Goal: Task Accomplishment & Management: Complete application form

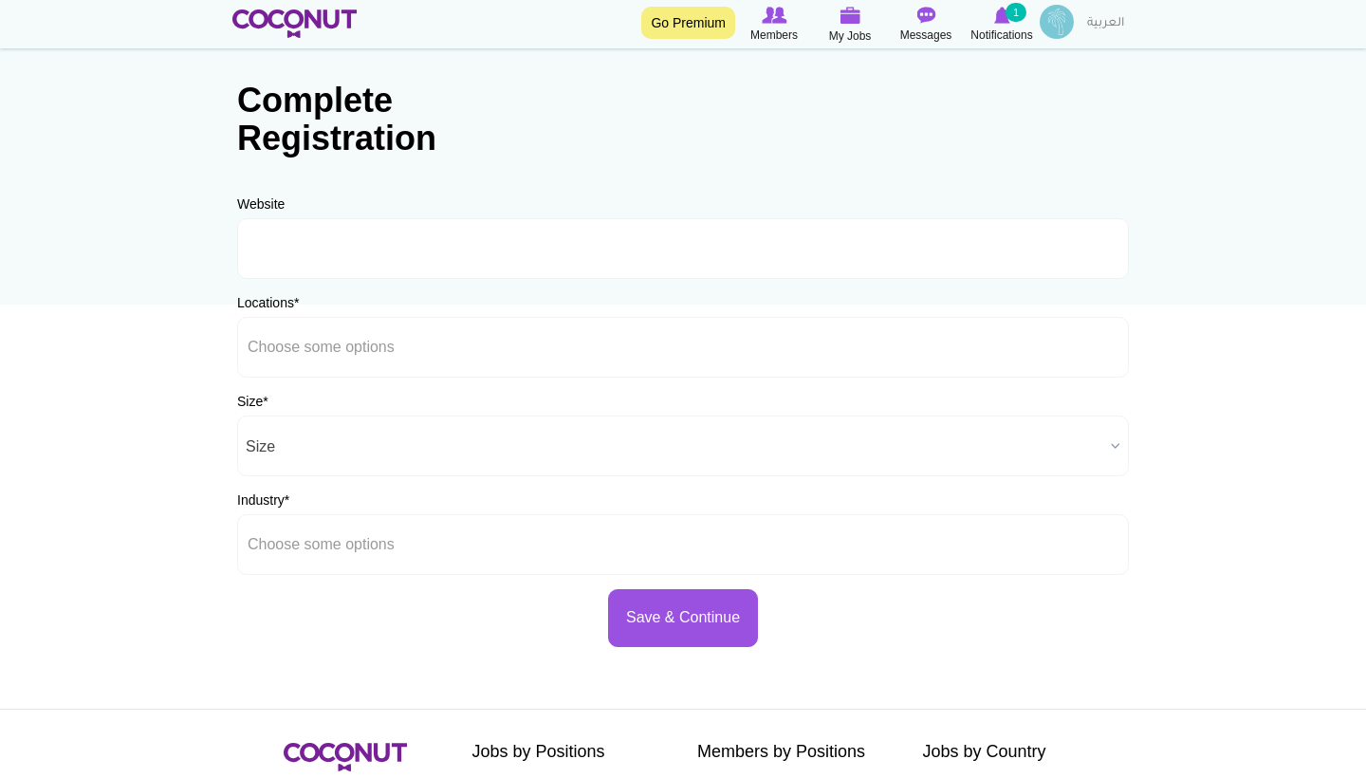
scroll to position [75, 0]
type input "g"
type input "[EMAIL_ADDRESS][DOMAIN_NAME]"
click at [429, 358] on ul at bounding box center [683, 347] width 892 height 61
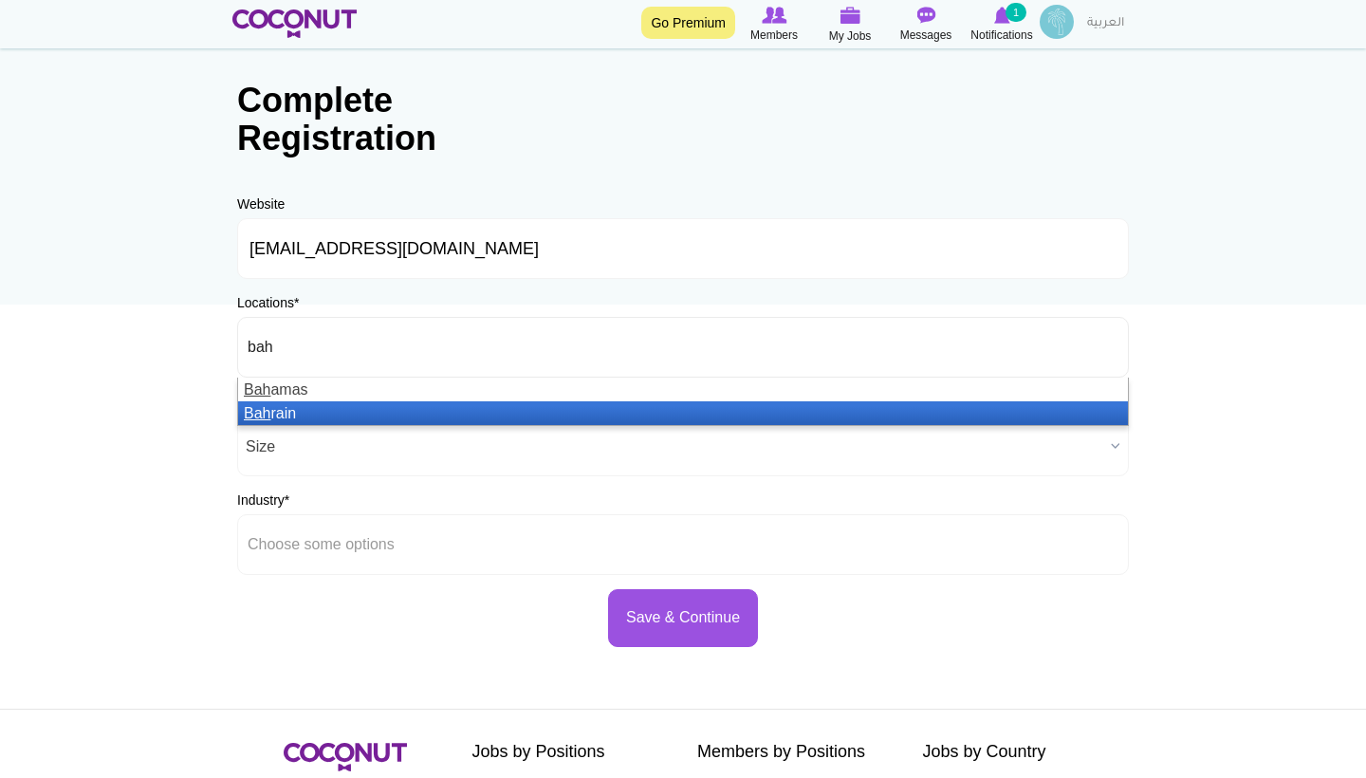
type input "bah"
click at [364, 414] on li "Bah rain" at bounding box center [683, 413] width 890 height 24
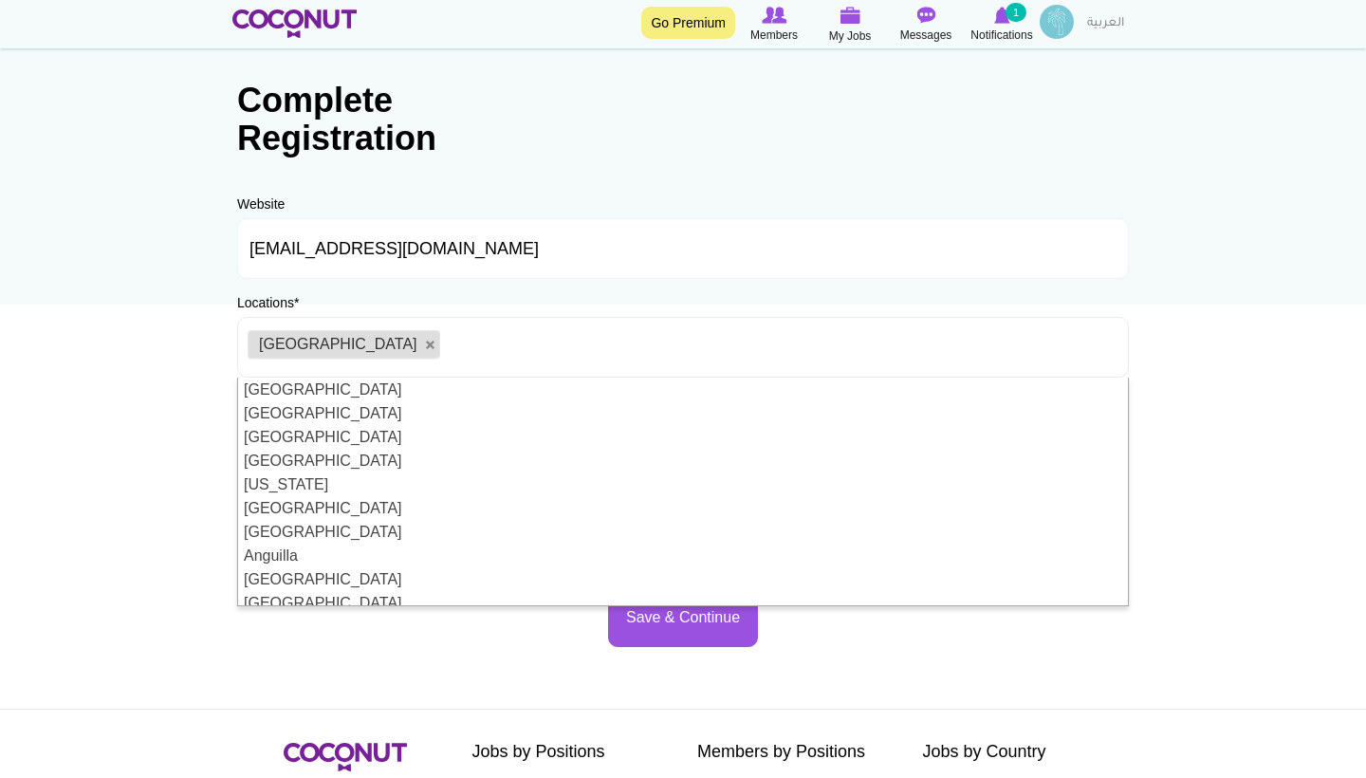
click at [155, 362] on body "Toggle navigation Go Premium Members My Jobs Post a Job Messages Notifications …" at bounding box center [683, 470] width 1366 height 1090
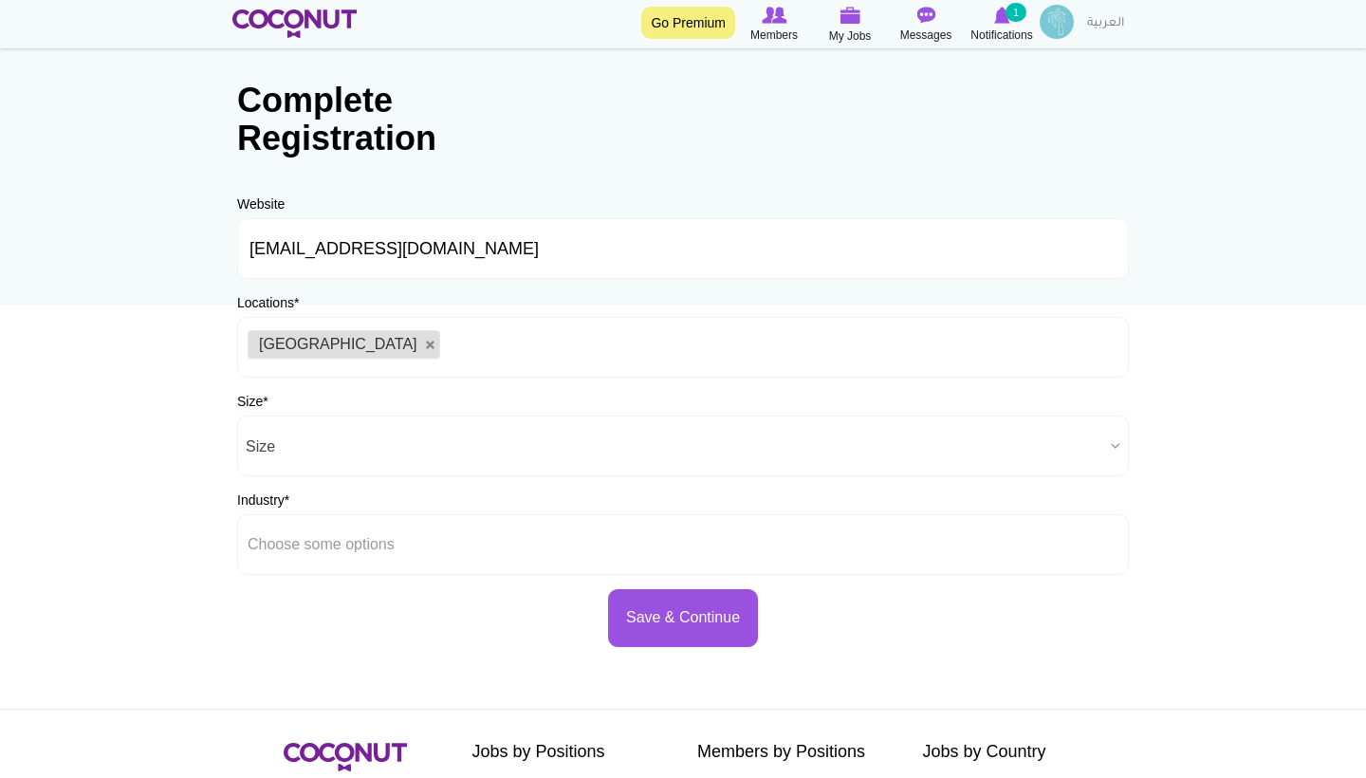
click at [373, 441] on span "Size" at bounding box center [675, 446] width 858 height 61
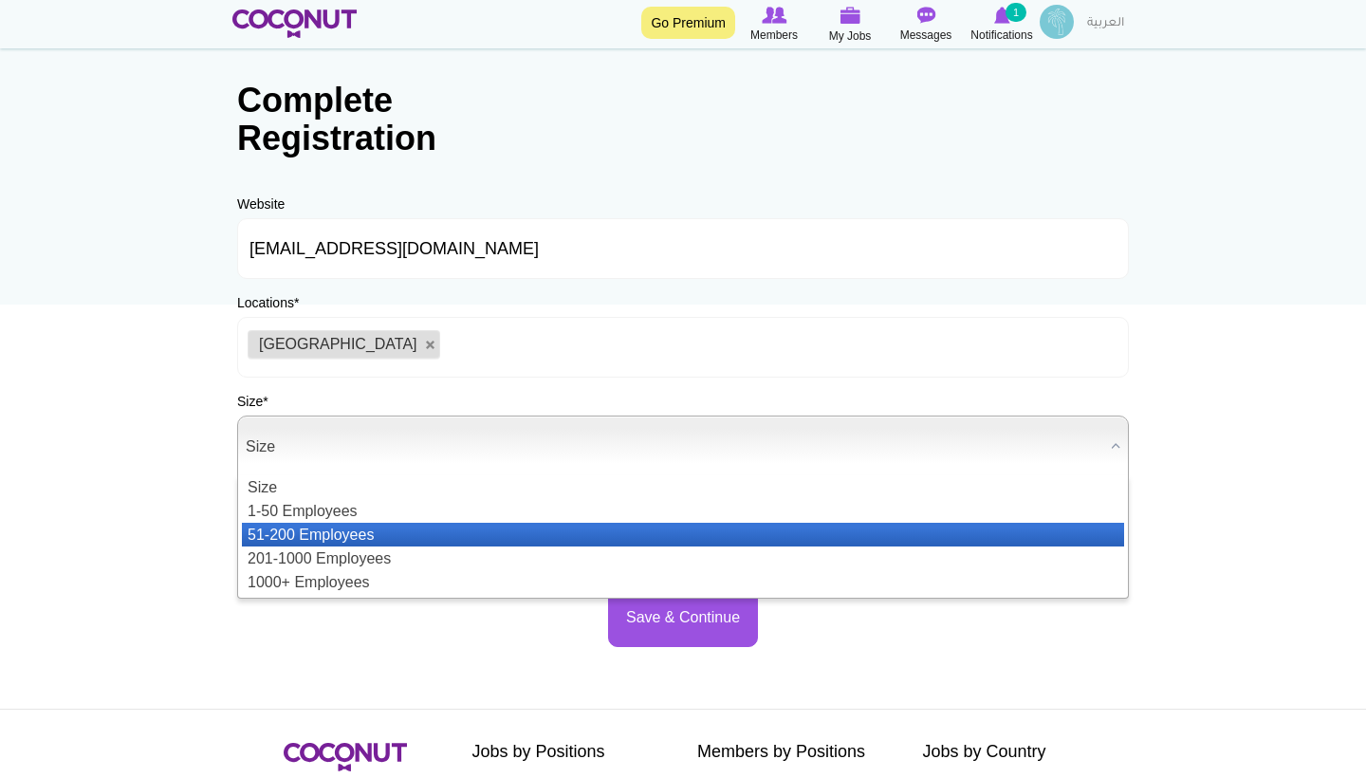
click at [347, 536] on li "51-200 Employees" at bounding box center [683, 535] width 882 height 24
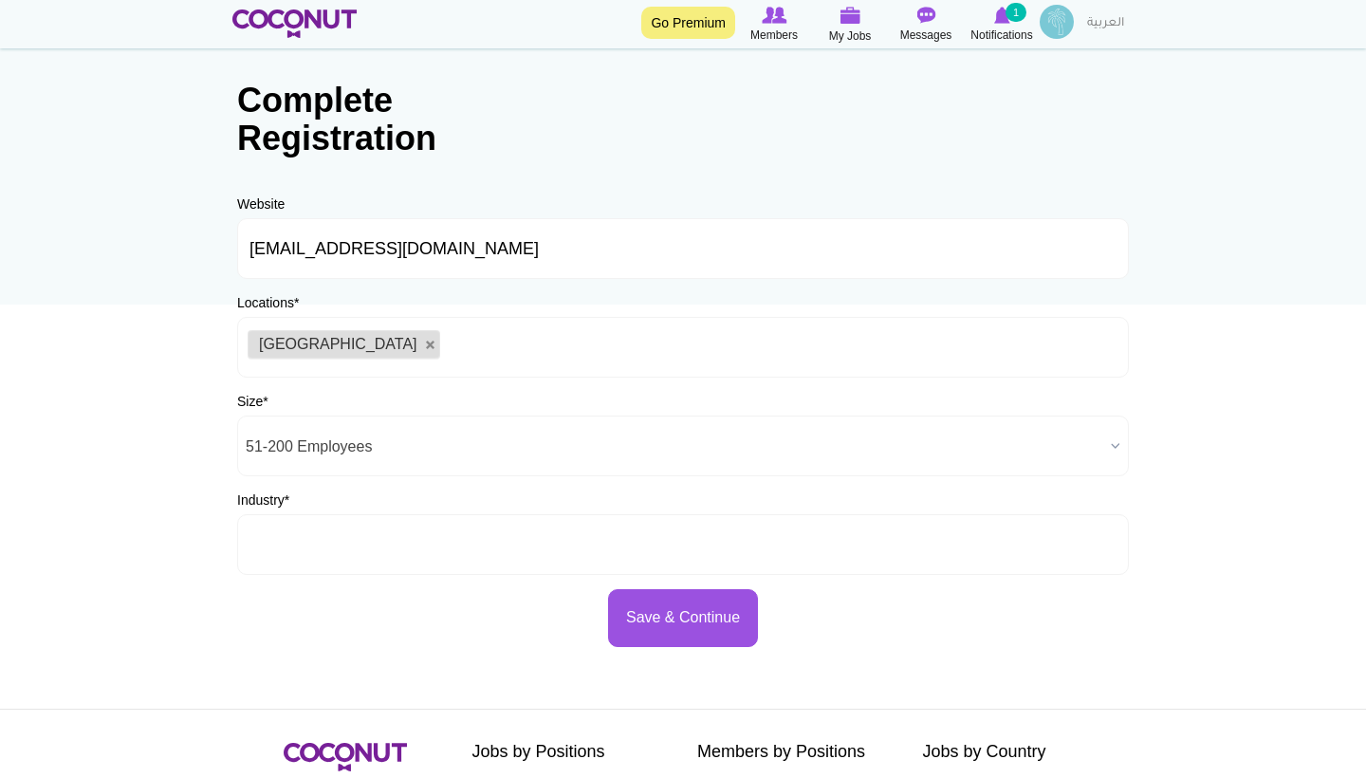
click at [327, 557] on li at bounding box center [334, 545] width 172 height 40
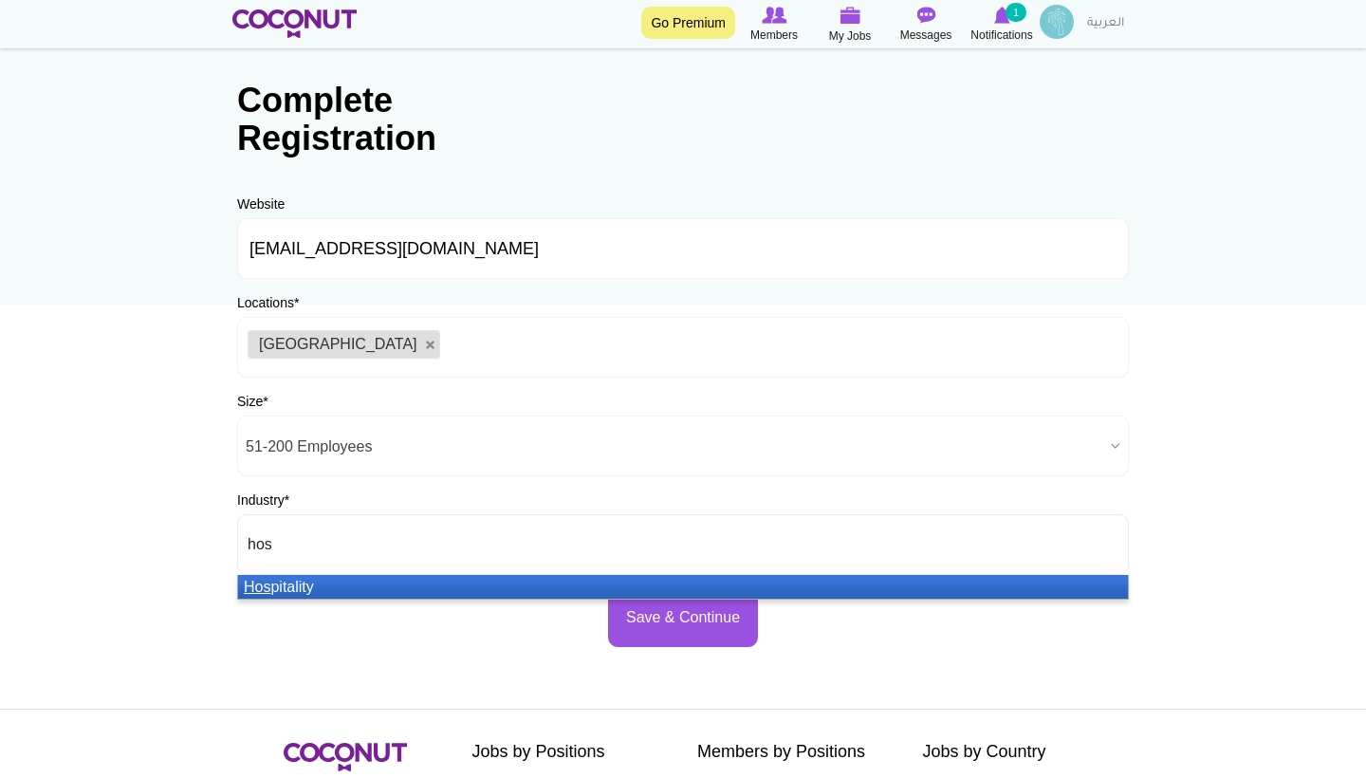
type input "hos"
click at [301, 585] on li "Hos pitality" at bounding box center [683, 587] width 890 height 24
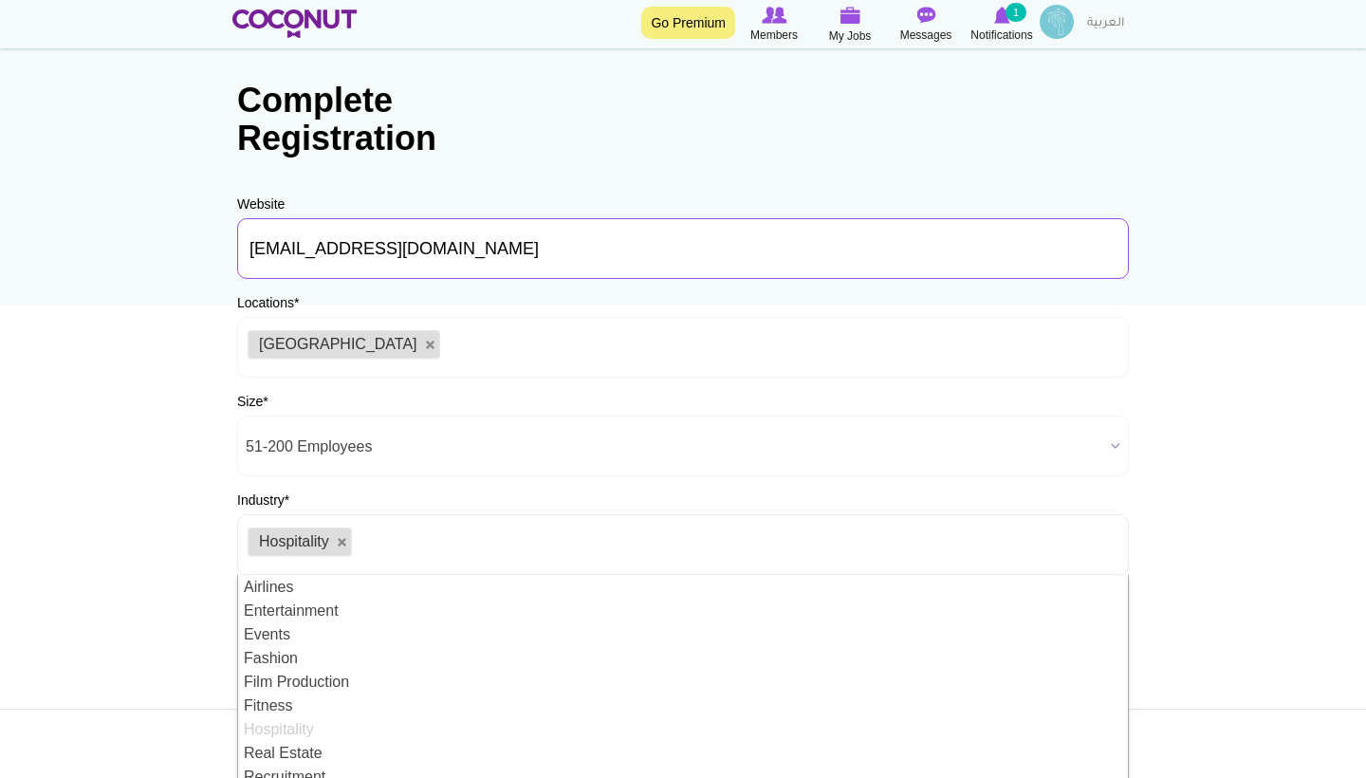
click at [503, 243] on input "management@sitara.bh" at bounding box center [683, 248] width 892 height 61
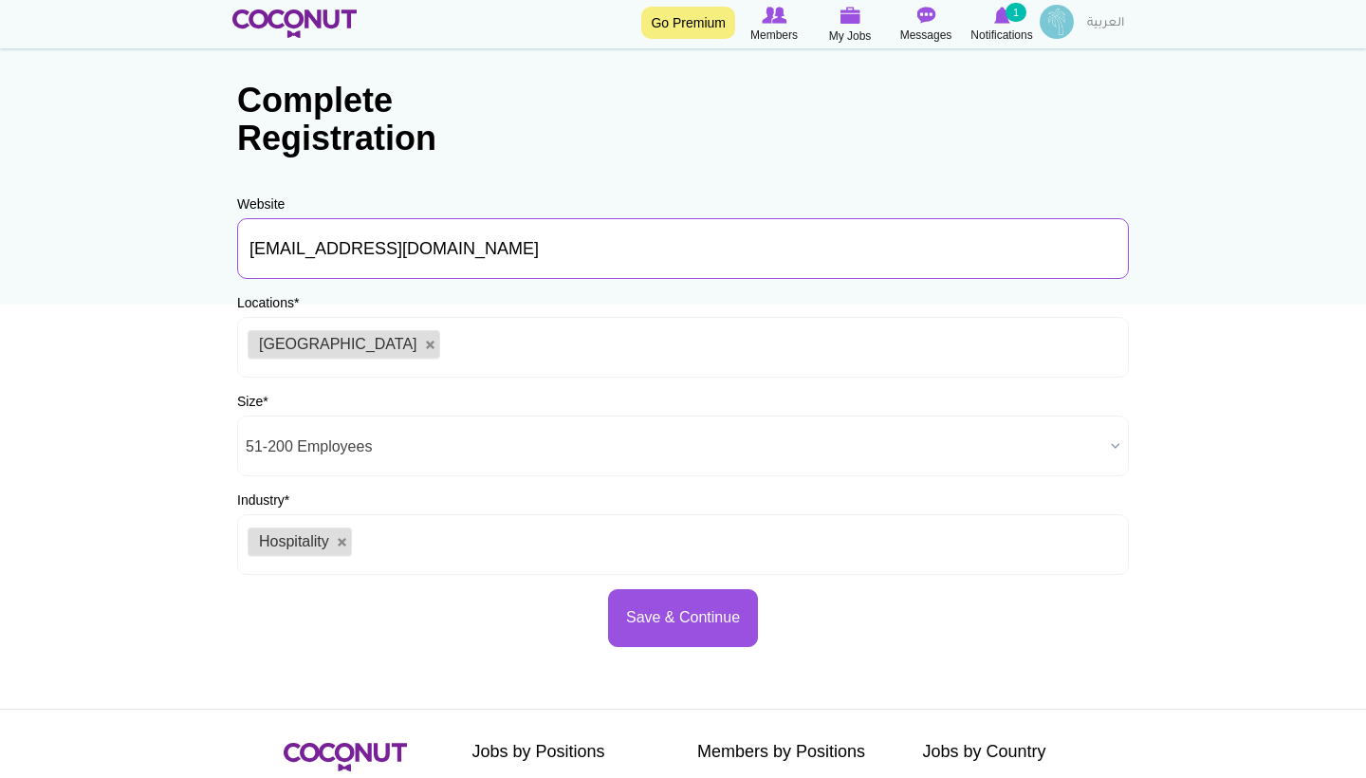
click at [503, 243] on input "management@sitara.bh" at bounding box center [683, 248] width 892 height 61
type input "g"
click at [407, 234] on input "URL" at bounding box center [683, 248] width 892 height 61
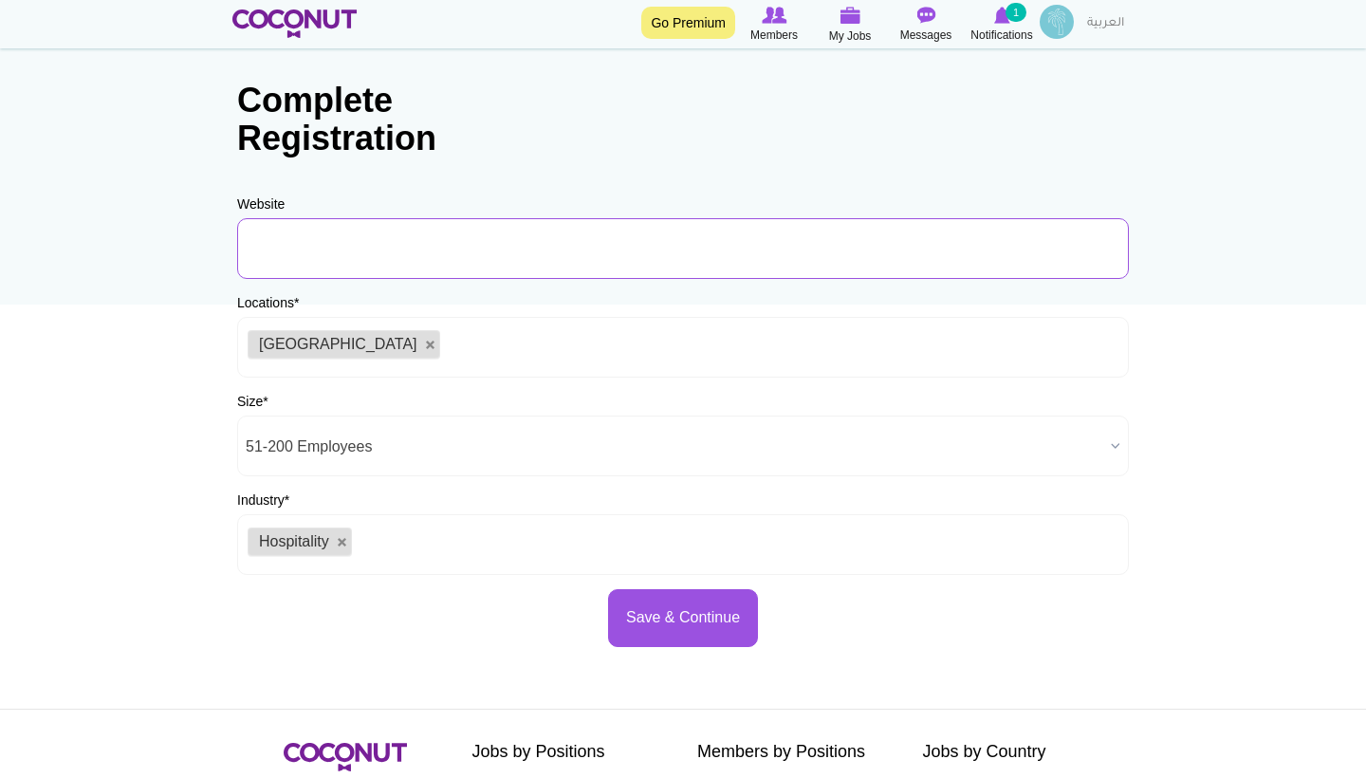
click at [582, 253] on input "URL" at bounding box center [683, 248] width 892 height 61
paste input "https://www.gbl-group.co"
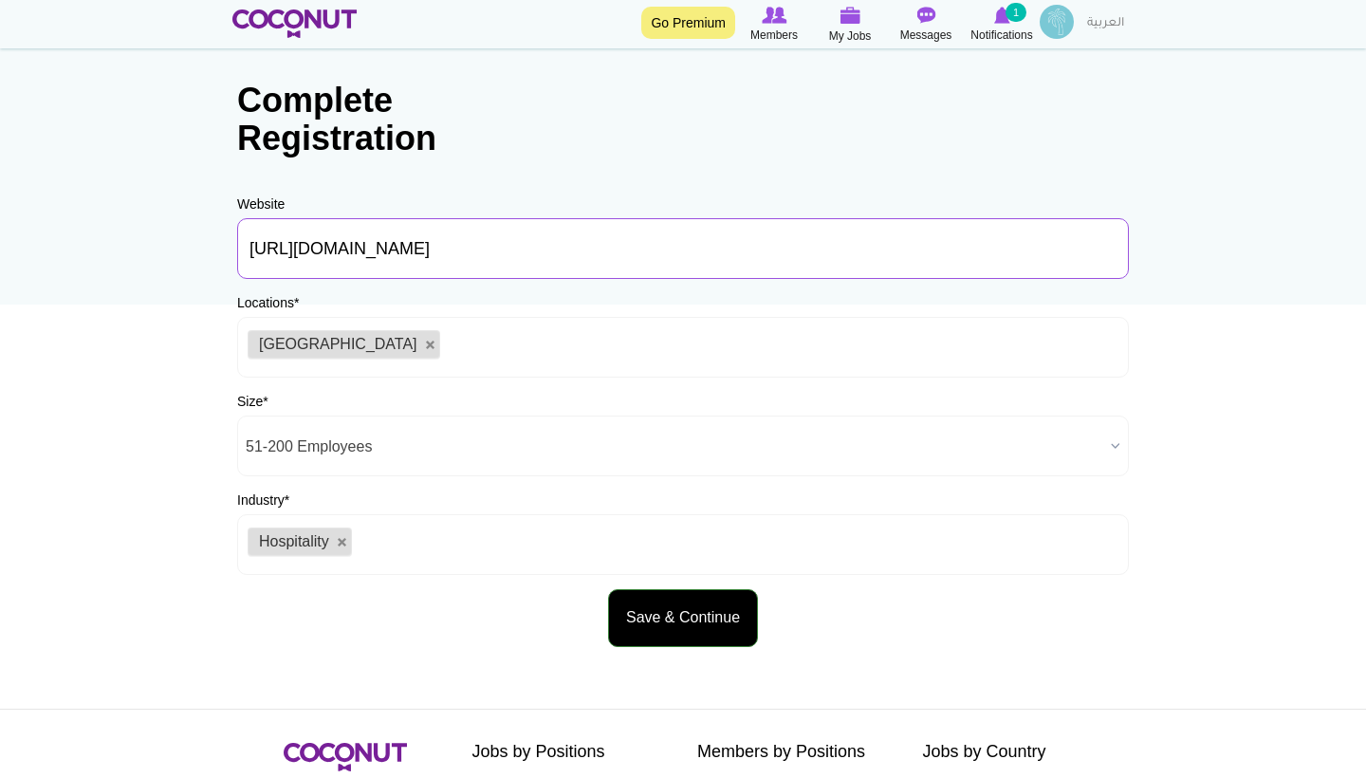
type input "https://www.gbl-group.co"
click at [671, 611] on button "Save & Continue" at bounding box center [683, 618] width 150 height 58
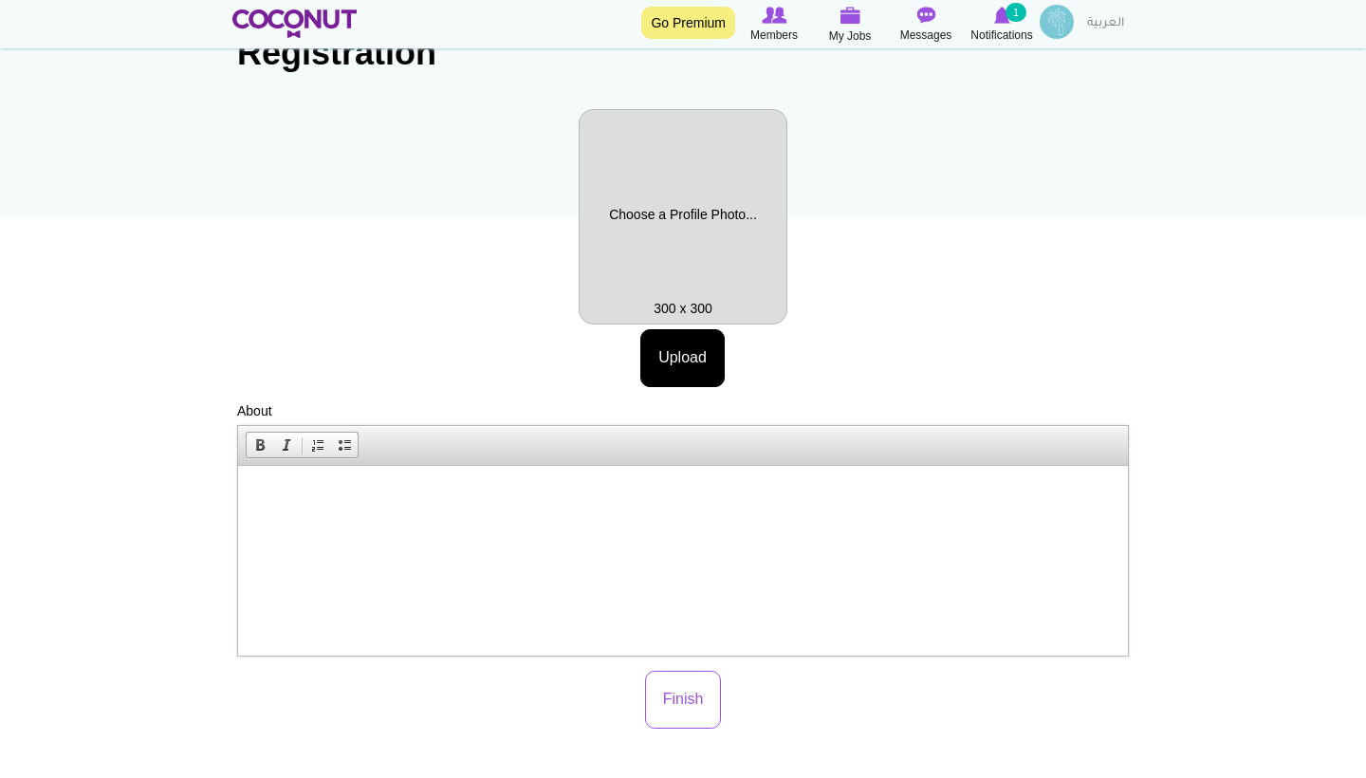
scroll to position [185, 0]
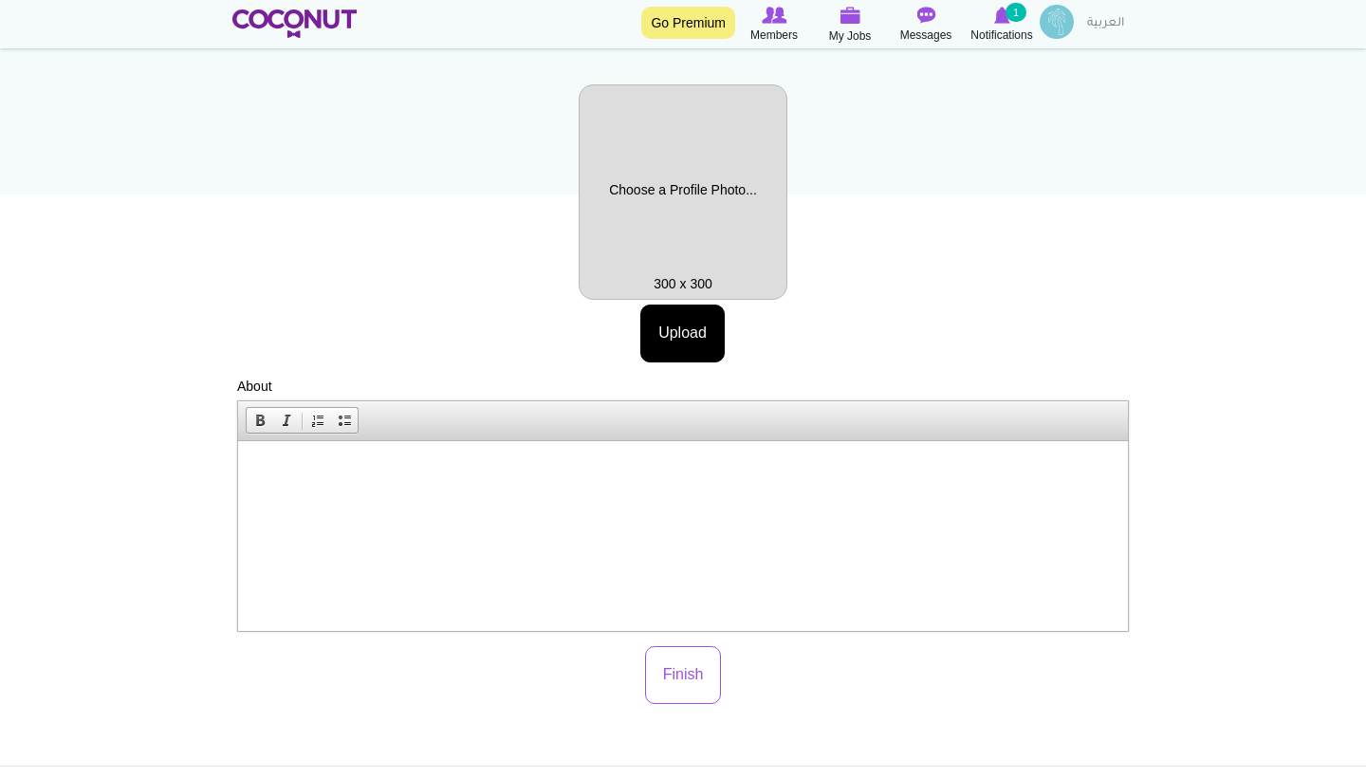
click at [434, 474] on p at bounding box center [683, 470] width 852 height 20
click at [678, 161] on label "Profile Picture" at bounding box center [683, 191] width 209 height 215
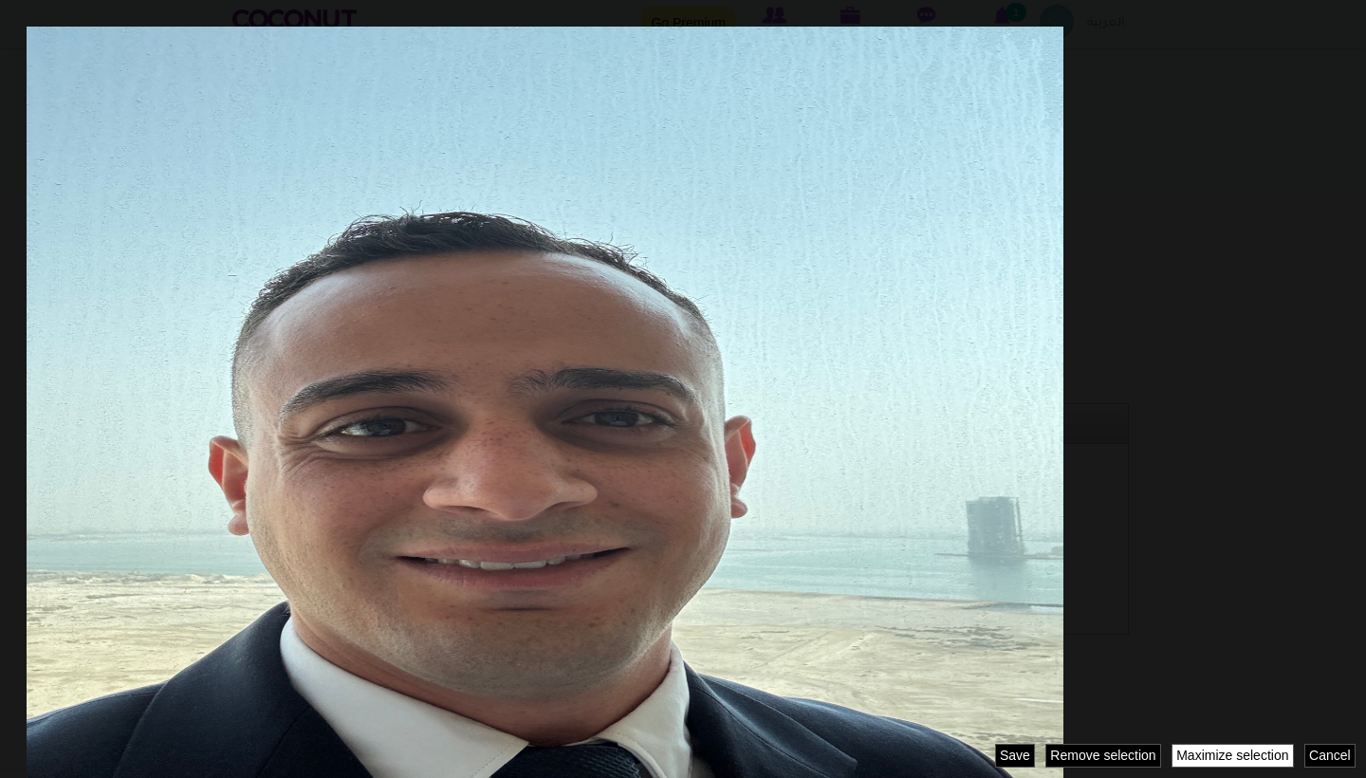
click at [1220, 751] on link "Maximize selection" at bounding box center [1233, 756] width 122 height 24
click at [1209, 776] on div at bounding box center [683, 389] width 1366 height 778
click at [1209, 768] on div at bounding box center [683, 389] width 1366 height 778
click at [1209, 762] on link "Maximize selection" at bounding box center [1233, 756] width 122 height 24
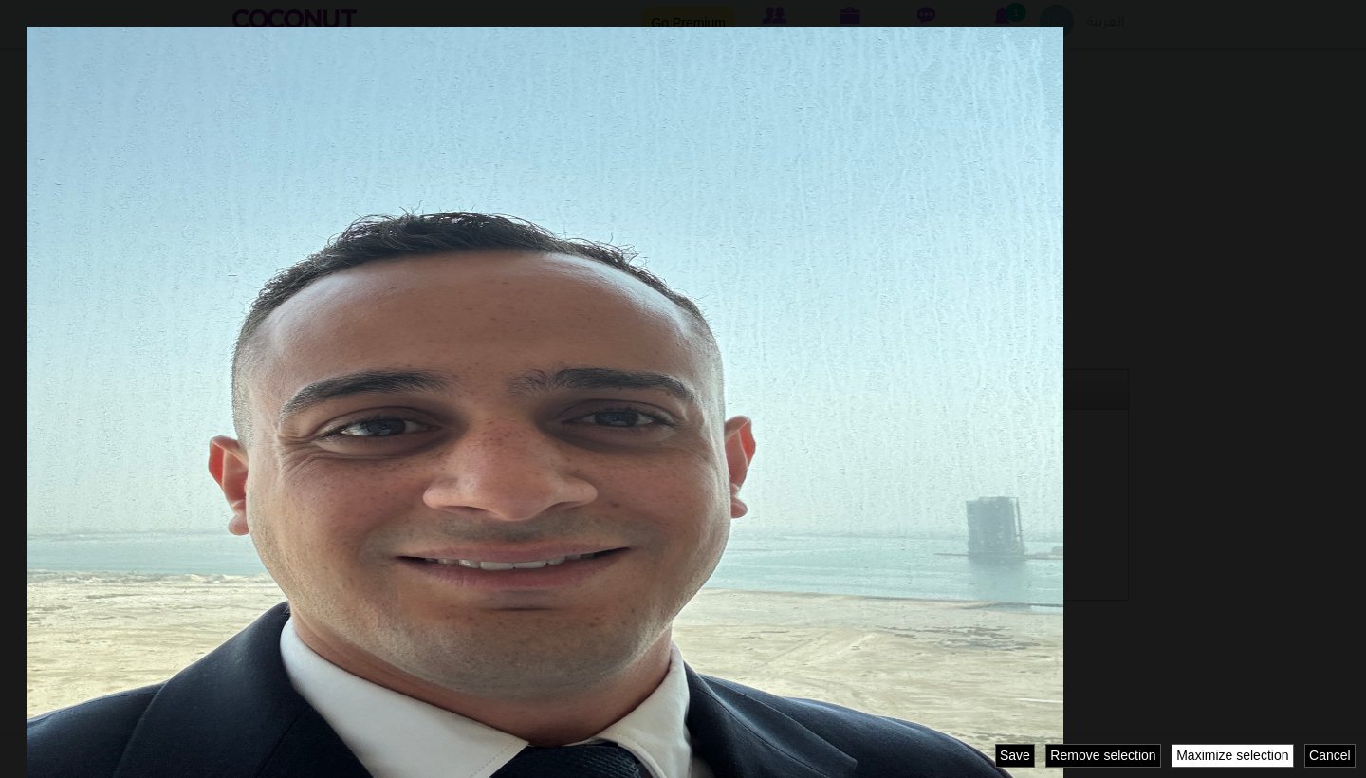
click at [1209, 762] on link "Maximize selection" at bounding box center [1233, 756] width 122 height 24
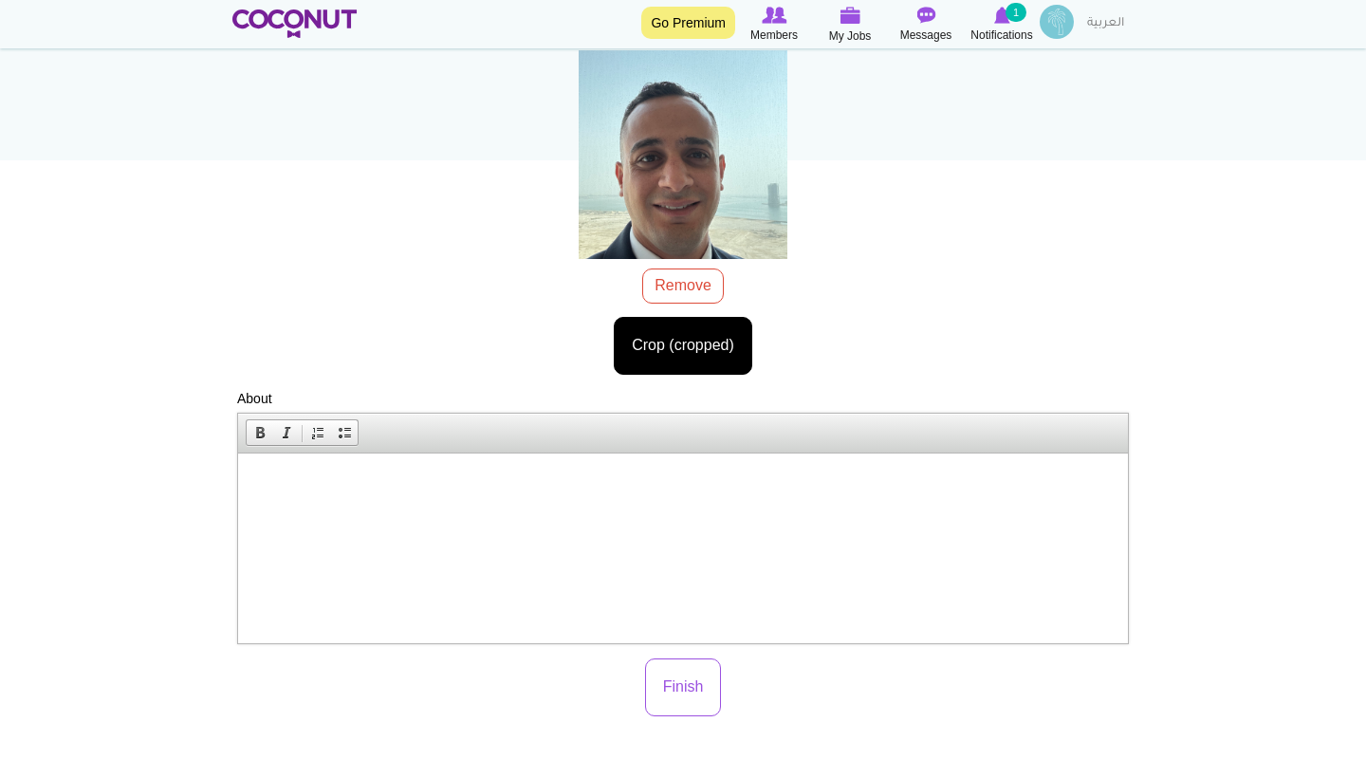
click at [607, 494] on html at bounding box center [683, 482] width 890 height 58
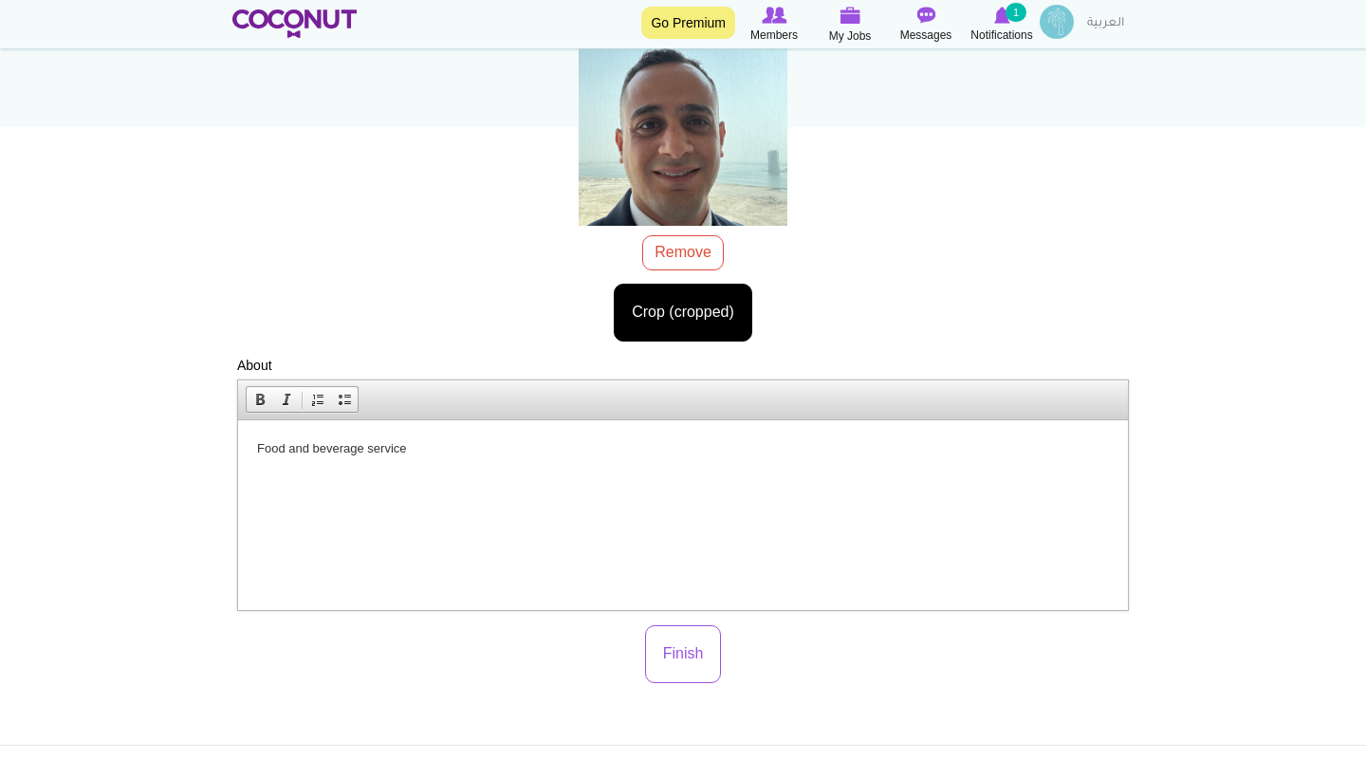
scroll to position [280, 0]
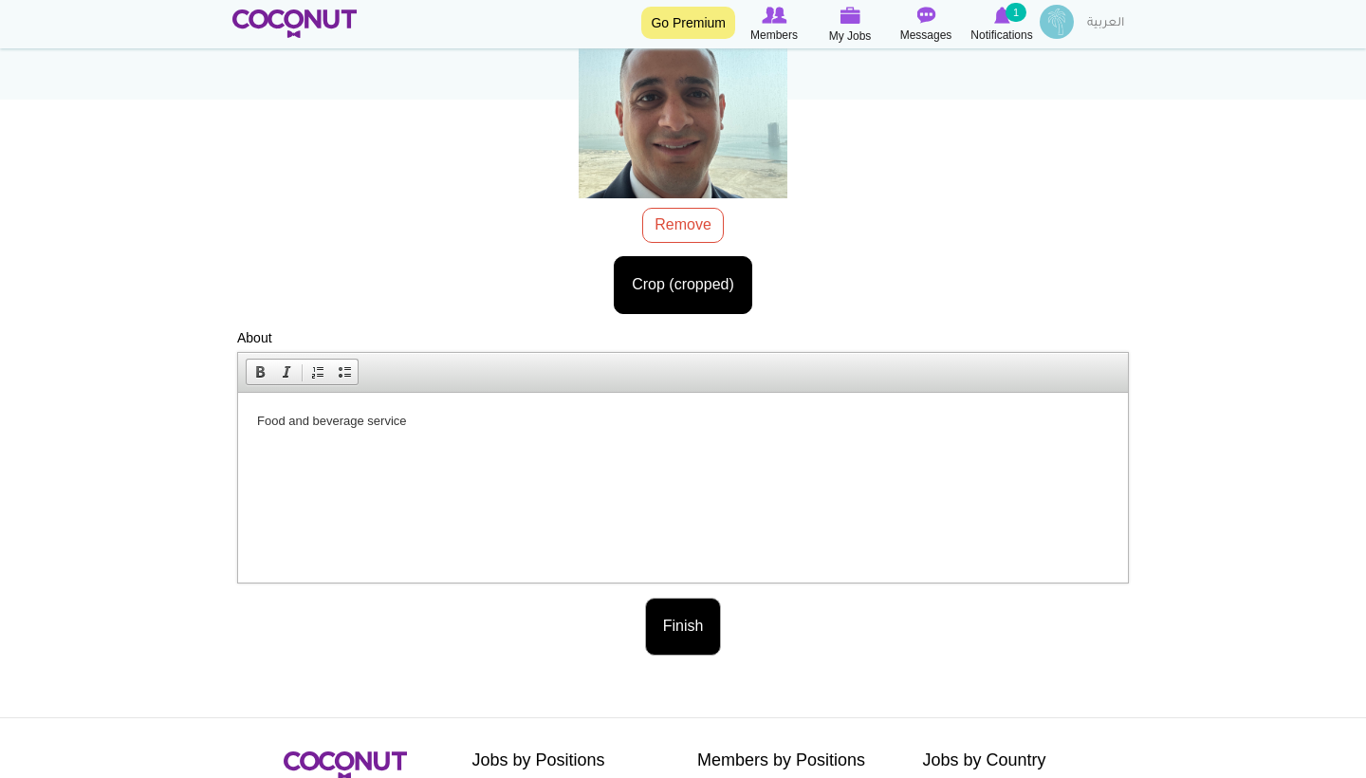
click at [694, 635] on button "Finish" at bounding box center [683, 627] width 77 height 58
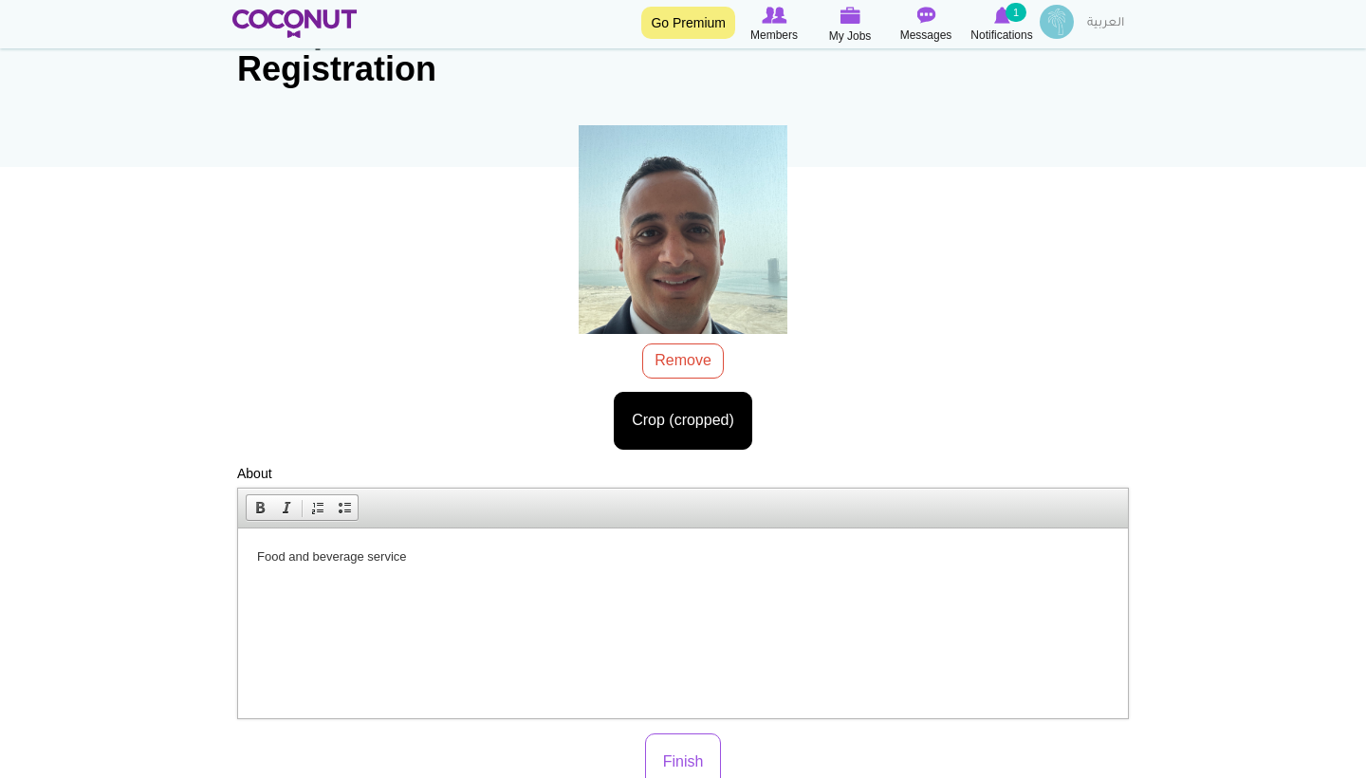
scroll to position [188, 0]
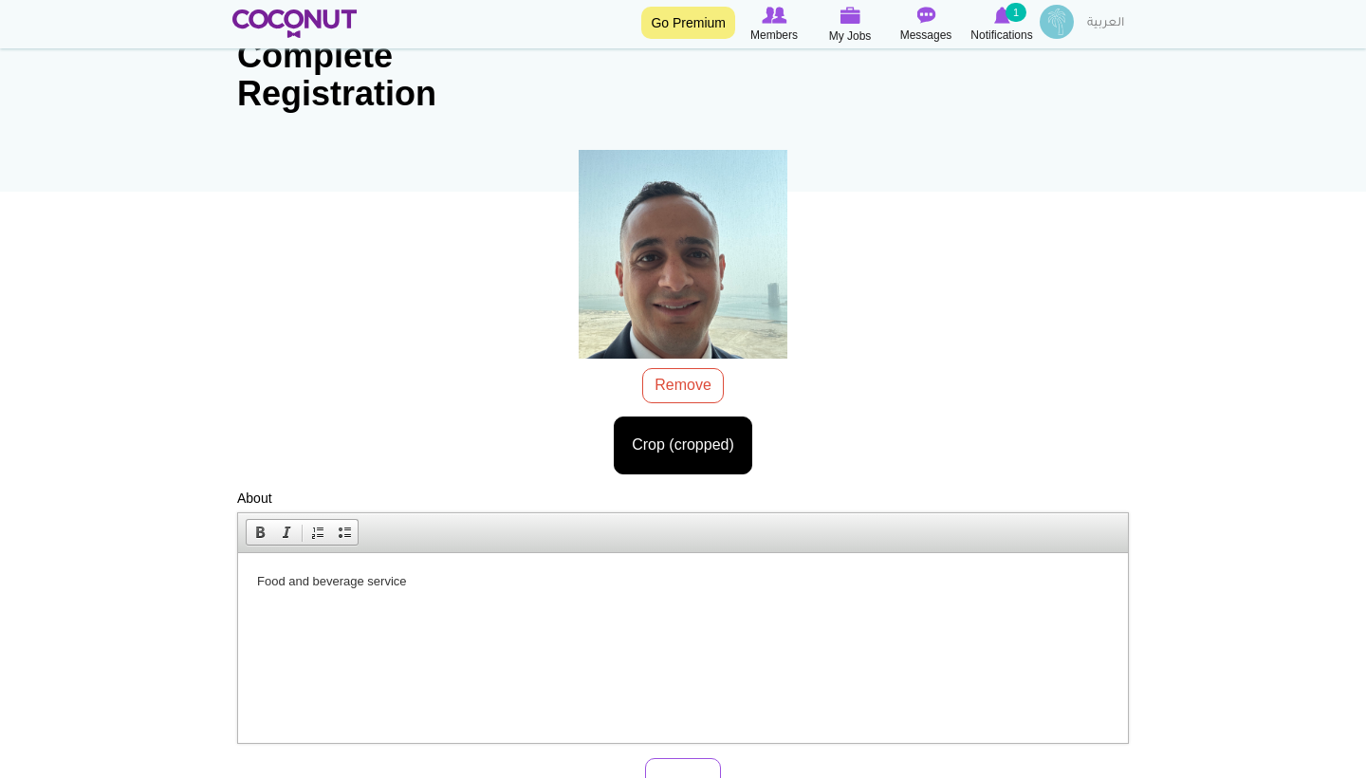
click at [691, 391] on div "IMG_7301.jpeg 1.88 MB Remove Crop (cropped) Image style: Cancel Maximize select…" at bounding box center [683, 312] width 892 height 324
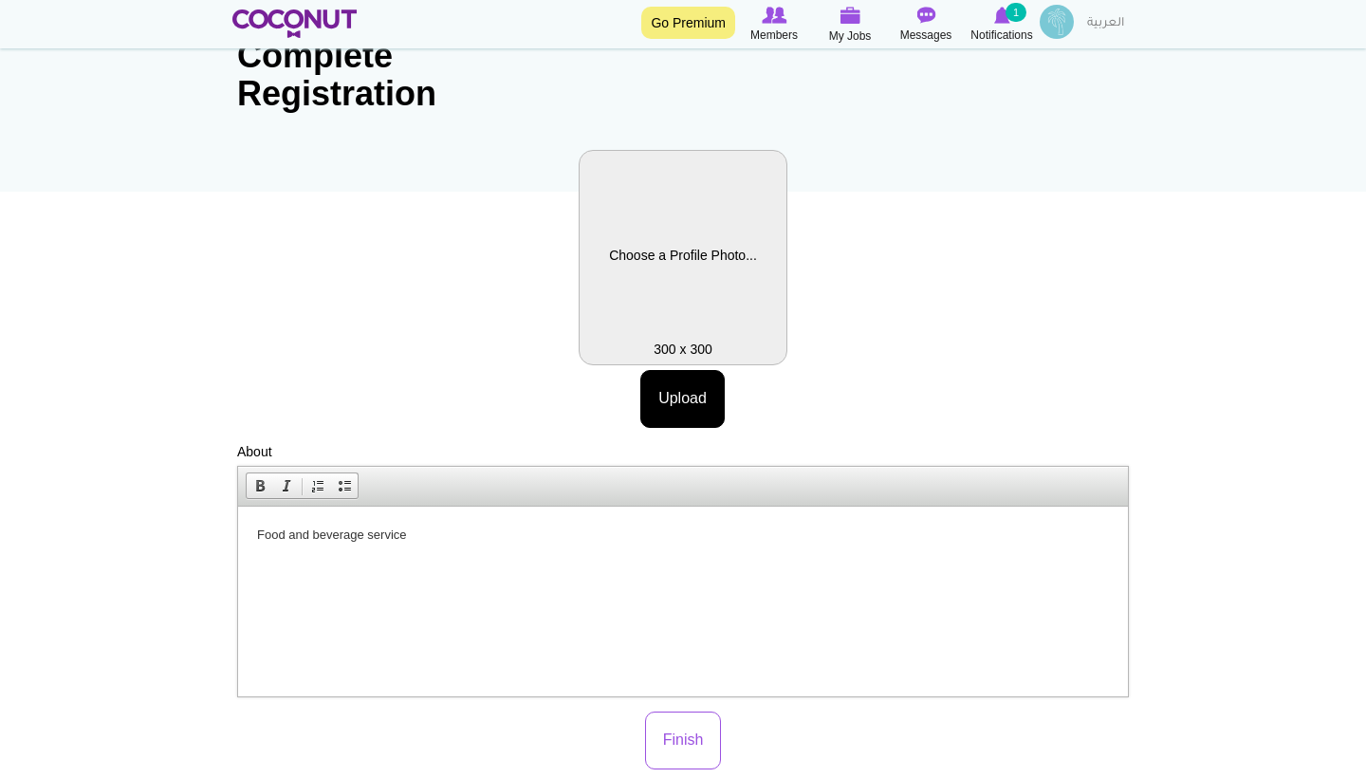
click at [713, 266] on label "Profile Picture" at bounding box center [683, 257] width 209 height 215
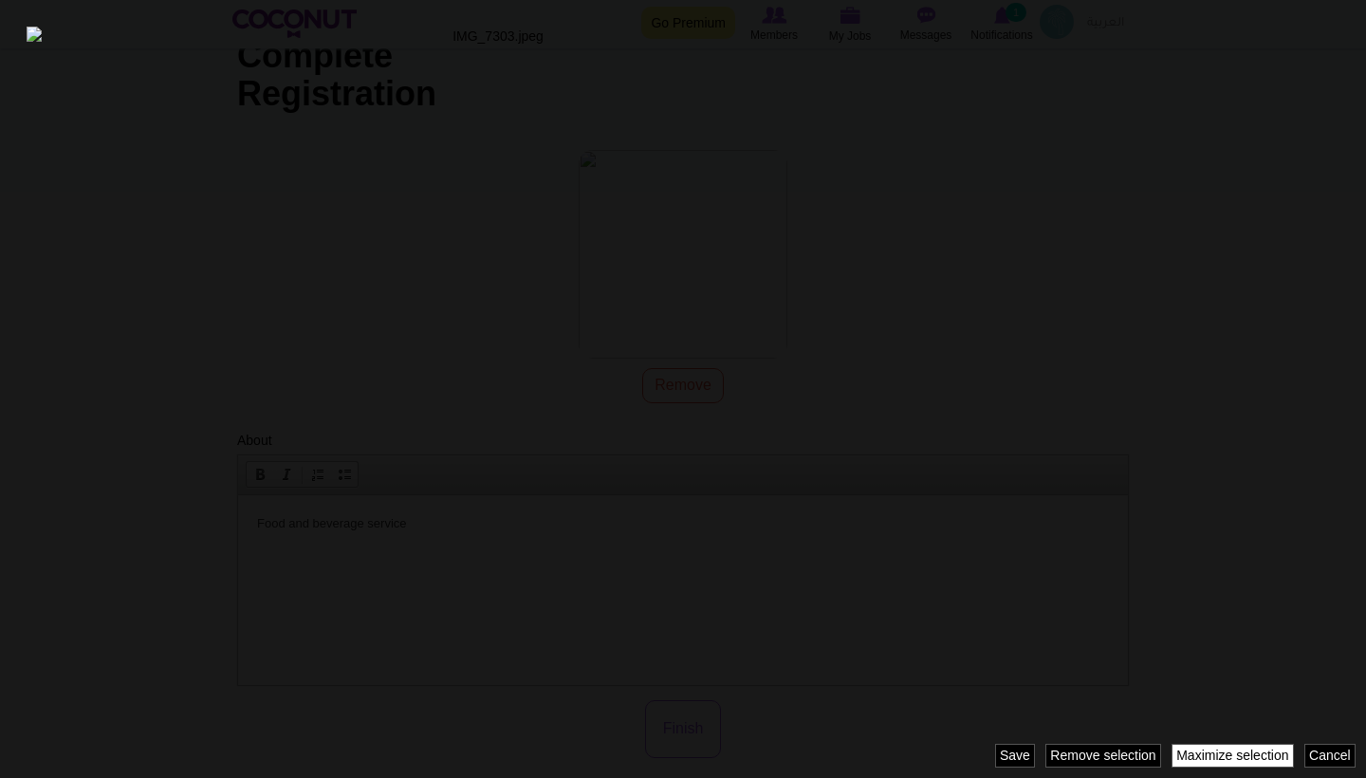
click at [1207, 753] on link "Maximize selection" at bounding box center [1233, 756] width 122 height 24
click at [1200, 755] on link "Maximize selection" at bounding box center [1233, 756] width 122 height 24
click at [1214, 746] on link "Maximize selection" at bounding box center [1233, 756] width 122 height 24
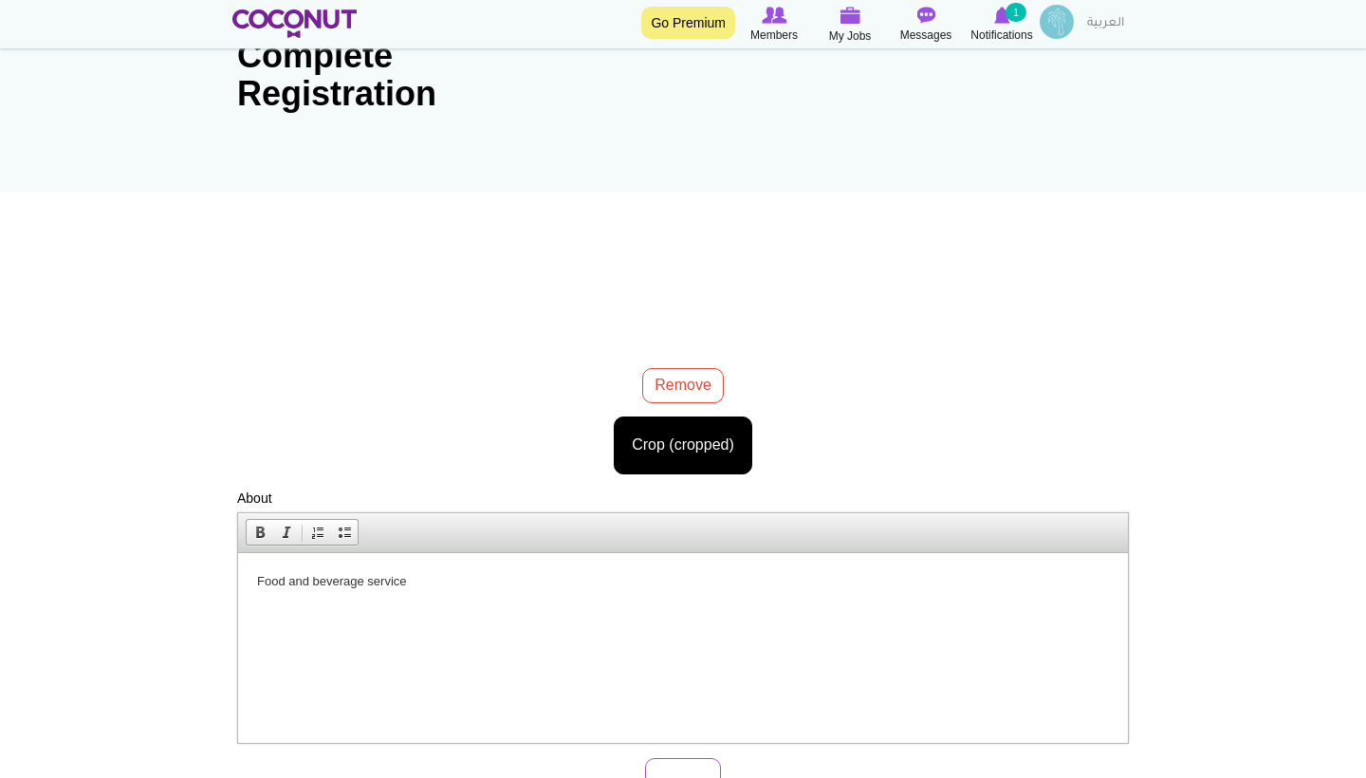
click at [664, 454] on body "Toggle navigation Go Premium Members My Jobs Post a Job Messages Notifications …" at bounding box center [683, 497] width 1366 height 1371
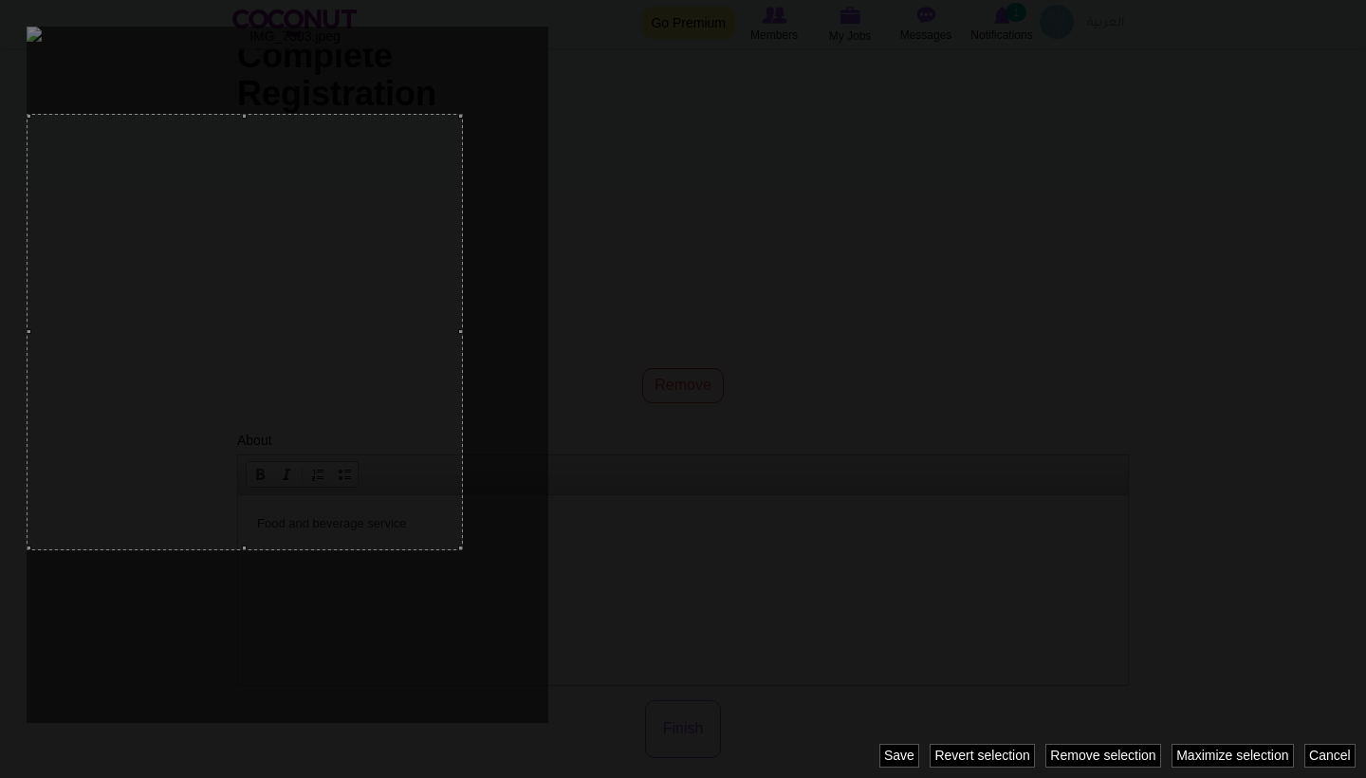
drag, startPoint x: 545, startPoint y: 632, endPoint x: 441, endPoint y: 550, distance: 131.7
click at [441, 550] on div at bounding box center [683, 389] width 1366 height 778
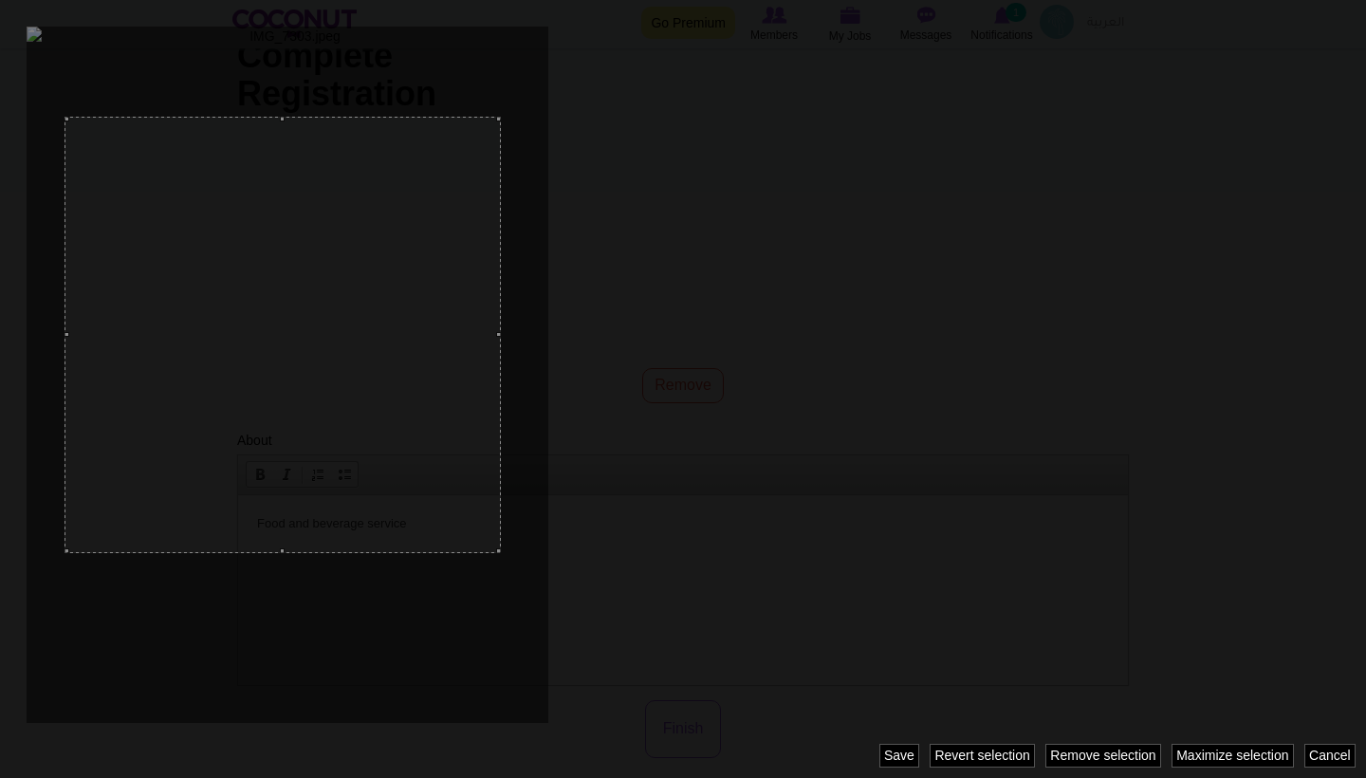
drag, startPoint x: 367, startPoint y: 431, endPoint x: 405, endPoint y: 434, distance: 38.1
click at [405, 434] on div at bounding box center [283, 335] width 436 height 436
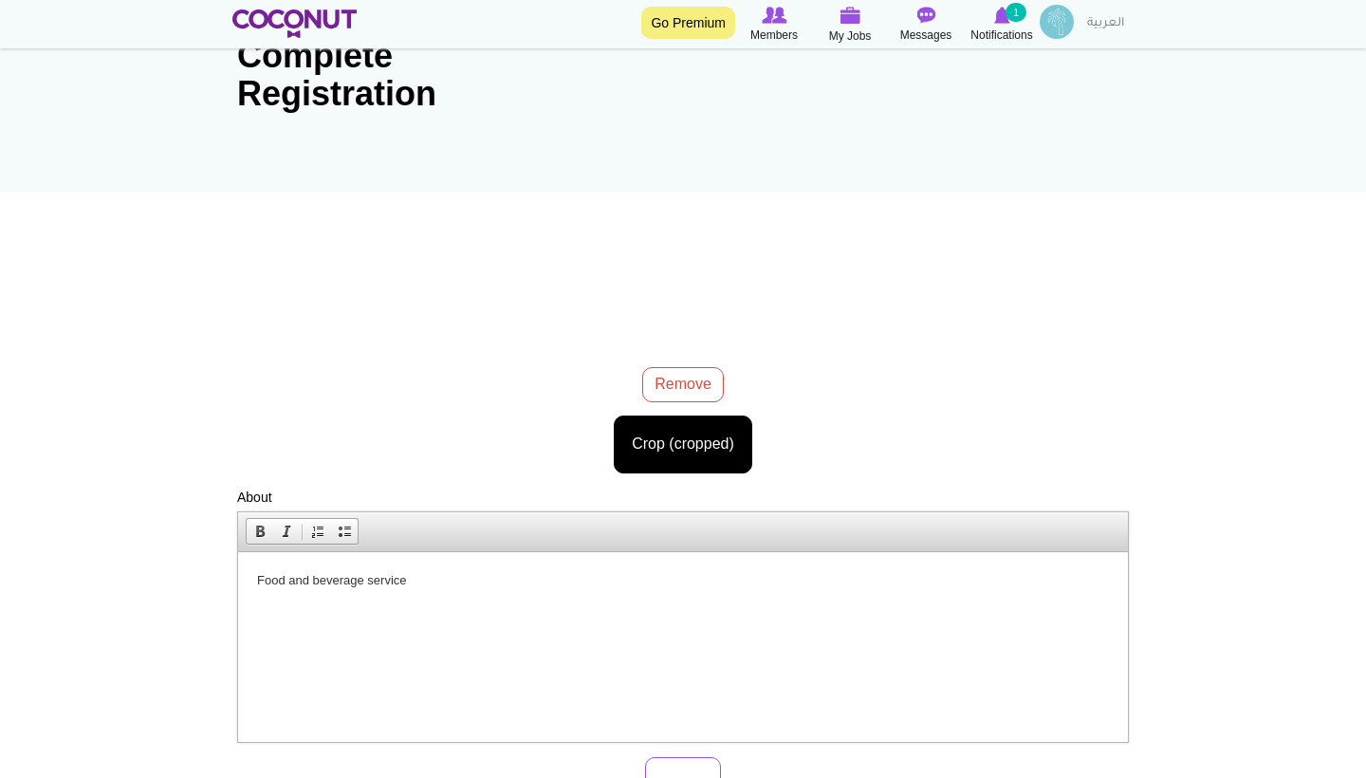
click at [654, 446] on body "Toggle navigation Go Premium Members My Jobs Post a Job Messages Notifications …" at bounding box center [683, 497] width 1366 height 1370
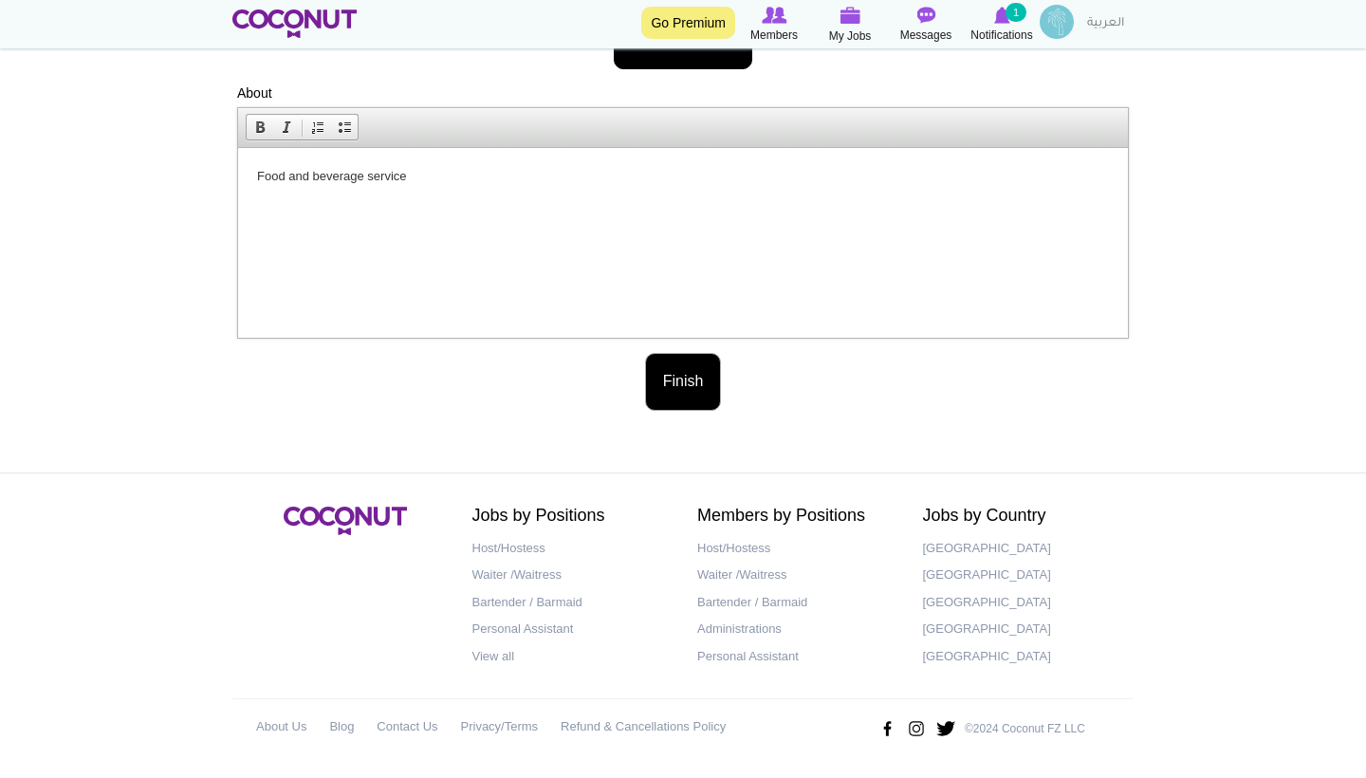
scroll to position [590, 0]
click at [689, 384] on button "Finish" at bounding box center [683, 384] width 77 height 58
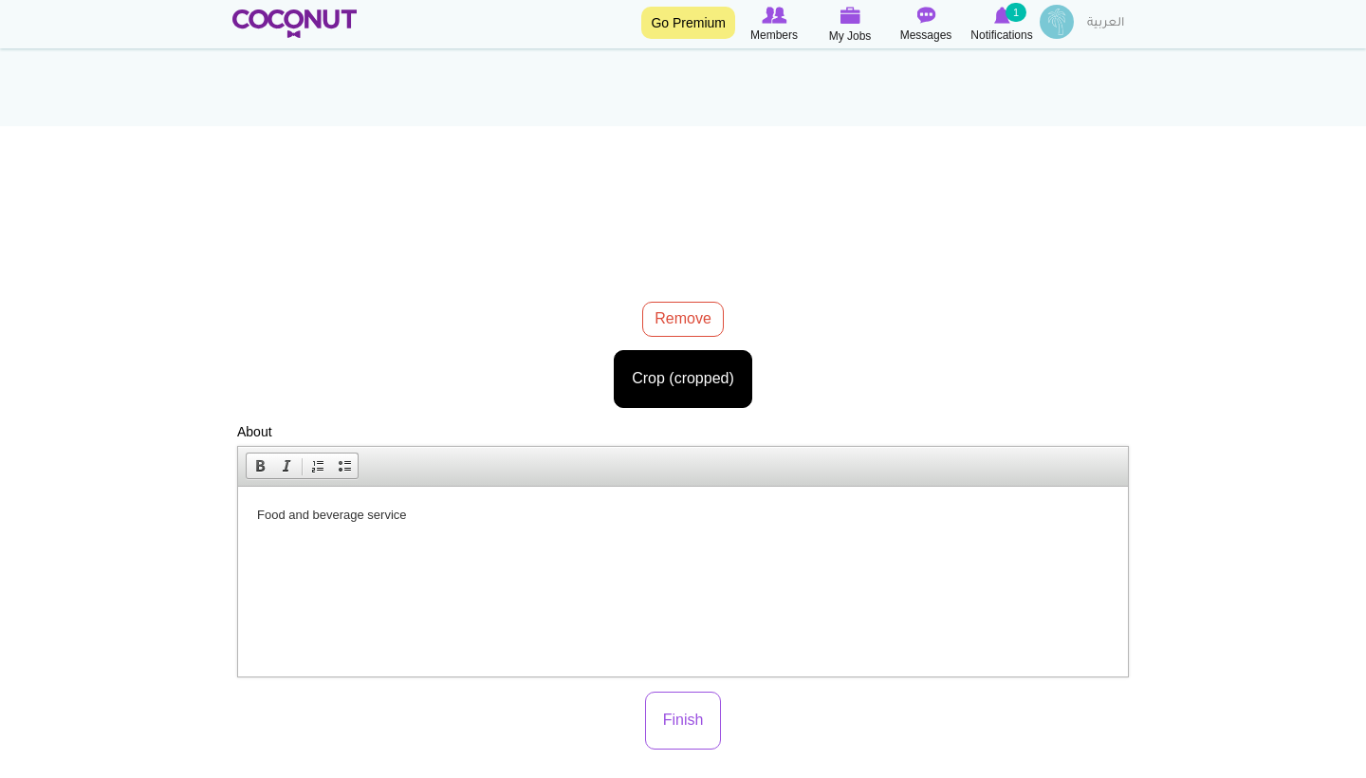
scroll to position [258, 0]
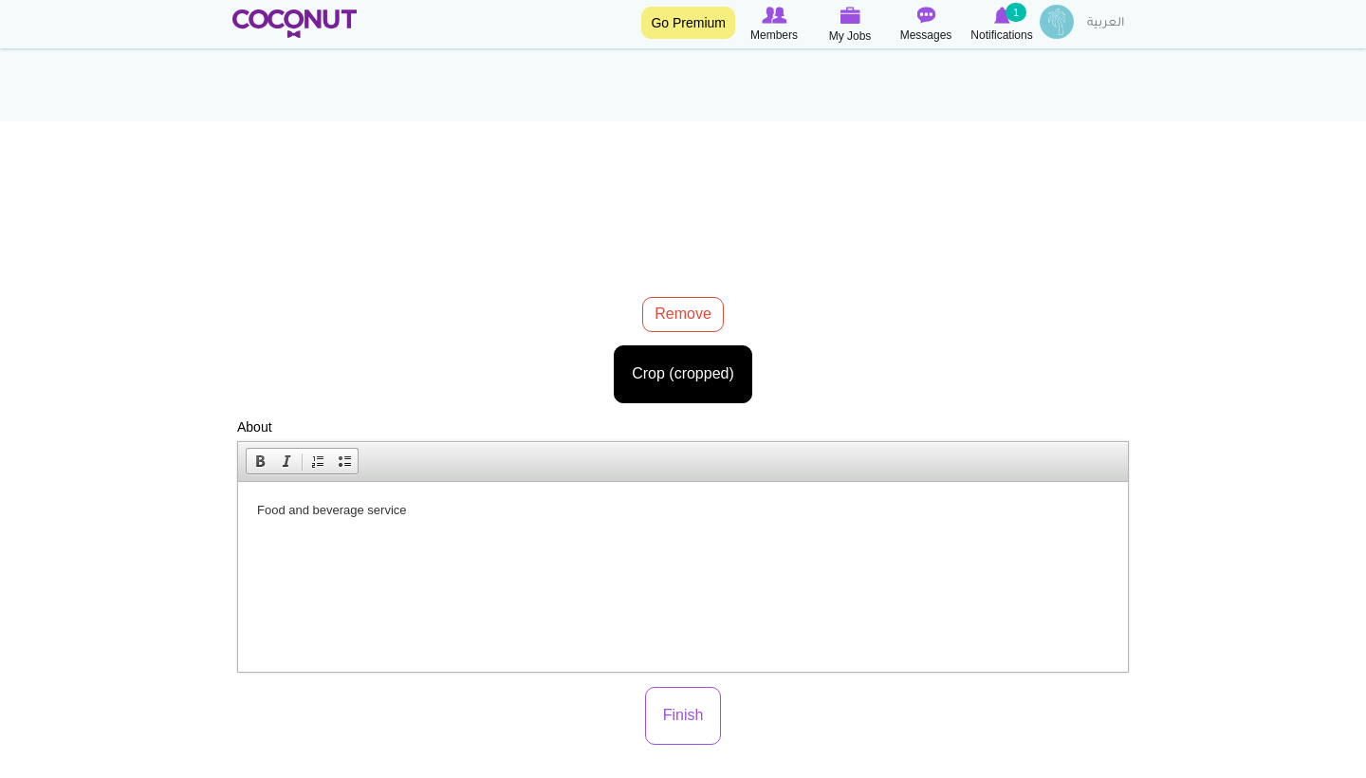
click at [655, 191] on img at bounding box center [686, 202] width 250 height 331
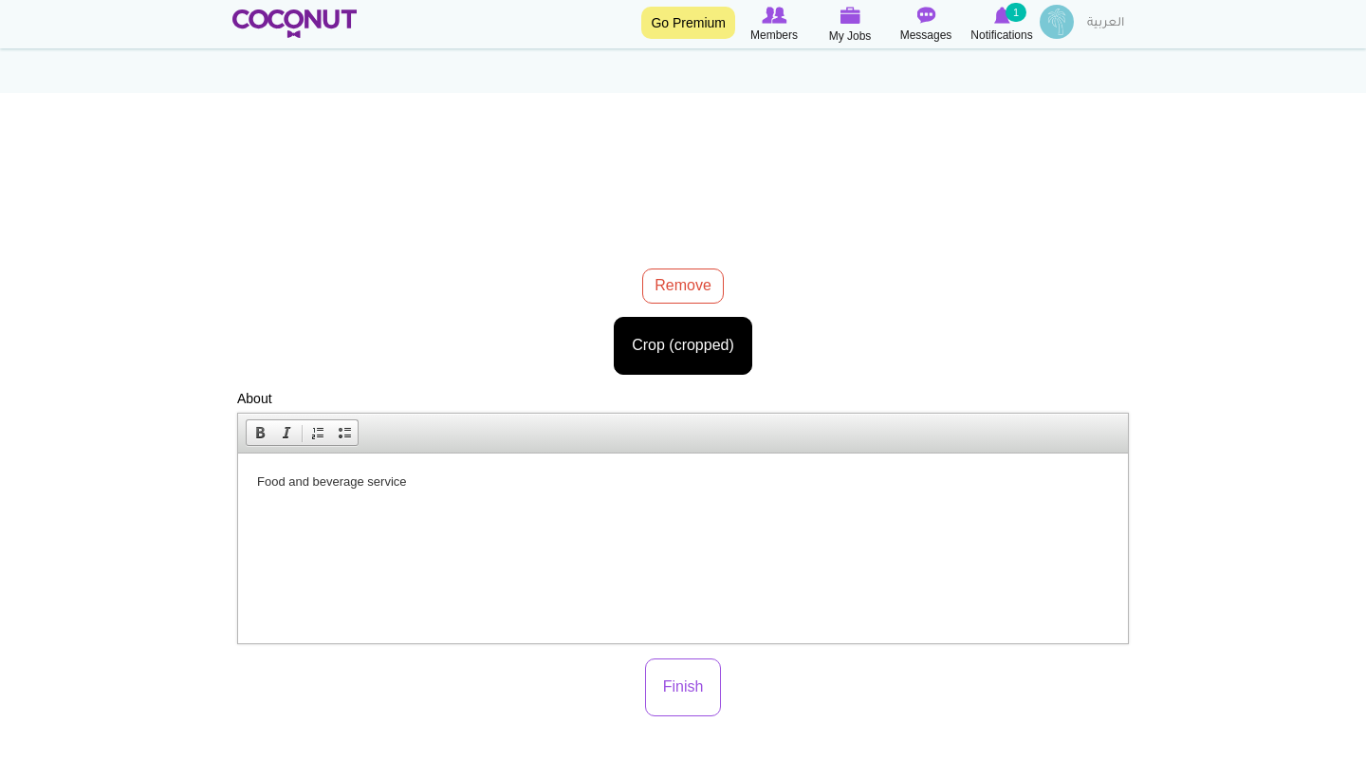
scroll to position [282, 0]
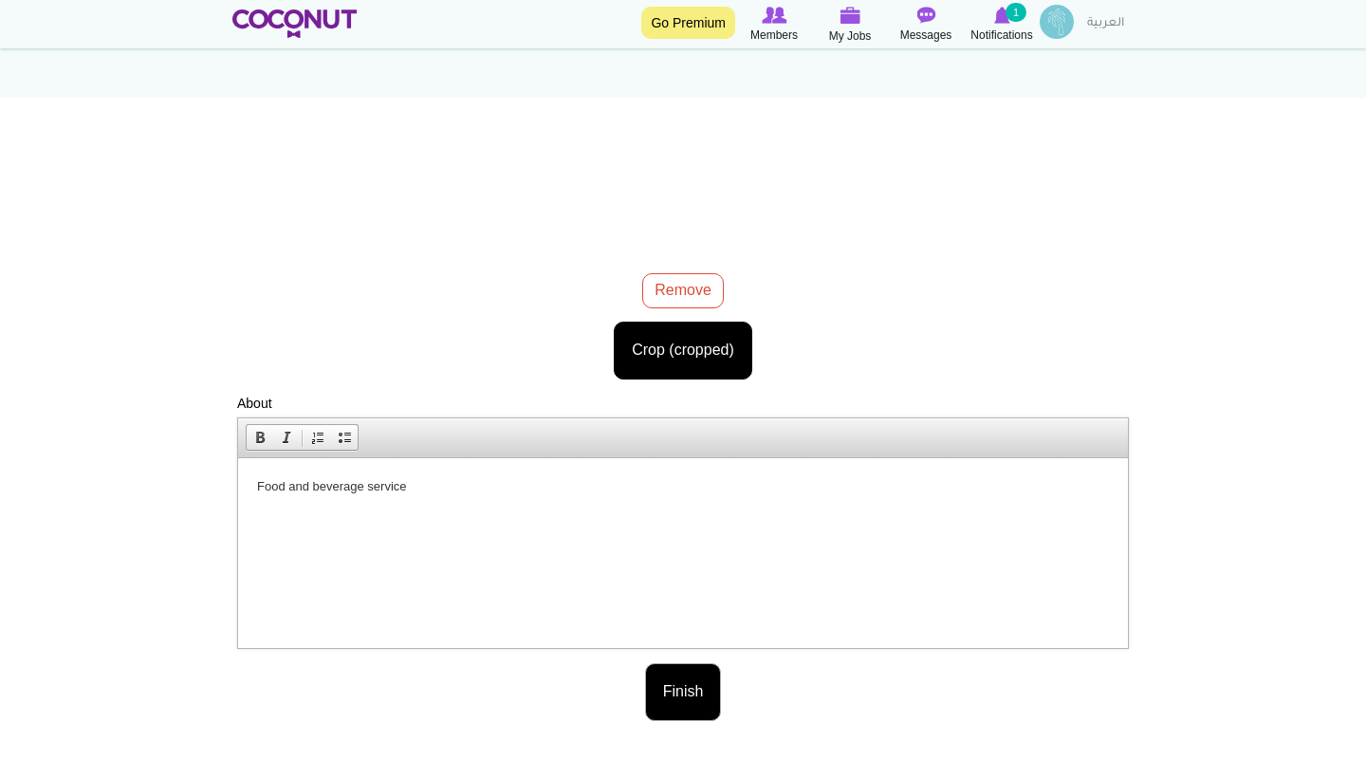
click at [711, 694] on button "Finish" at bounding box center [683, 692] width 77 height 58
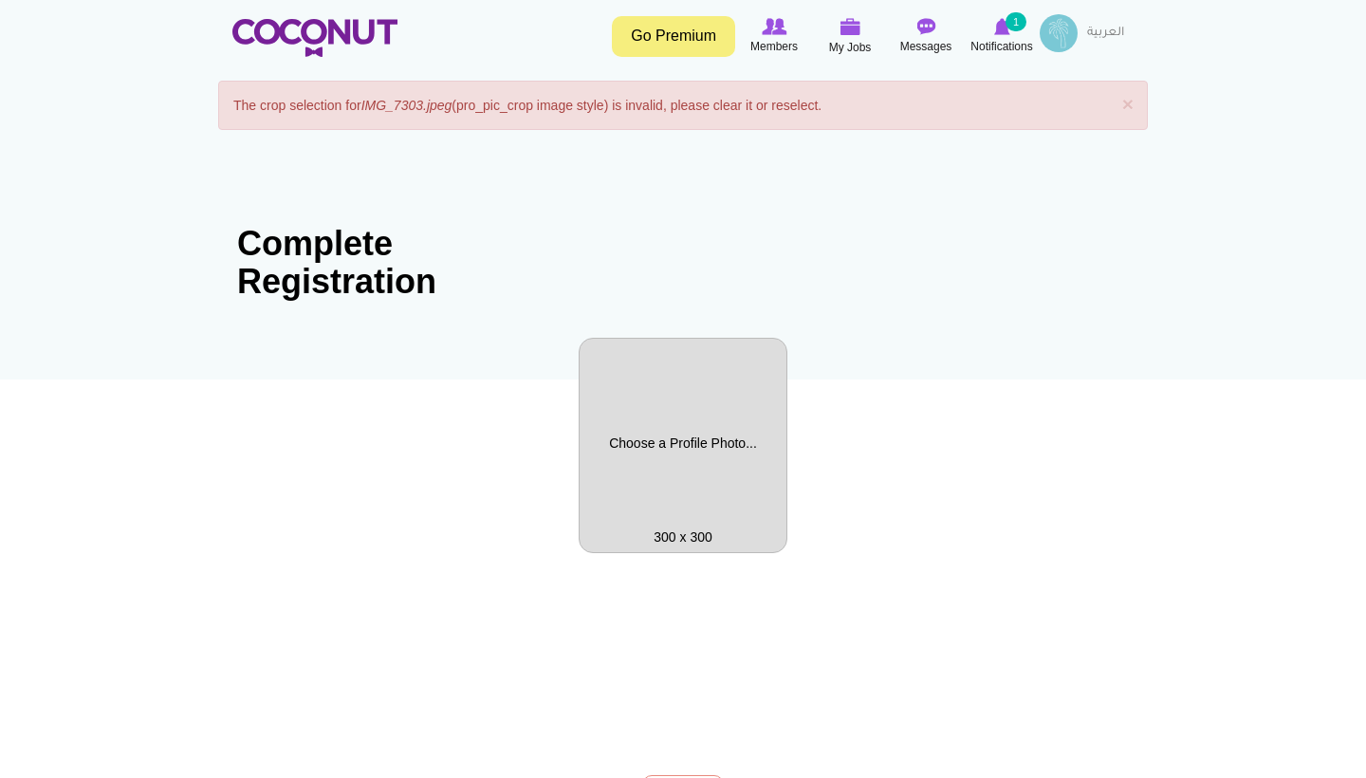
click at [707, 573] on div "IMG_7303.jpeg 1.68 MB Remove Crop (cropped) Image style: Cancel Maximize select…" at bounding box center [683, 720] width 892 height 324
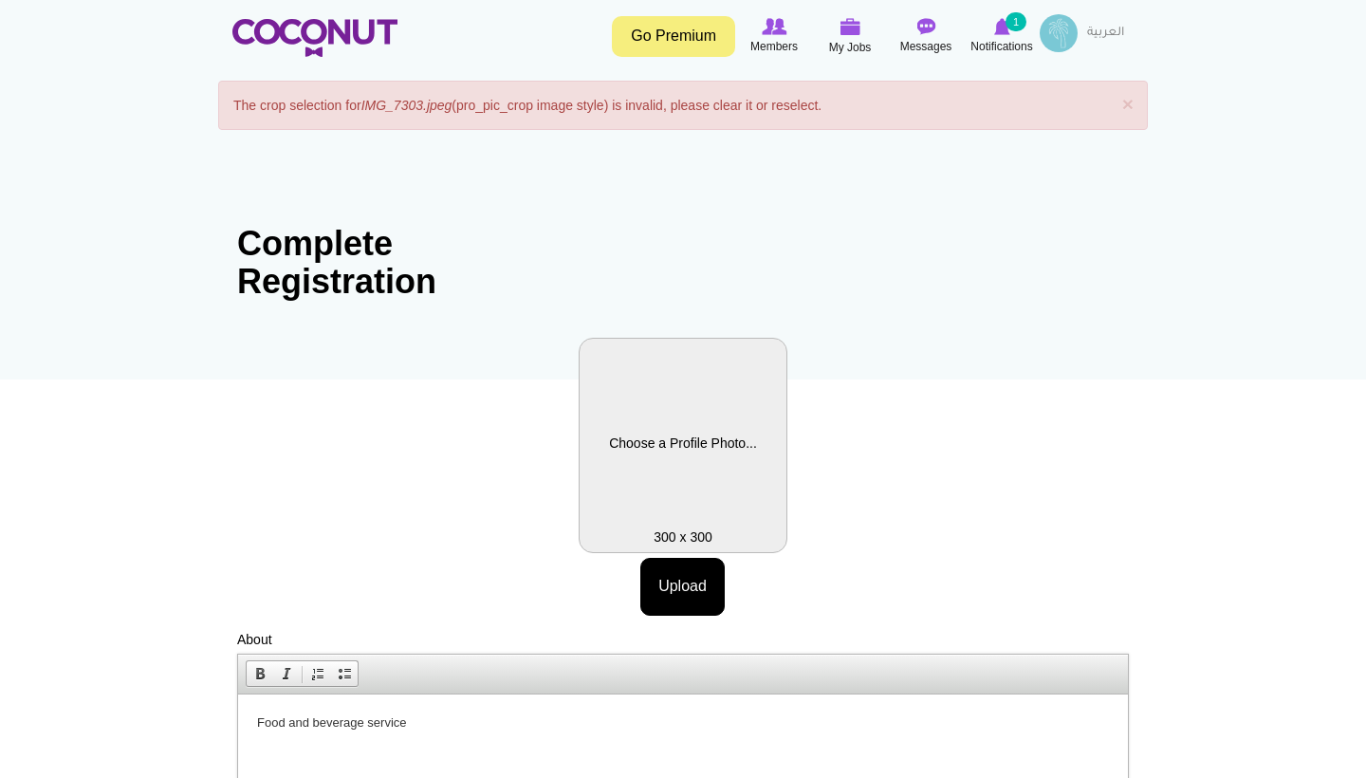
drag, startPoint x: 692, startPoint y: 472, endPoint x: 667, endPoint y: 443, distance: 37.7
click at [692, 472] on label "Profile Picture" at bounding box center [683, 445] width 209 height 215
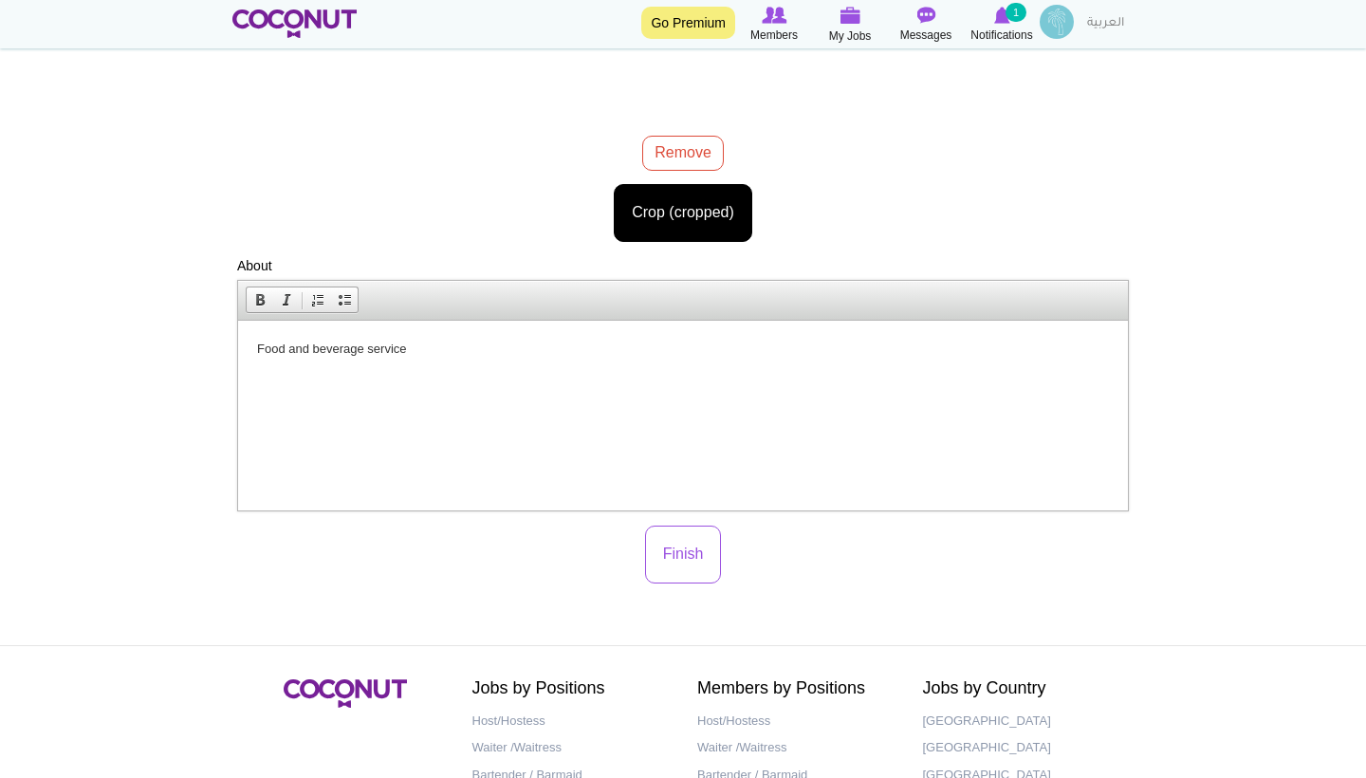
scroll to position [421, 0]
click at [664, 566] on button "Finish" at bounding box center [683, 554] width 77 height 58
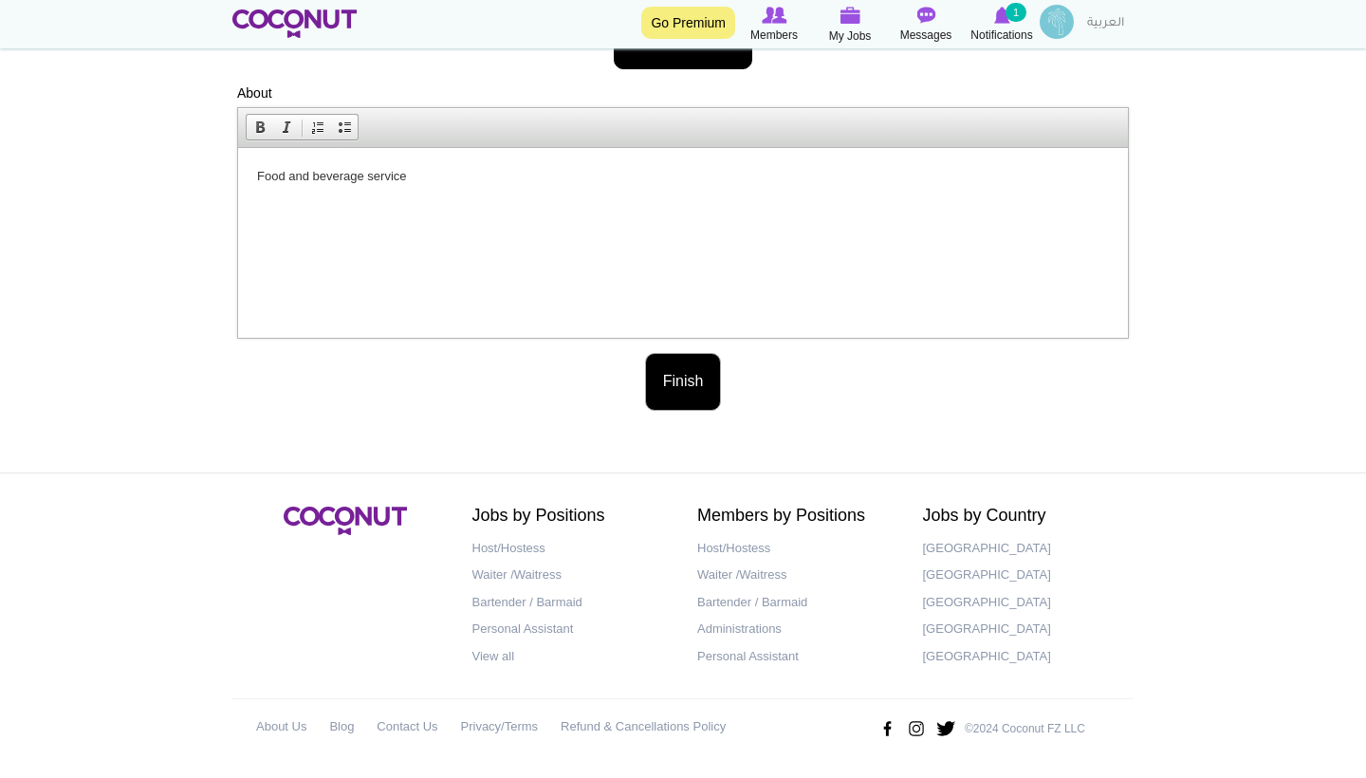
scroll to position [591, 0]
click at [697, 409] on button "Finish" at bounding box center [683, 384] width 77 height 58
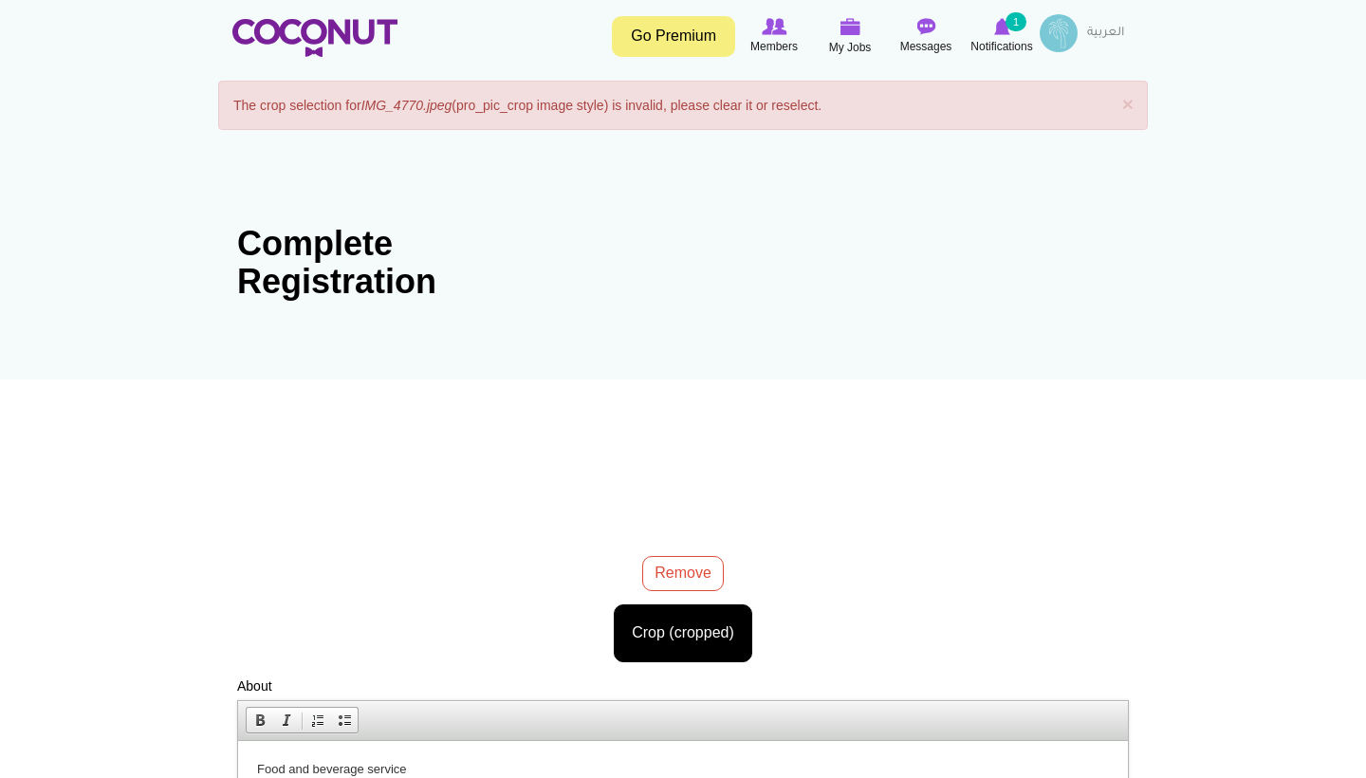
click at [694, 459] on img at bounding box center [683, 442] width 209 height 278
click at [692, 571] on div "IMG_4770.jpeg 2.07 MB Remove Crop (cropped) Image style: Cancel Maximize select…" at bounding box center [683, 500] width 892 height 324
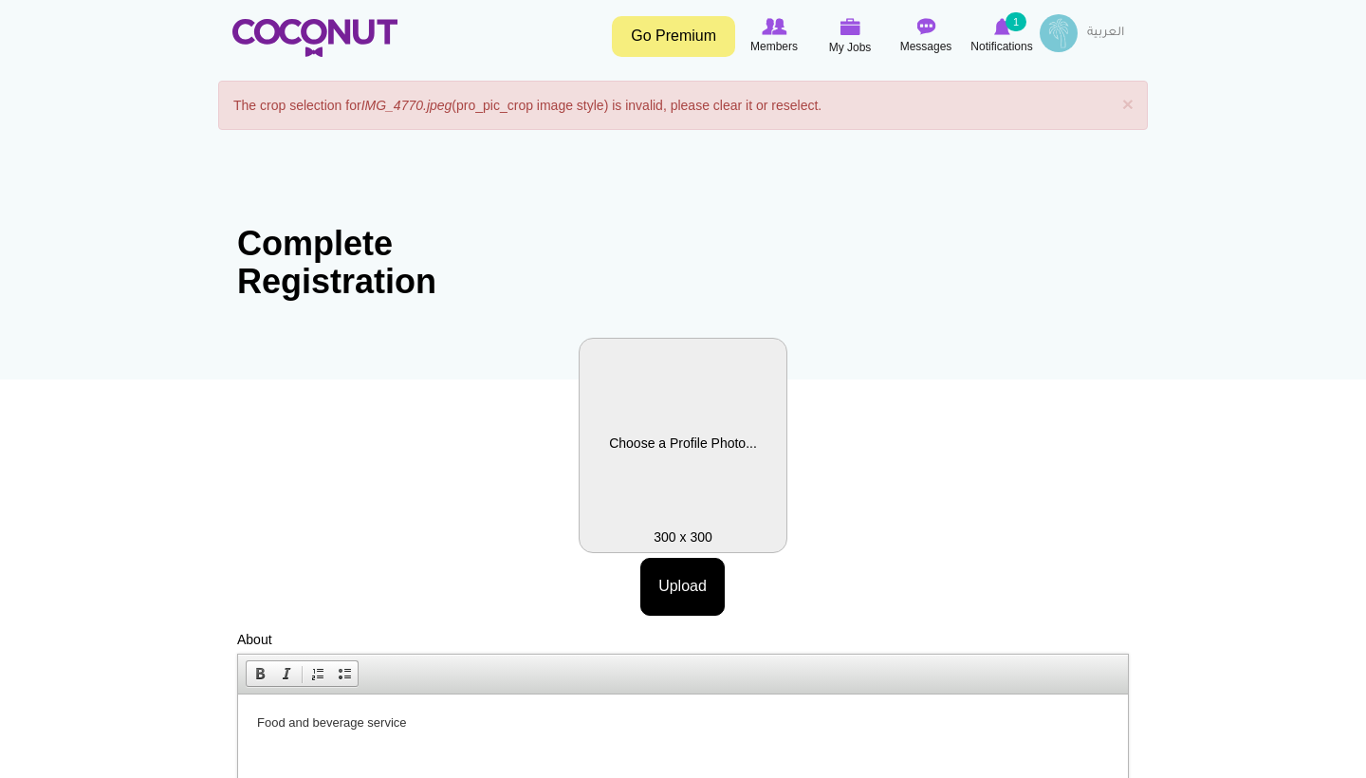
click at [664, 470] on label "Profile Picture" at bounding box center [683, 445] width 209 height 215
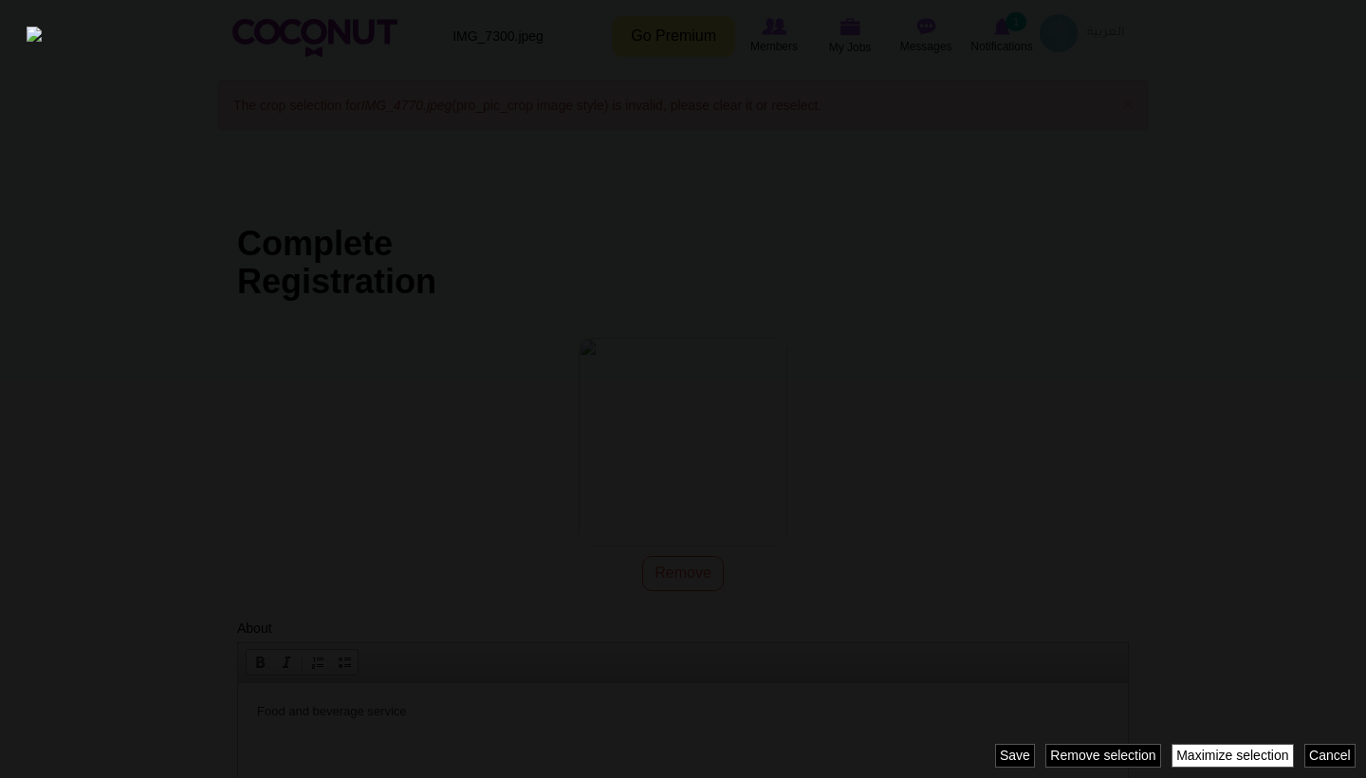
click at [1212, 757] on link "Maximize selection" at bounding box center [1233, 756] width 122 height 24
click at [975, 638] on div at bounding box center [683, 389] width 1366 height 778
click at [1190, 755] on link "Maximize selection" at bounding box center [1233, 756] width 122 height 24
click at [1083, 747] on div "Image style: pro_pic_crop Cancel Maximize selection Remove selection Revert sel…" at bounding box center [683, 389] width 1366 height 778
click at [1212, 771] on div at bounding box center [683, 389] width 1366 height 778
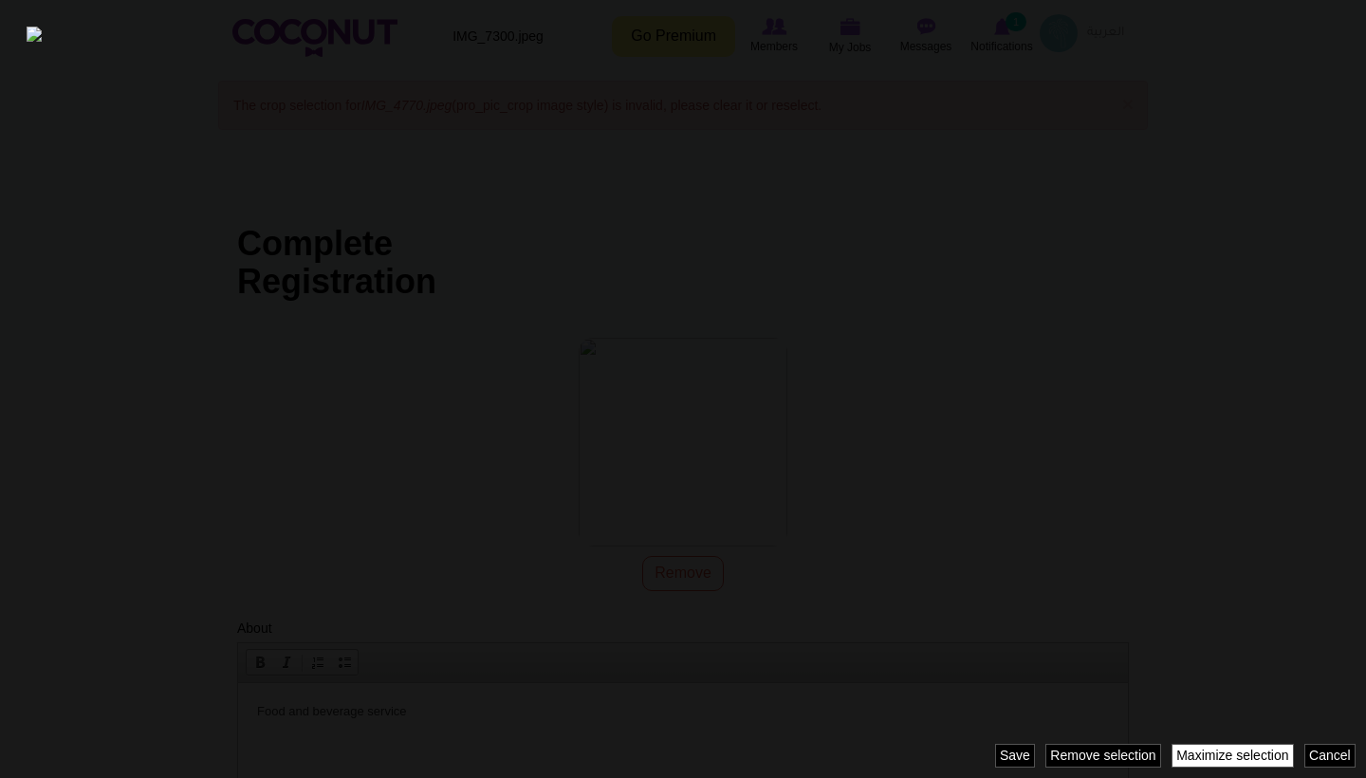
click at [1212, 759] on link "Maximize selection" at bounding box center [1233, 756] width 122 height 24
click at [532, 374] on img at bounding box center [491, 375] width 928 height 696
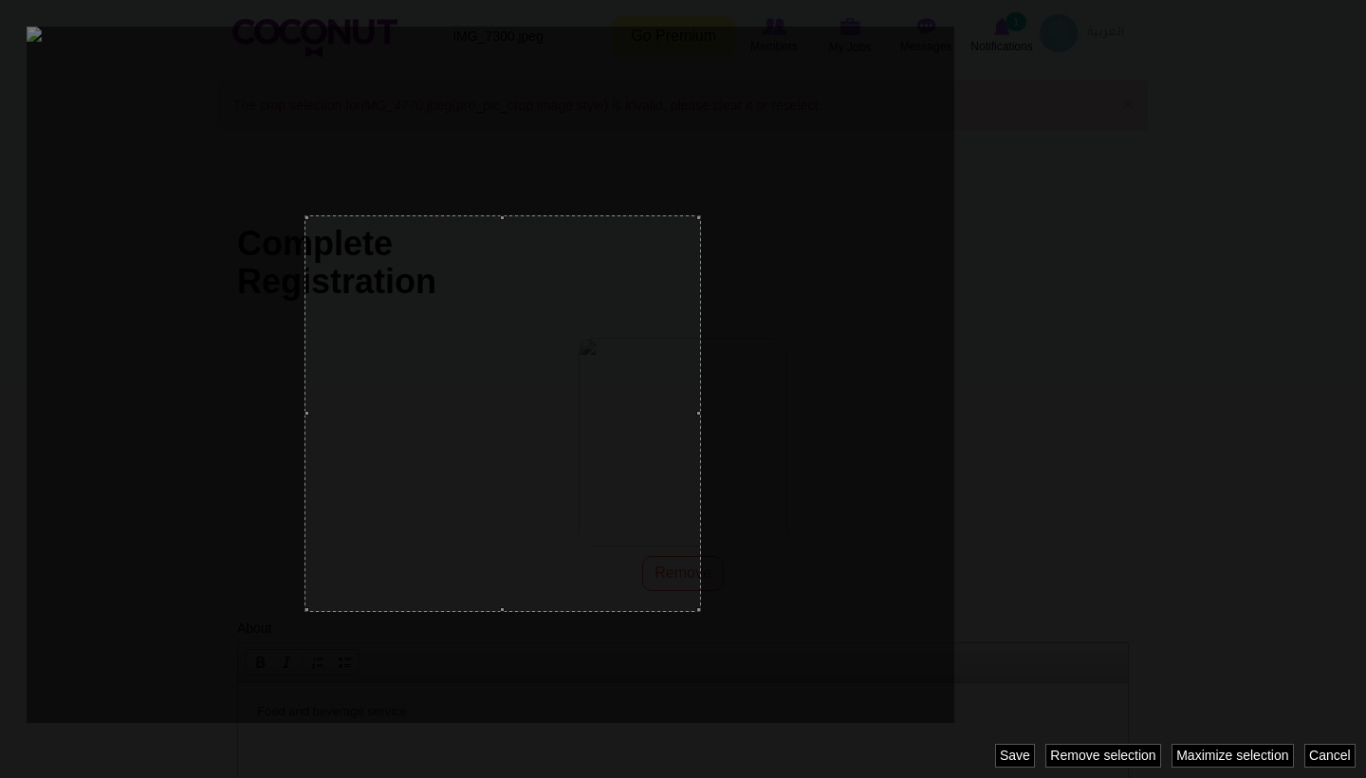
drag, startPoint x: 305, startPoint y: 215, endPoint x: 703, endPoint y: 316, distance: 411.0
click at [703, 316] on div at bounding box center [683, 389] width 1366 height 778
click at [297, 207] on div at bounding box center [166, 375] width 278 height 696
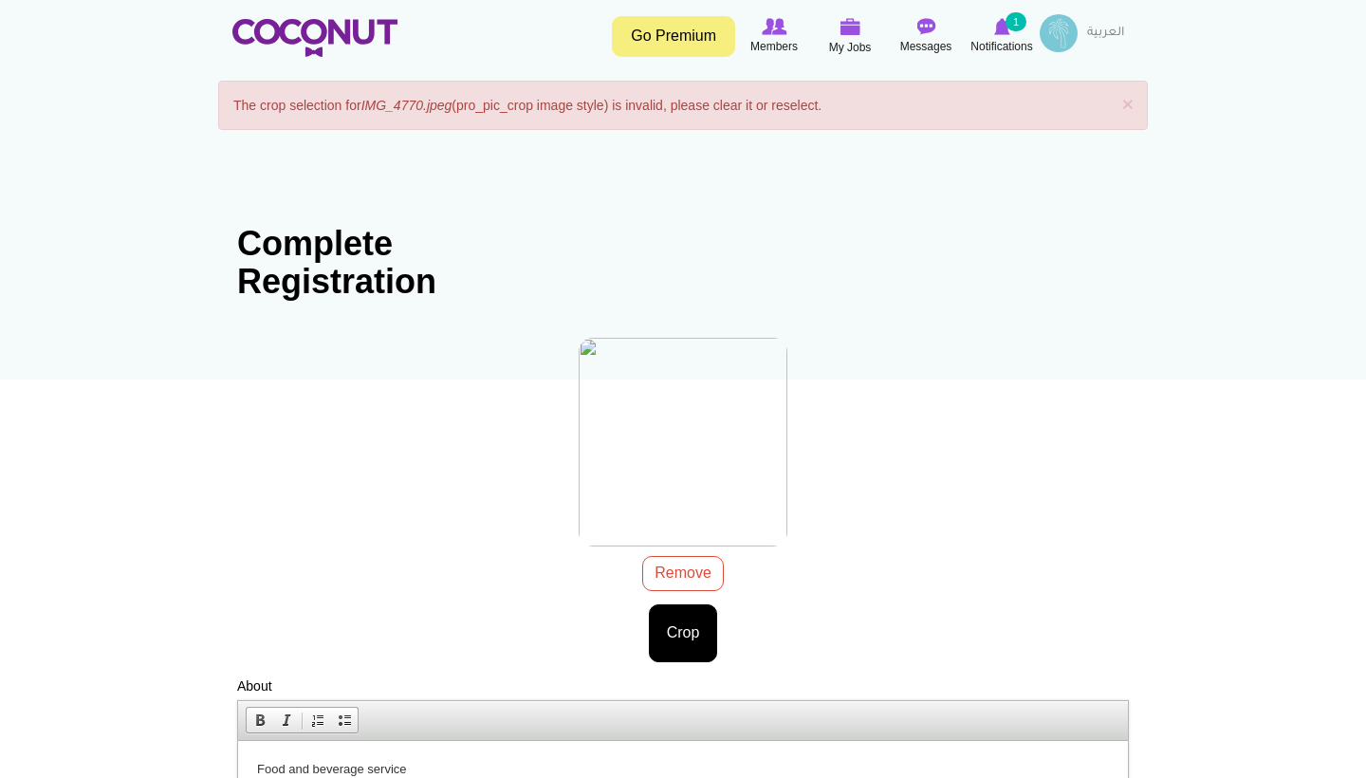
click at [705, 573] on div "IMG_7300.jpeg 1.77 MB Remove Crop Image style: Cancel Maximize selection Remove…" at bounding box center [683, 500] width 892 height 324
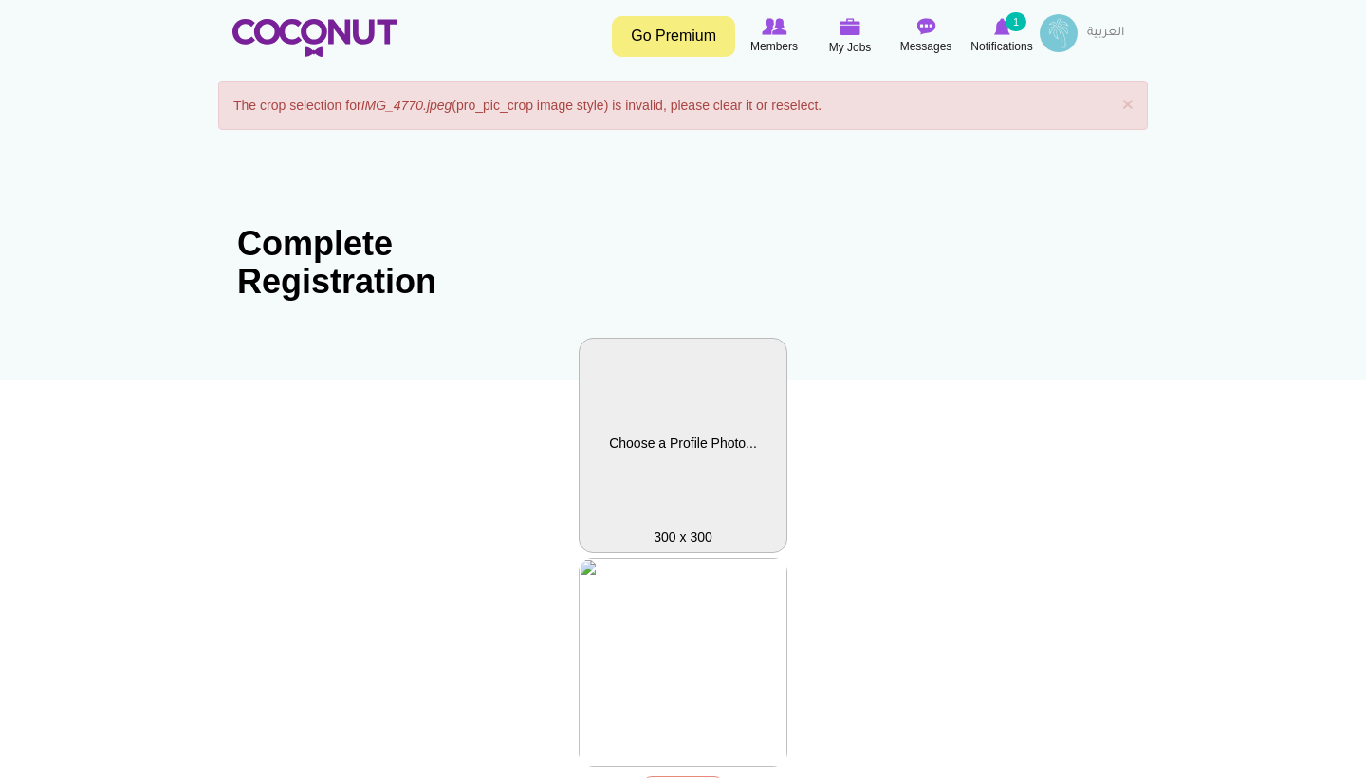
click at [677, 434] on label "Profile Picture" at bounding box center [683, 445] width 209 height 215
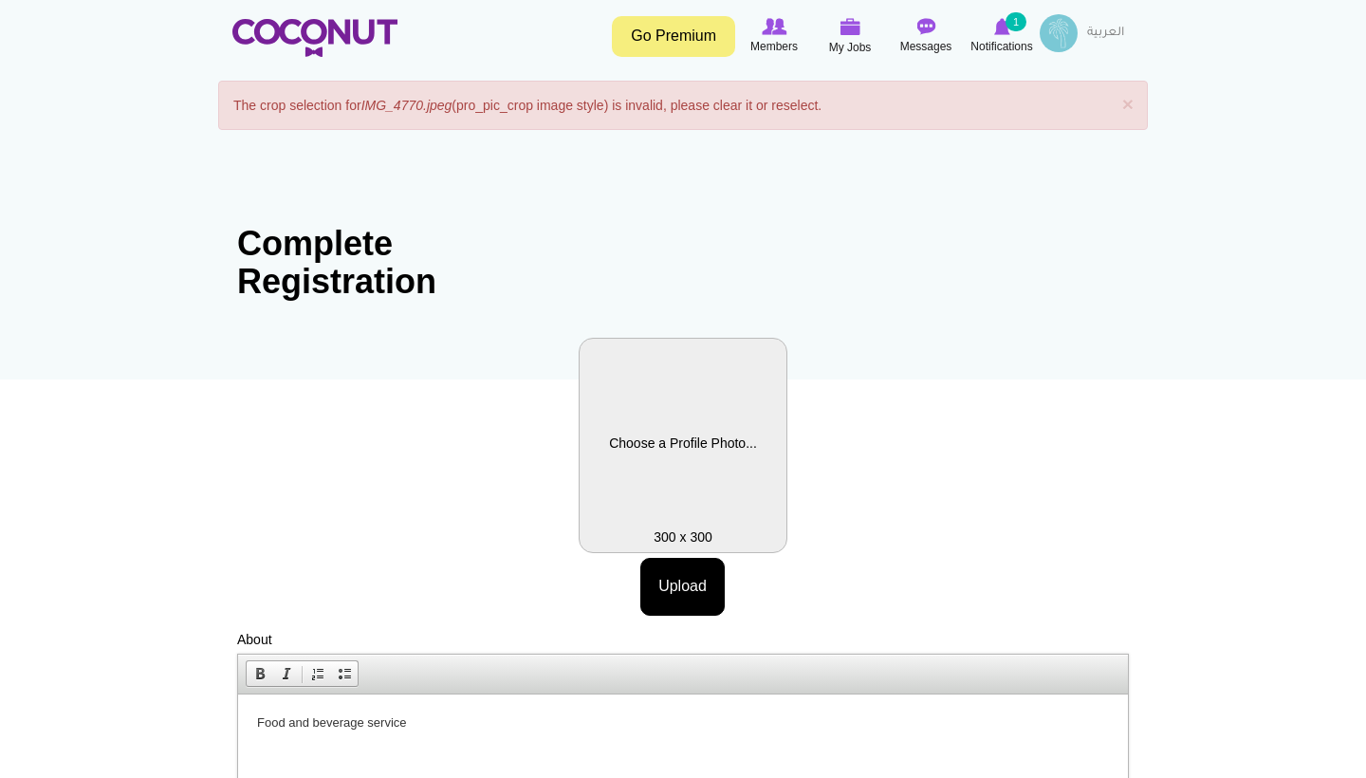
click at [658, 398] on label "Profile Picture" at bounding box center [683, 445] width 209 height 215
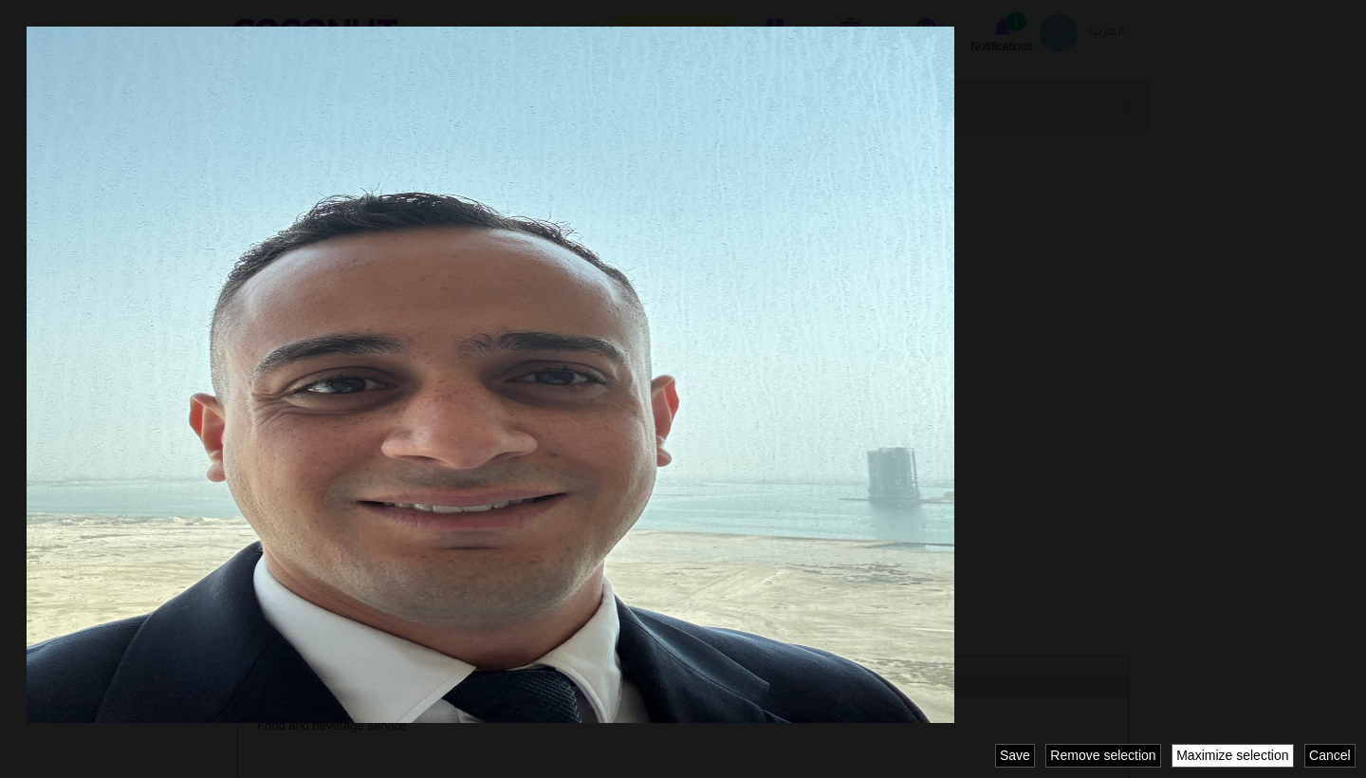
click at [1187, 759] on link "Maximize selection" at bounding box center [1233, 756] width 122 height 24
click at [1121, 755] on div "Cancel Maximize selection Remove selection Revert selection Save" at bounding box center [1243, 756] width 245 height 24
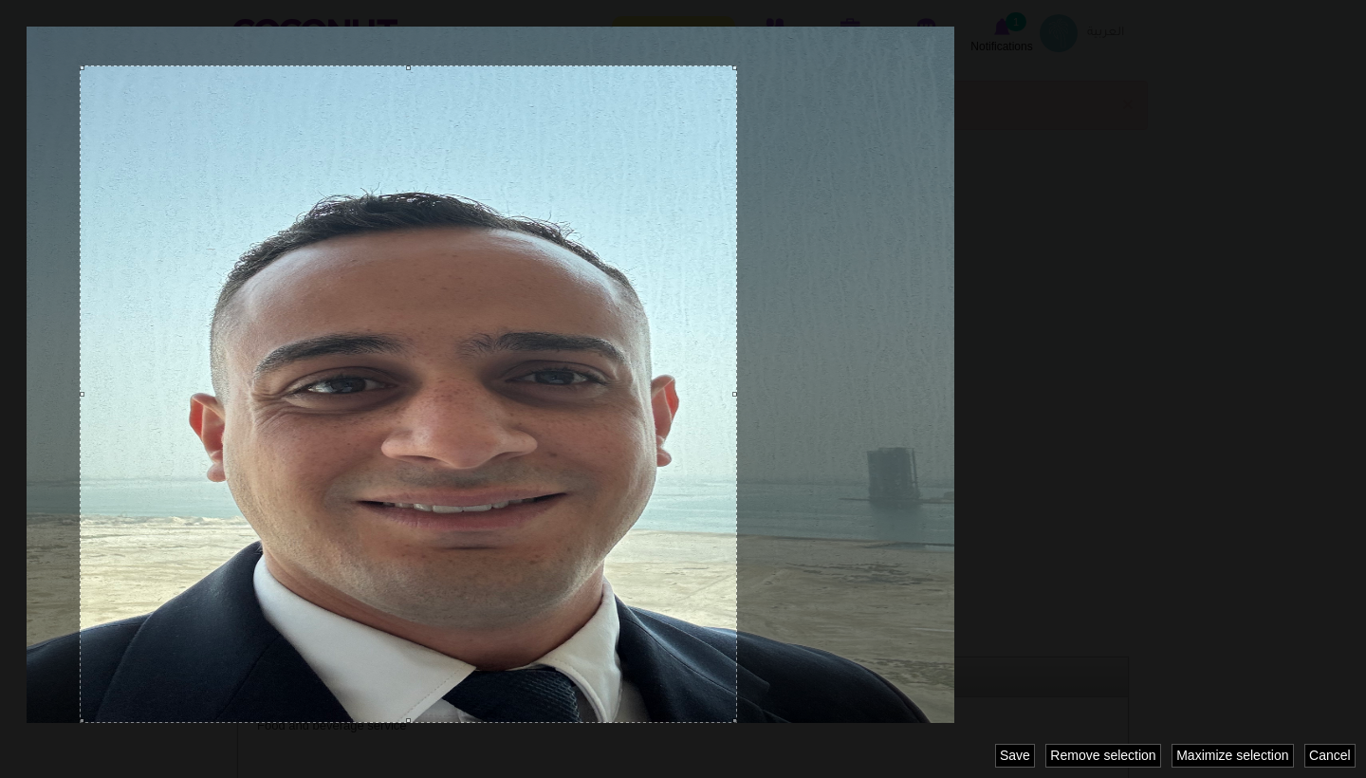
drag, startPoint x: 80, startPoint y: 65, endPoint x: 880, endPoint y: 564, distance: 943.5
click at [880, 564] on div at bounding box center [683, 389] width 1366 height 778
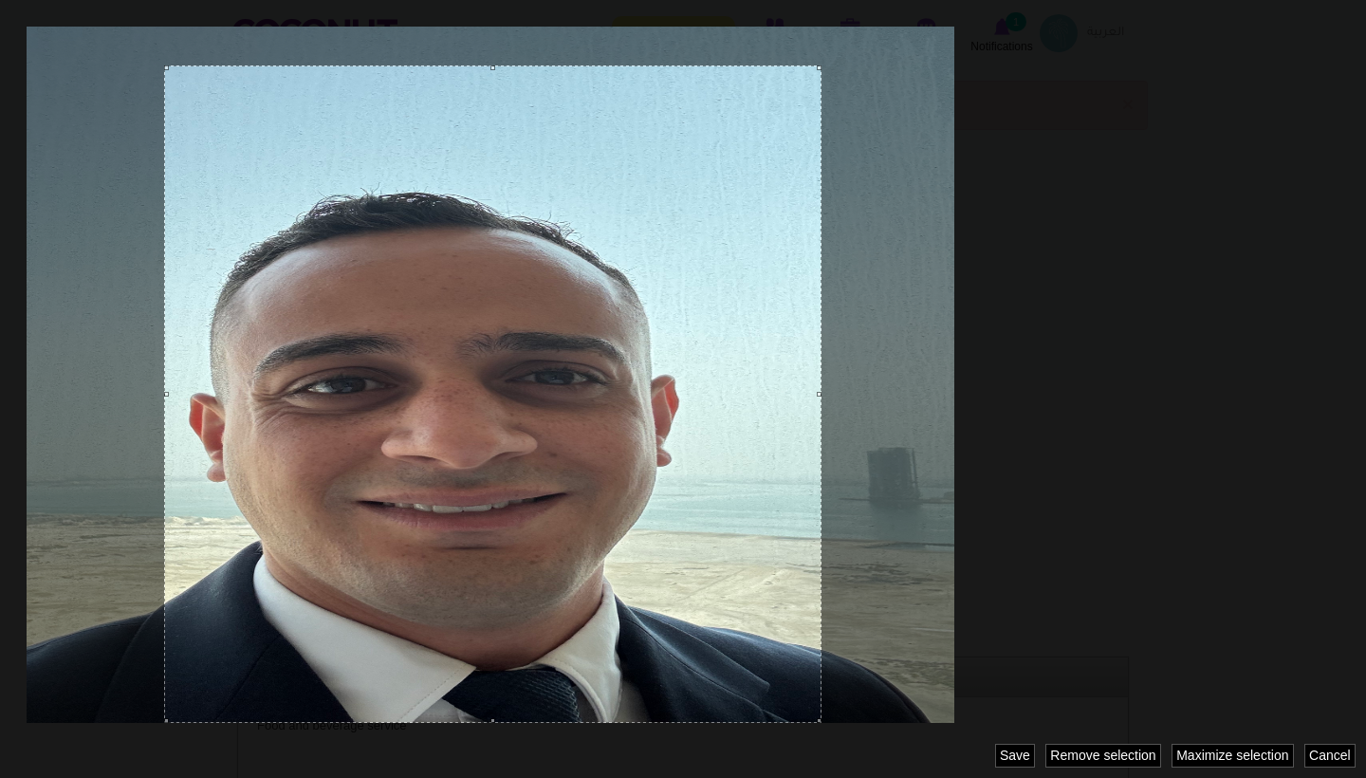
drag, startPoint x: 398, startPoint y: 364, endPoint x: 482, endPoint y: 374, distance: 84.0
click at [482, 374] on div at bounding box center [492, 393] width 657 height 657
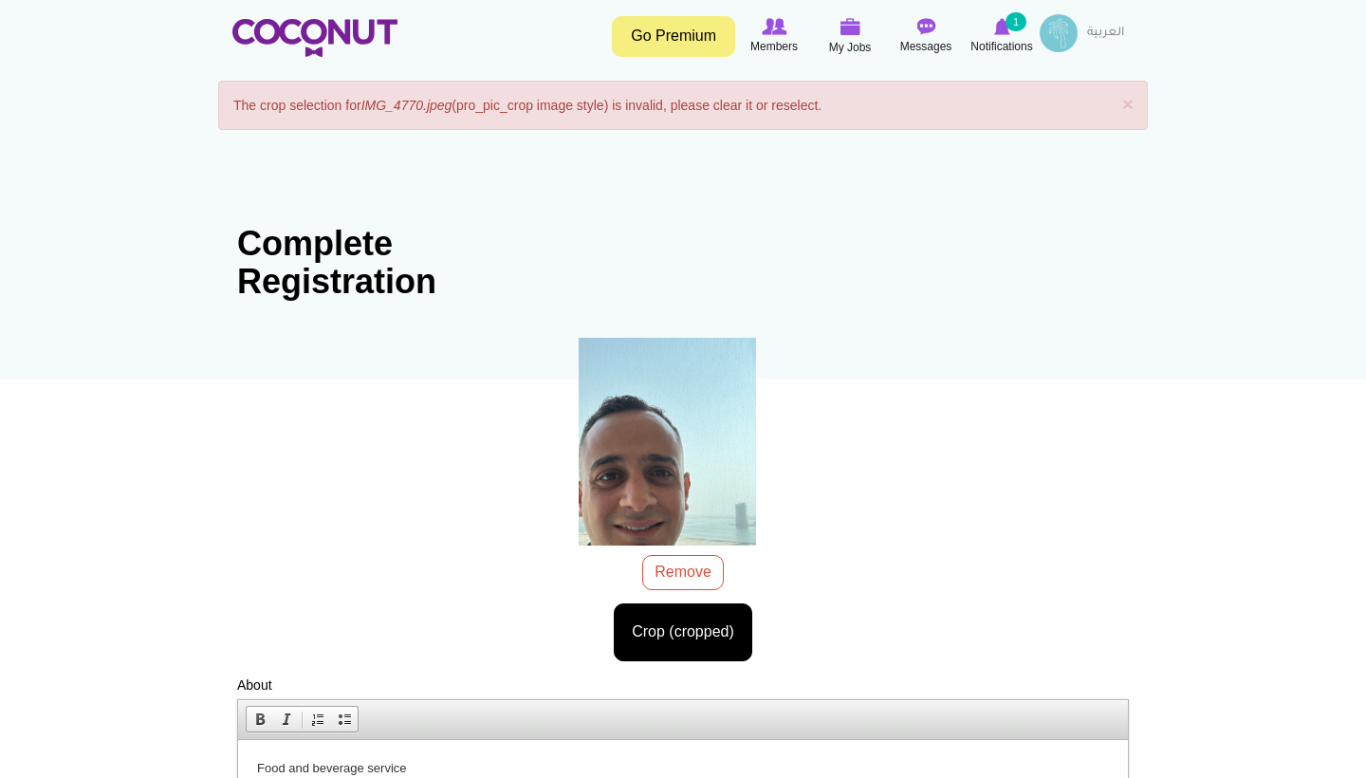
click at [687, 638] on body "Toggle navigation Go Premium Members My Jobs Post a Job Messages Notifications …" at bounding box center [683, 685] width 1366 height 1370
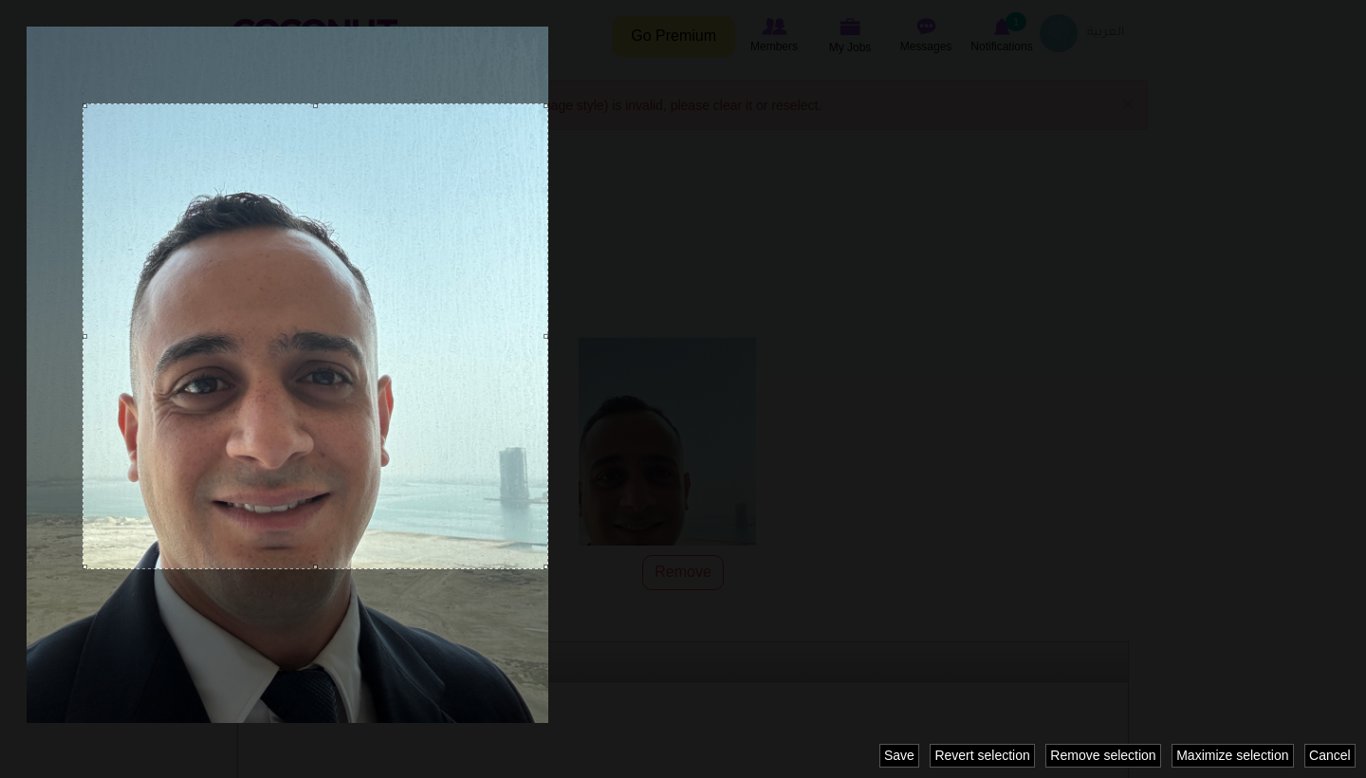
drag, startPoint x: 83, startPoint y: 103, endPoint x: 369, endPoint y: 655, distance: 621.2
click at [369, 655] on div at bounding box center [683, 389] width 1366 height 778
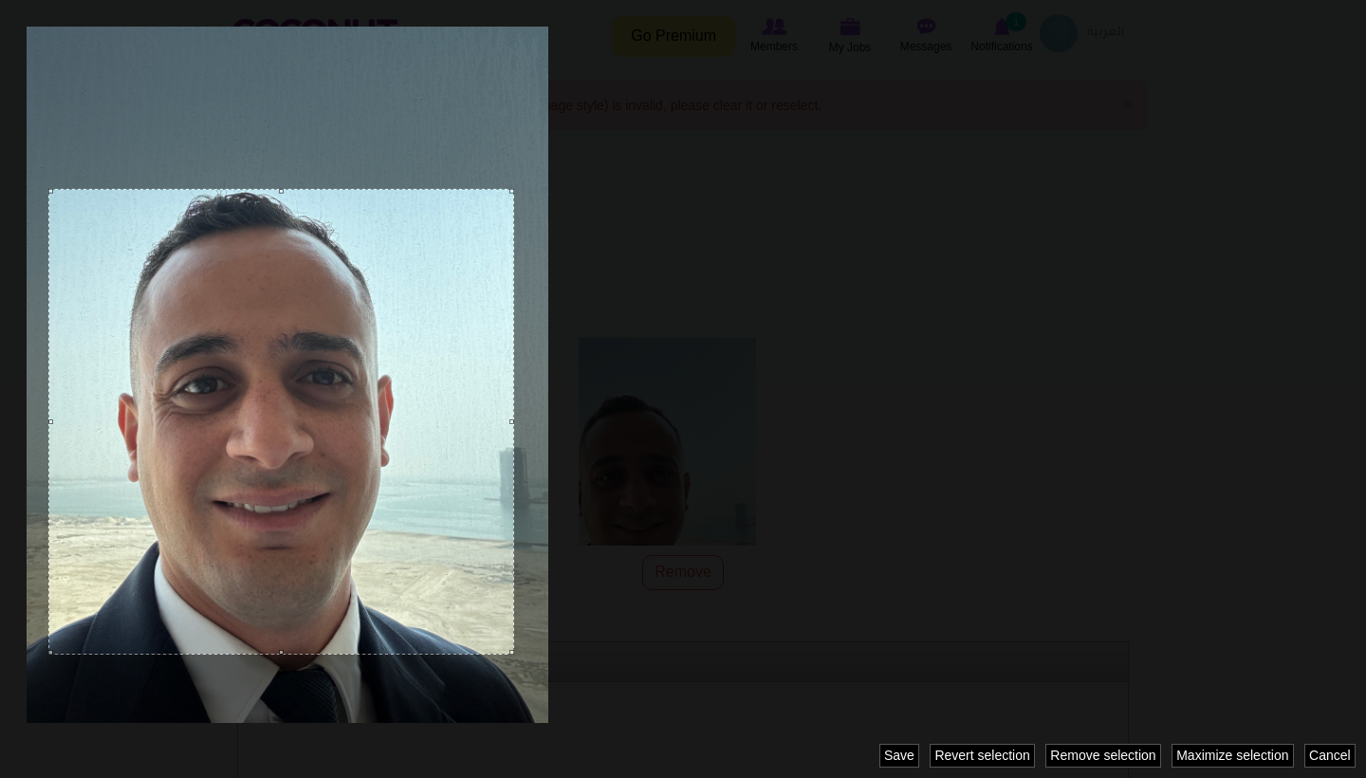
drag, startPoint x: 354, startPoint y: 424, endPoint x: 320, endPoint y: 509, distance: 92.0
click at [320, 509] on div at bounding box center [281, 422] width 466 height 466
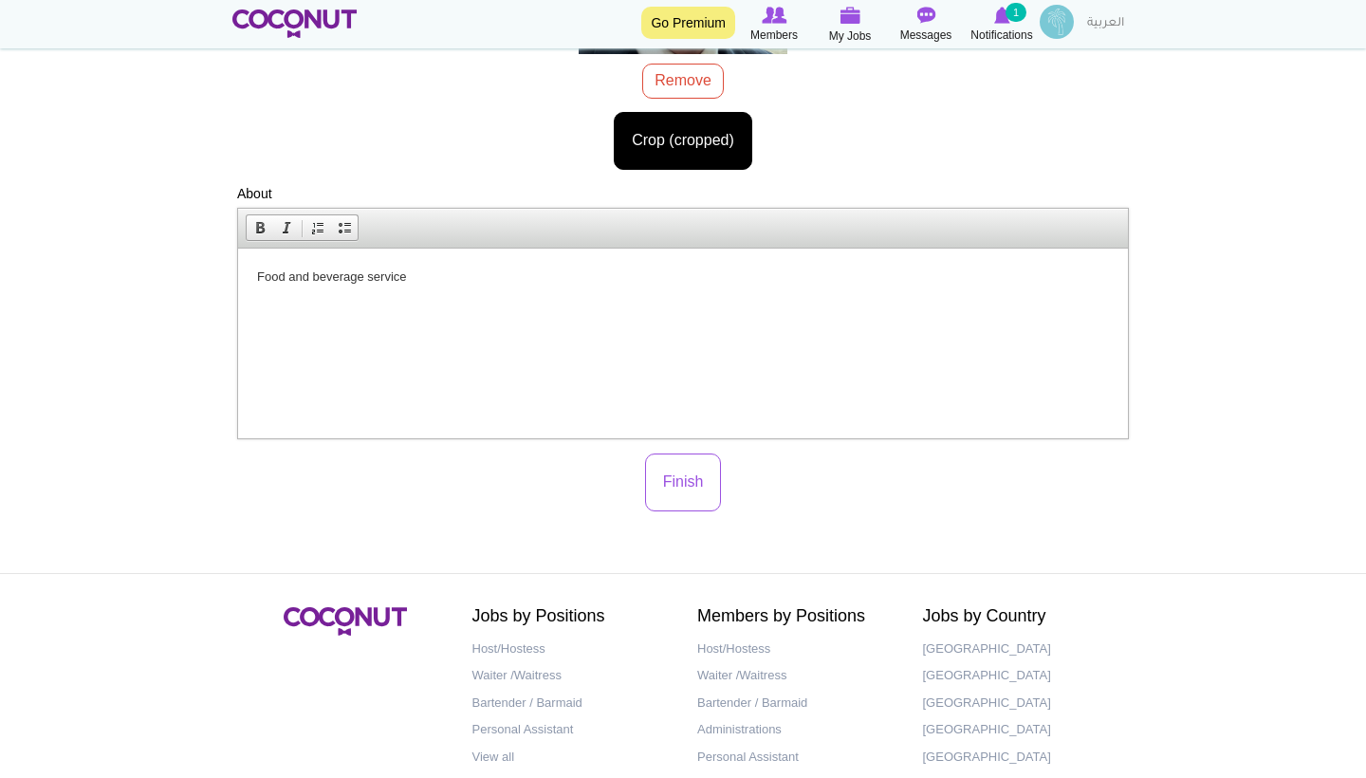
scroll to position [495, 0]
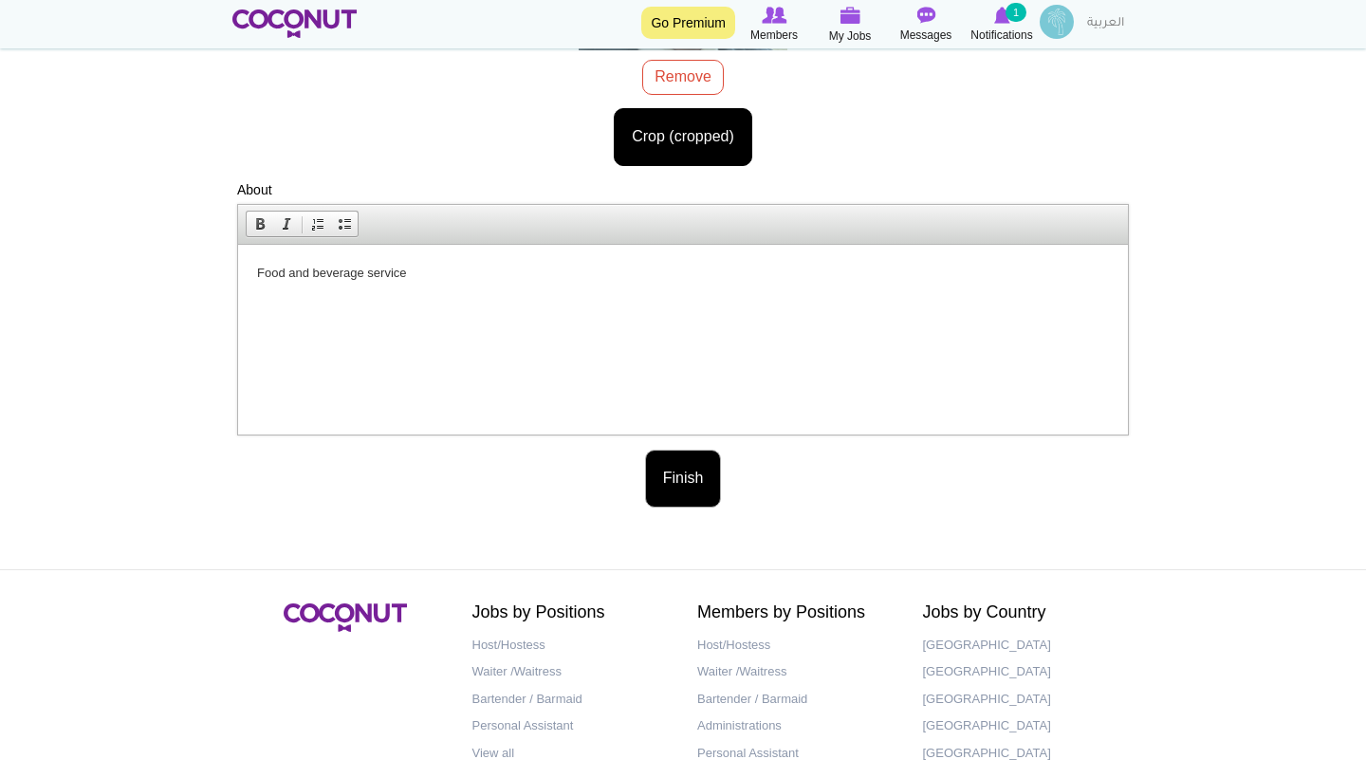
click at [667, 486] on button "Finish" at bounding box center [683, 479] width 77 height 58
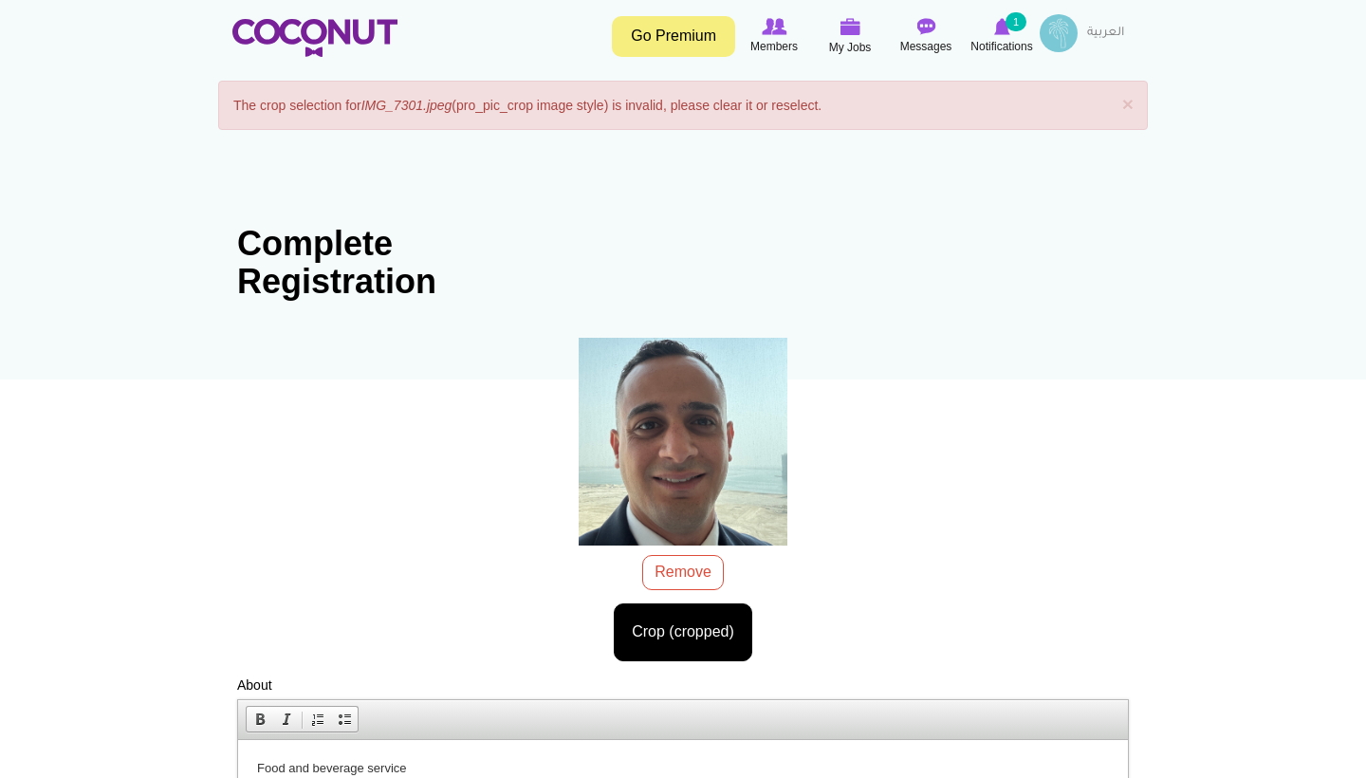
click at [648, 630] on body "Toggle navigation Go Premium Members My Jobs Post a Job Messages Notifications …" at bounding box center [683, 685] width 1366 height 1370
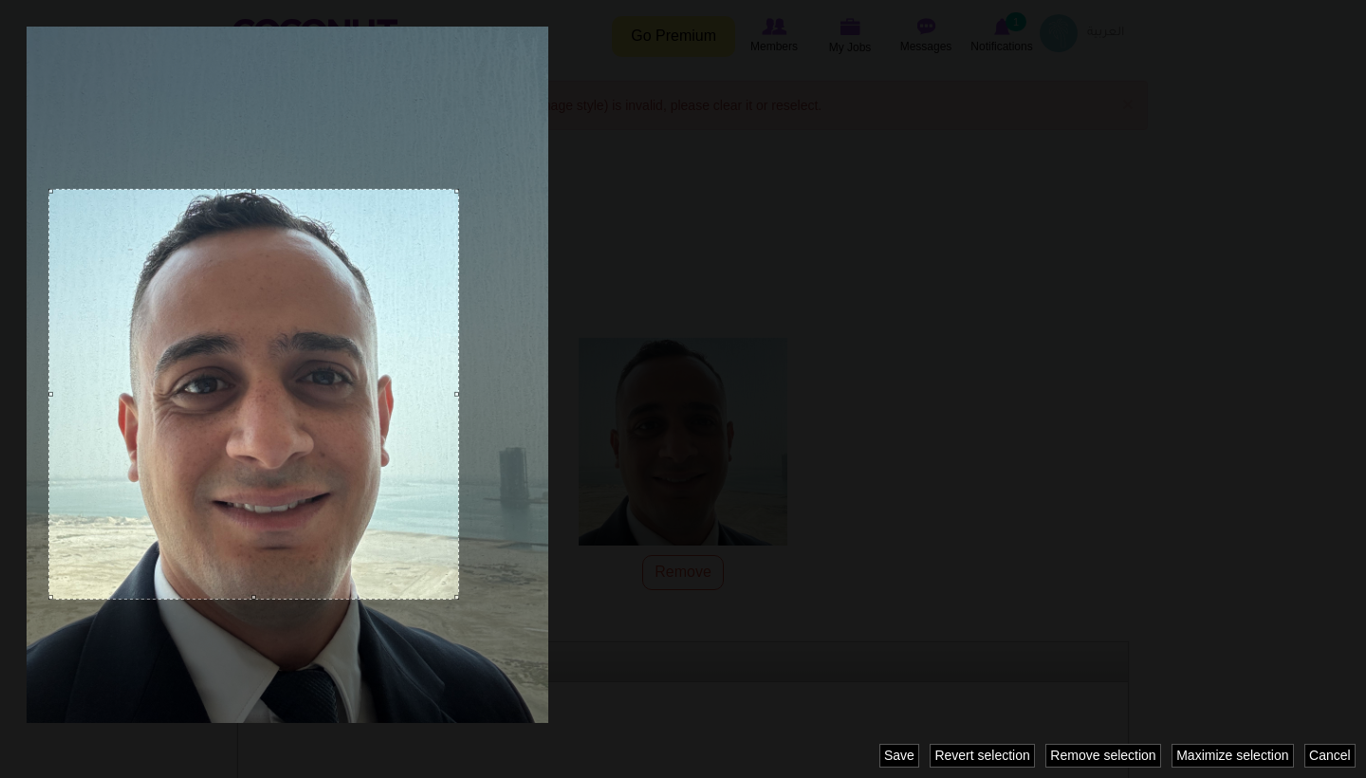
drag, startPoint x: 509, startPoint y: 649, endPoint x: 403, endPoint y: 599, distance: 116.7
click at [403, 599] on div at bounding box center [683, 389] width 1366 height 778
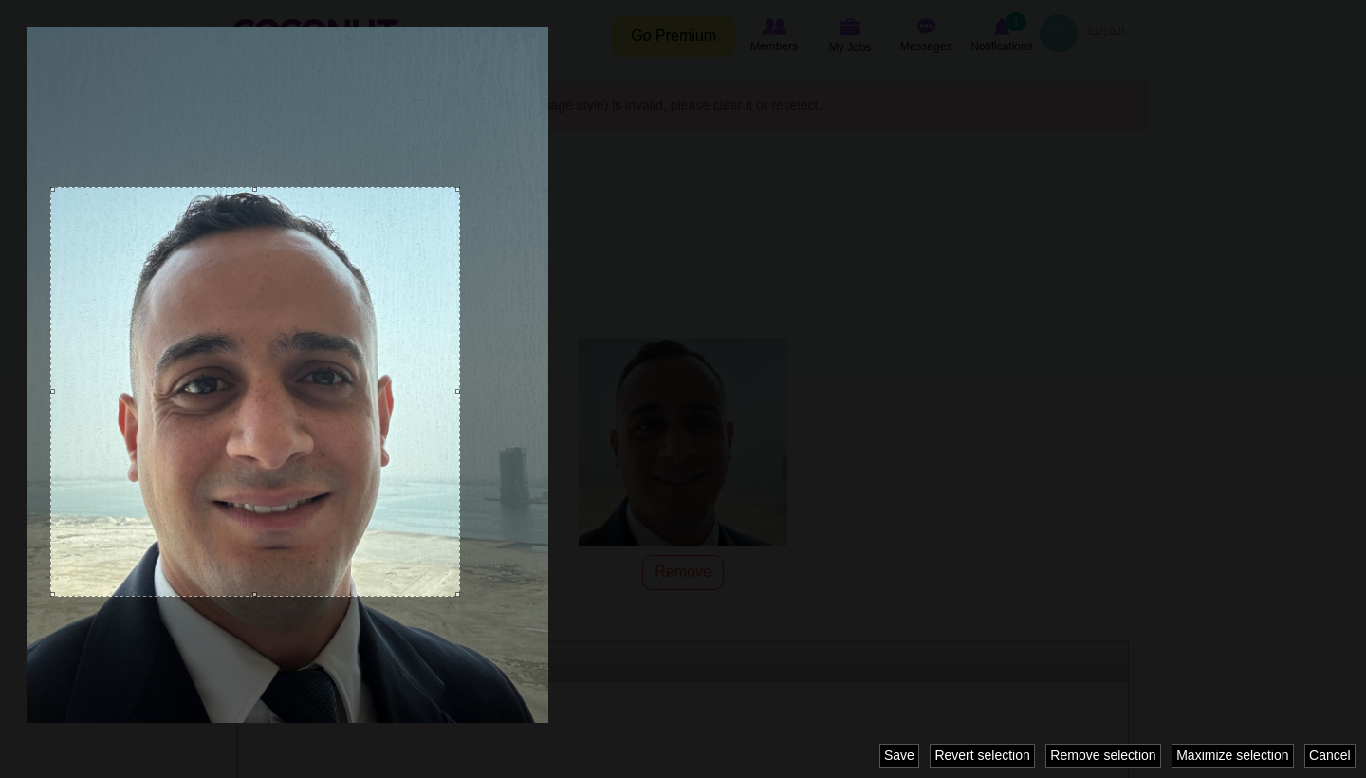
click at [342, 461] on div at bounding box center [255, 392] width 410 height 410
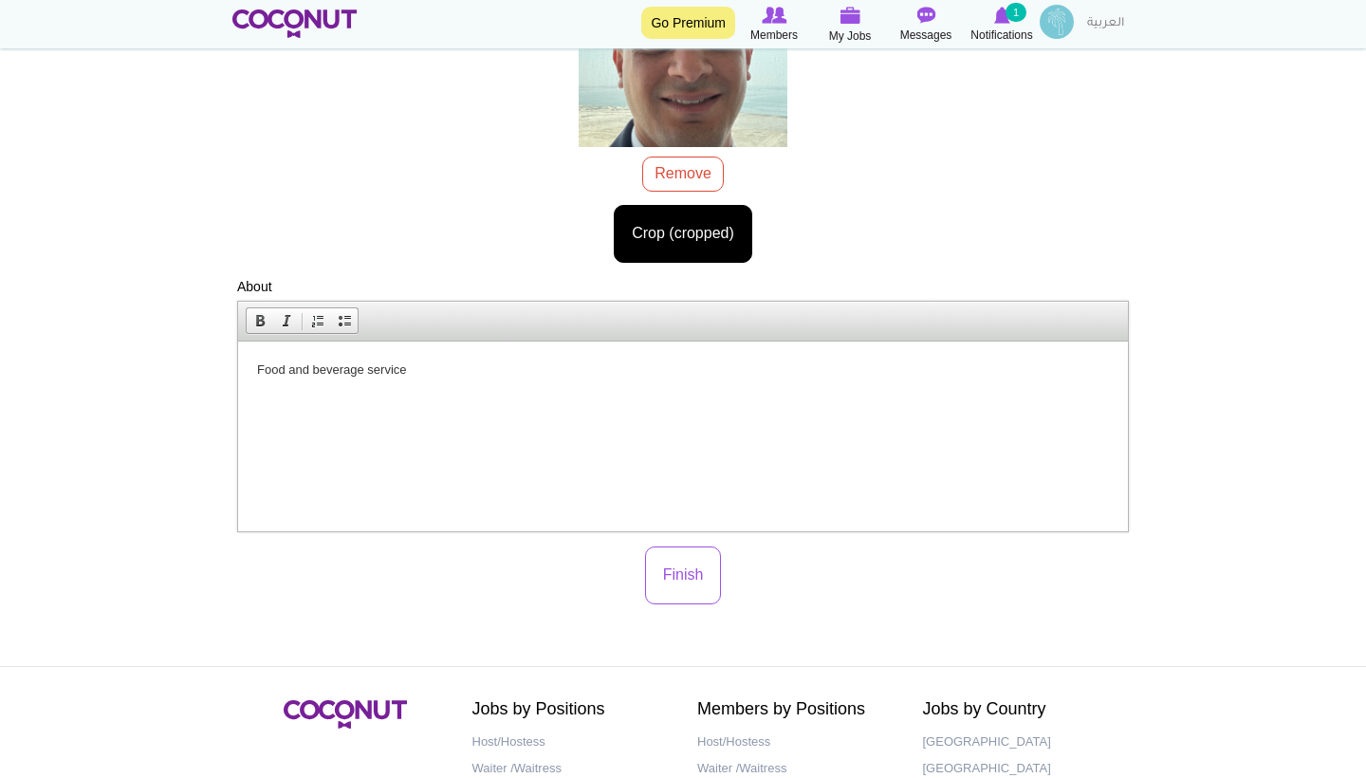
scroll to position [476, 0]
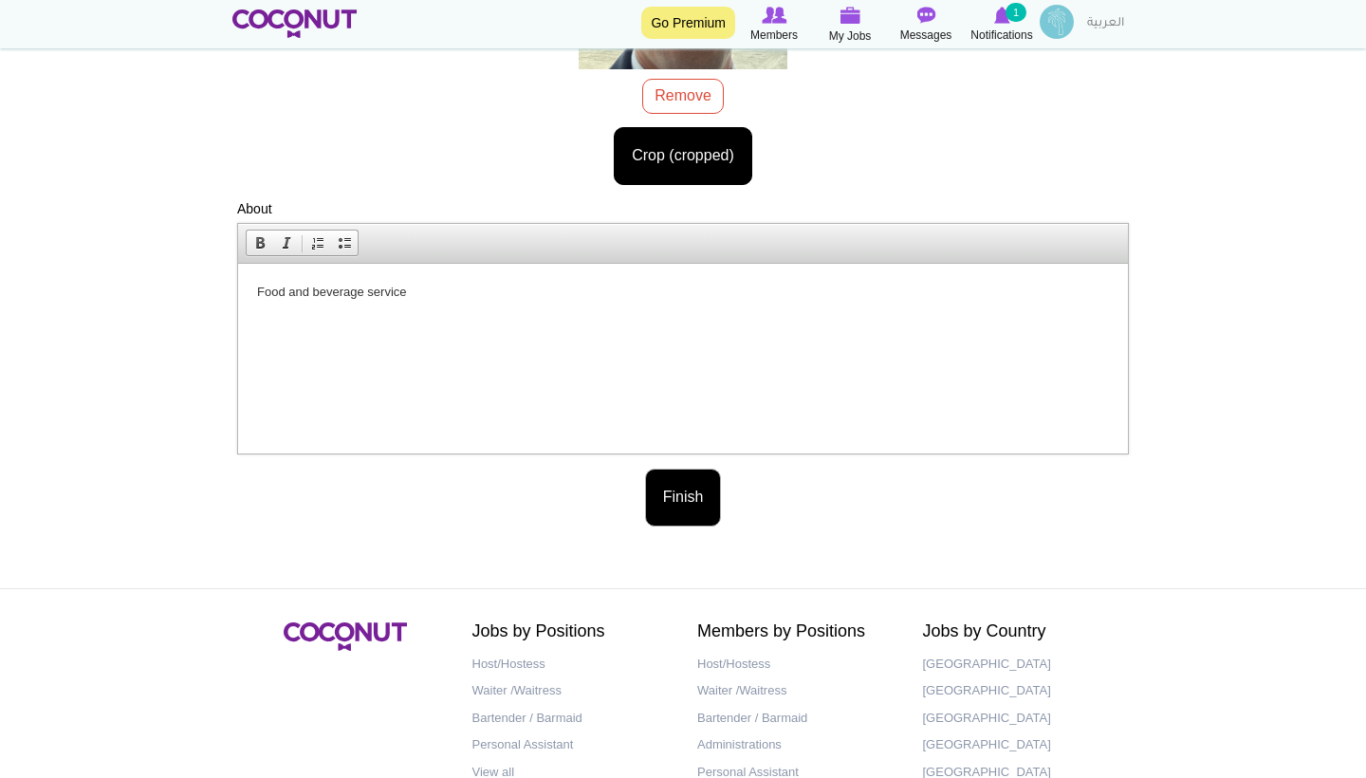
click at [688, 487] on button "Finish" at bounding box center [683, 498] width 77 height 58
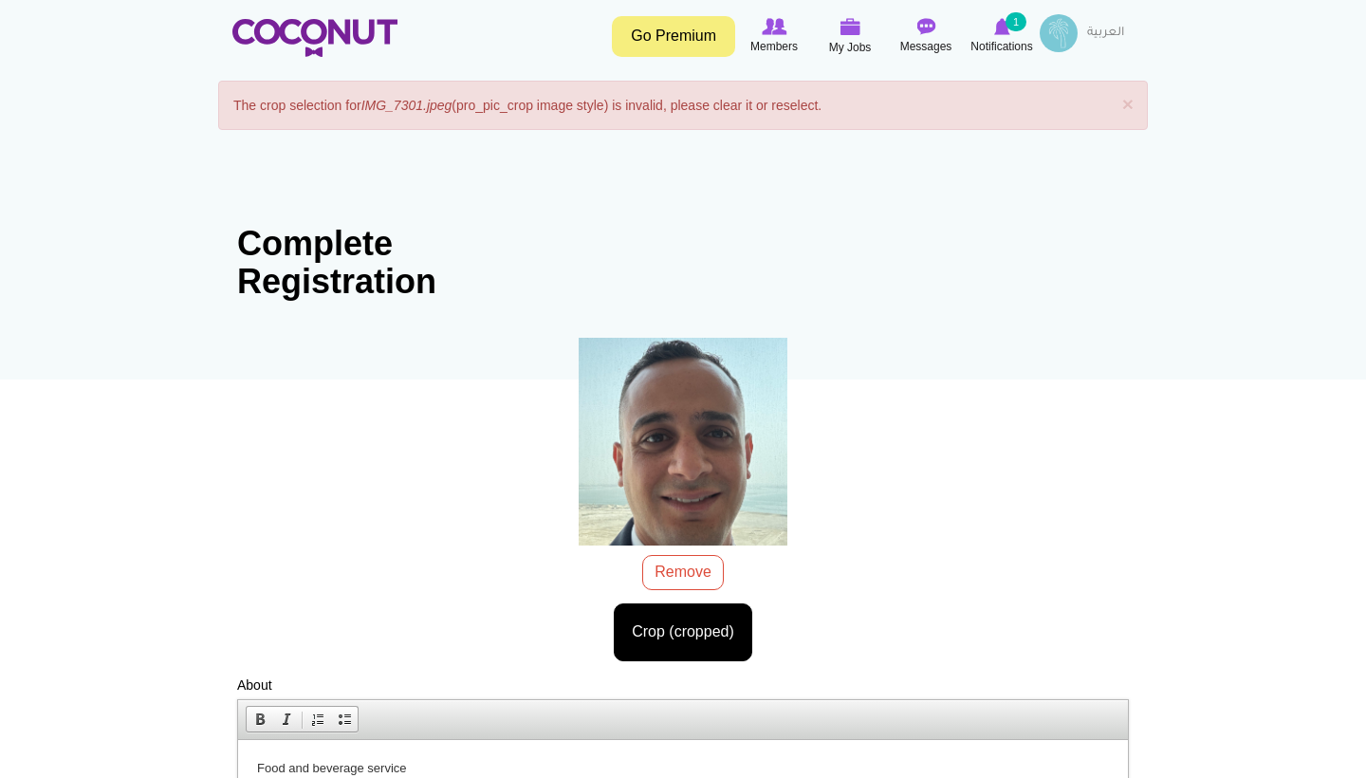
click at [688, 487] on img at bounding box center [699, 432] width 266 height 353
click at [698, 627] on body "Toggle navigation Go Premium Members My Jobs Post a Job Messages Notifications …" at bounding box center [683, 685] width 1366 height 1370
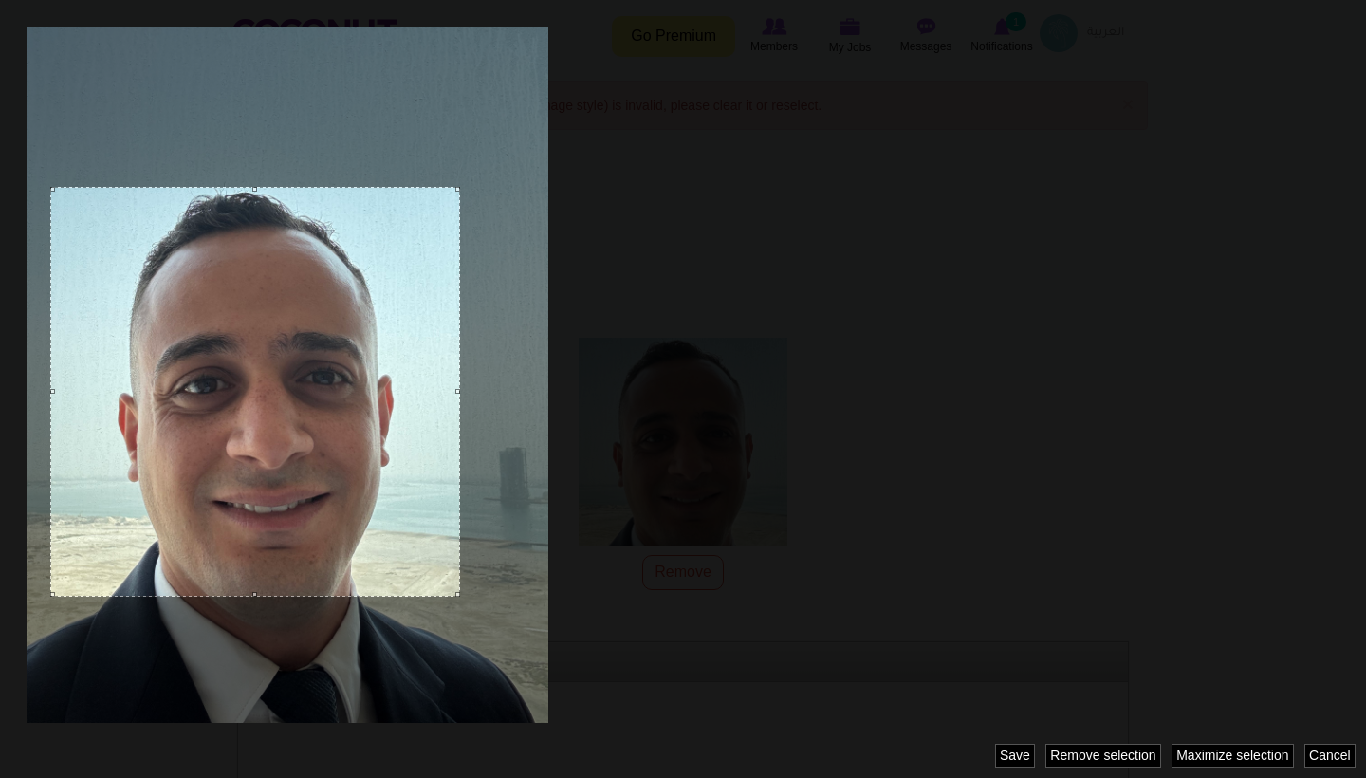
click at [419, 546] on div at bounding box center [255, 392] width 410 height 410
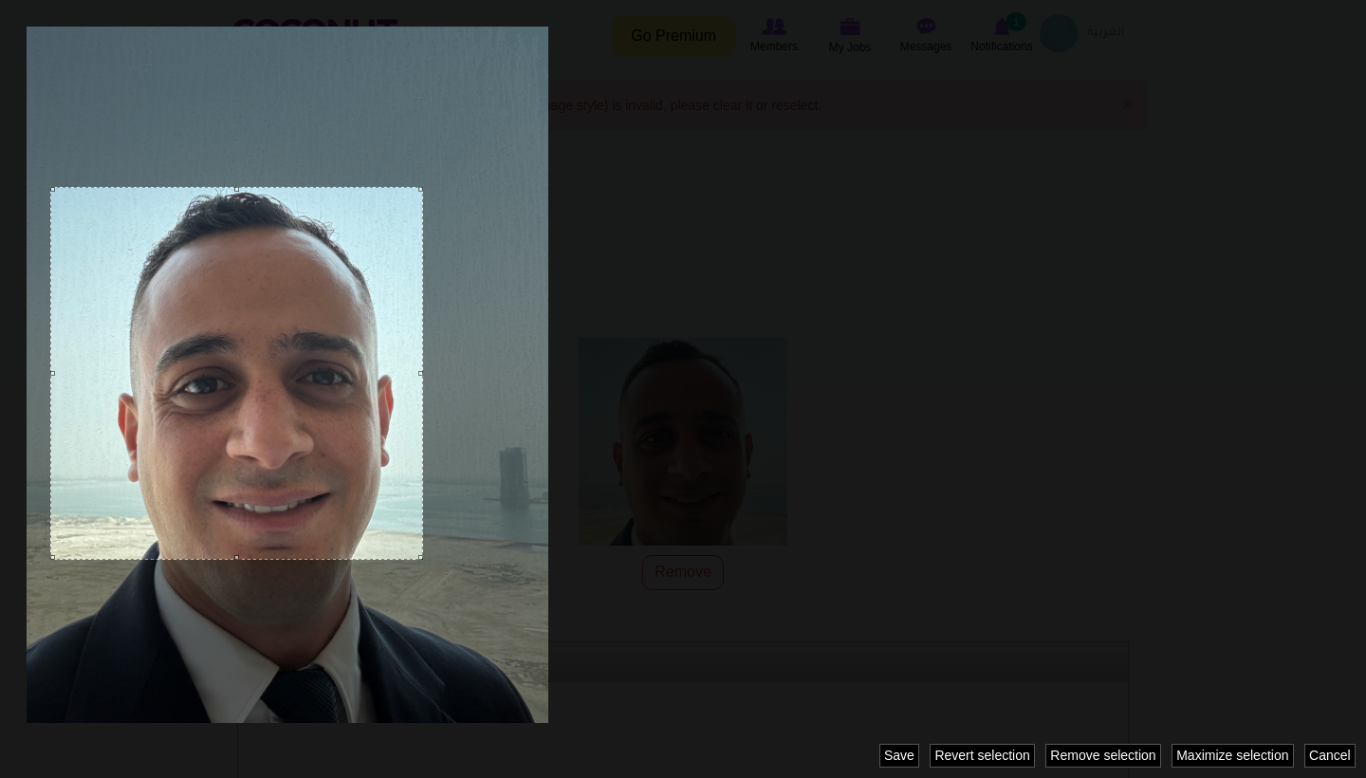
drag, startPoint x: 453, startPoint y: 594, endPoint x: 385, endPoint y: 553, distance: 79.6
click at [385, 553] on div at bounding box center [683, 389] width 1366 height 778
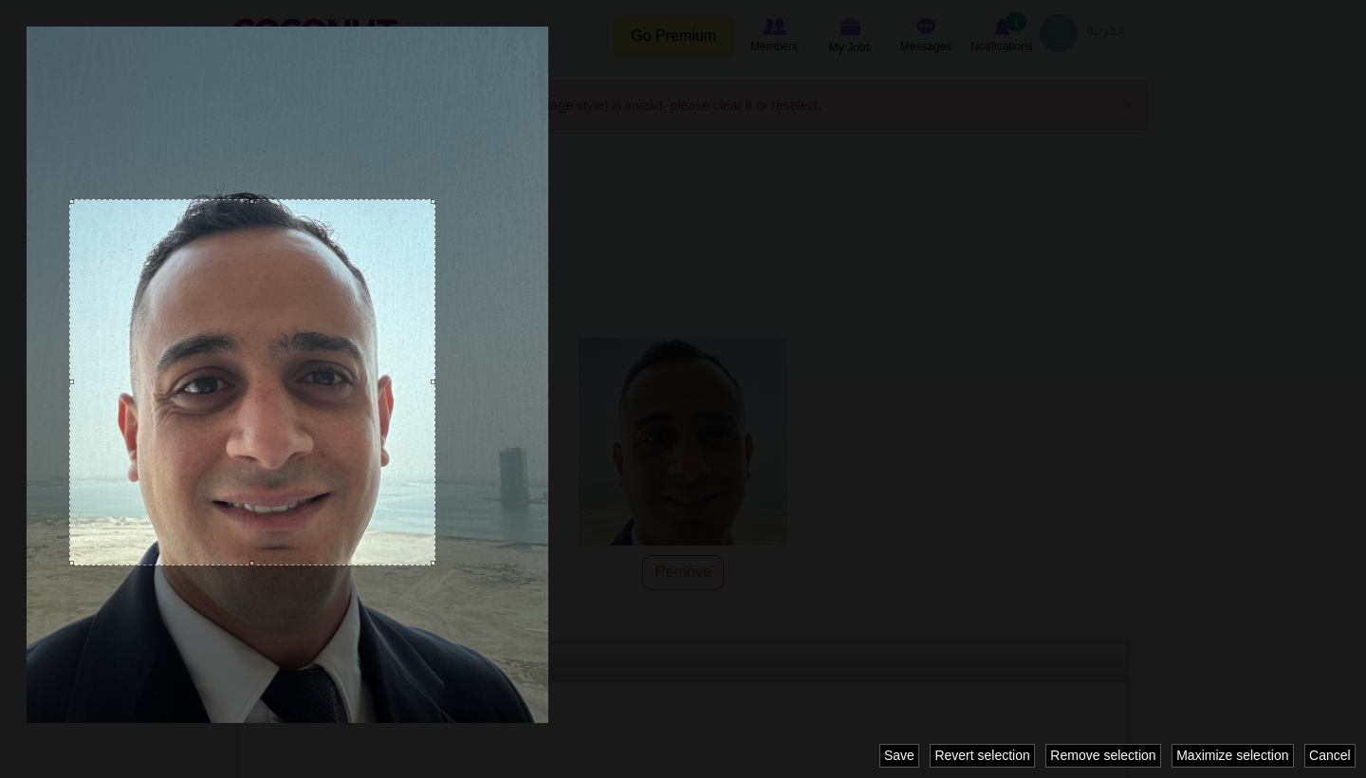
drag, startPoint x: 332, startPoint y: 463, endPoint x: 349, endPoint y: 472, distance: 19.5
click at [349, 472] on div at bounding box center [252, 382] width 366 height 366
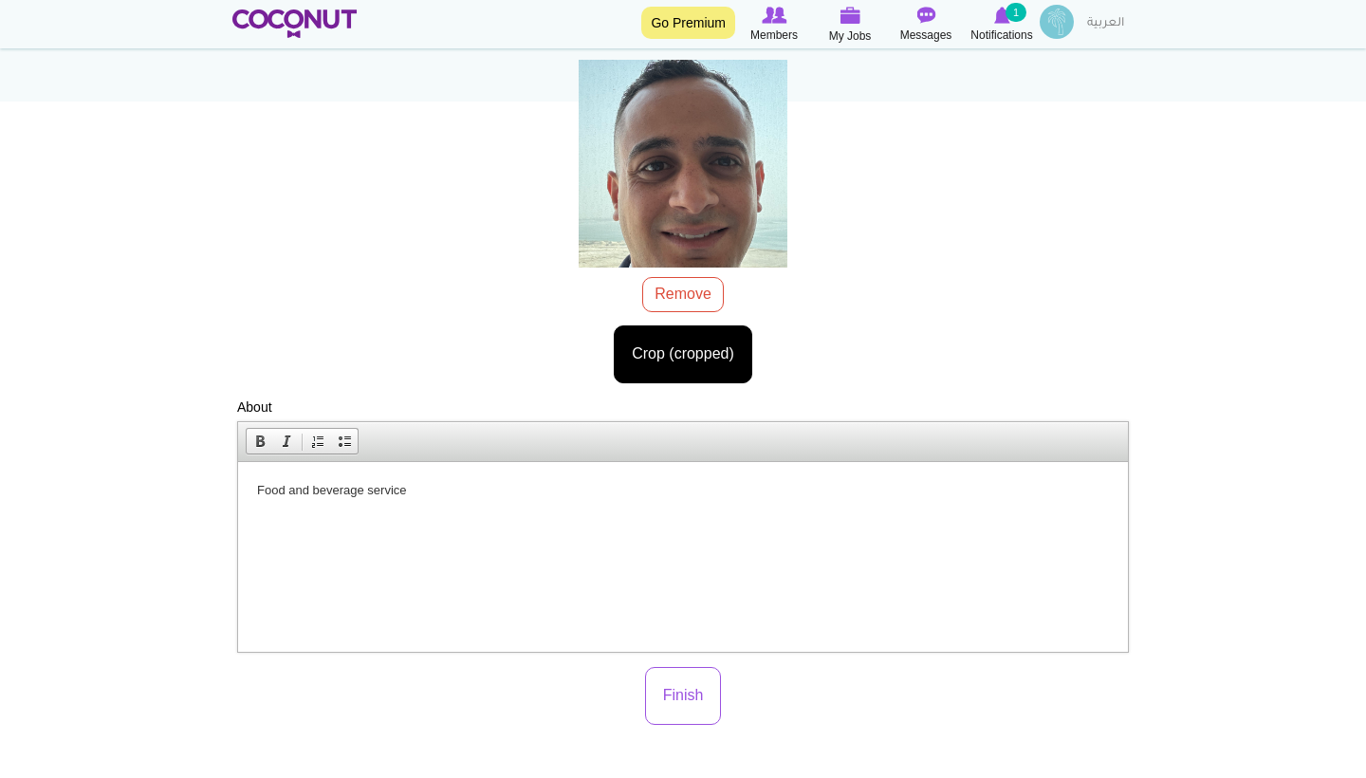
scroll to position [560, 0]
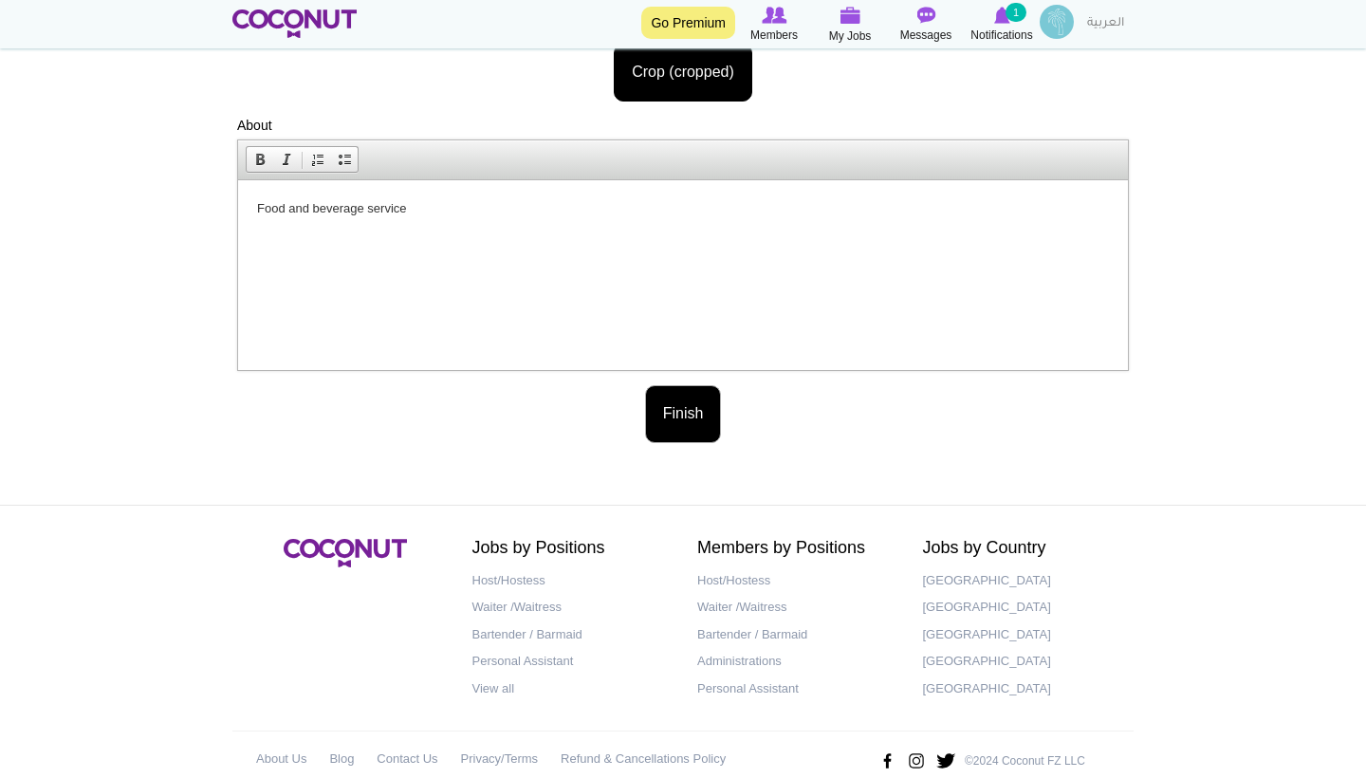
click at [684, 418] on button "Finish" at bounding box center [683, 414] width 77 height 58
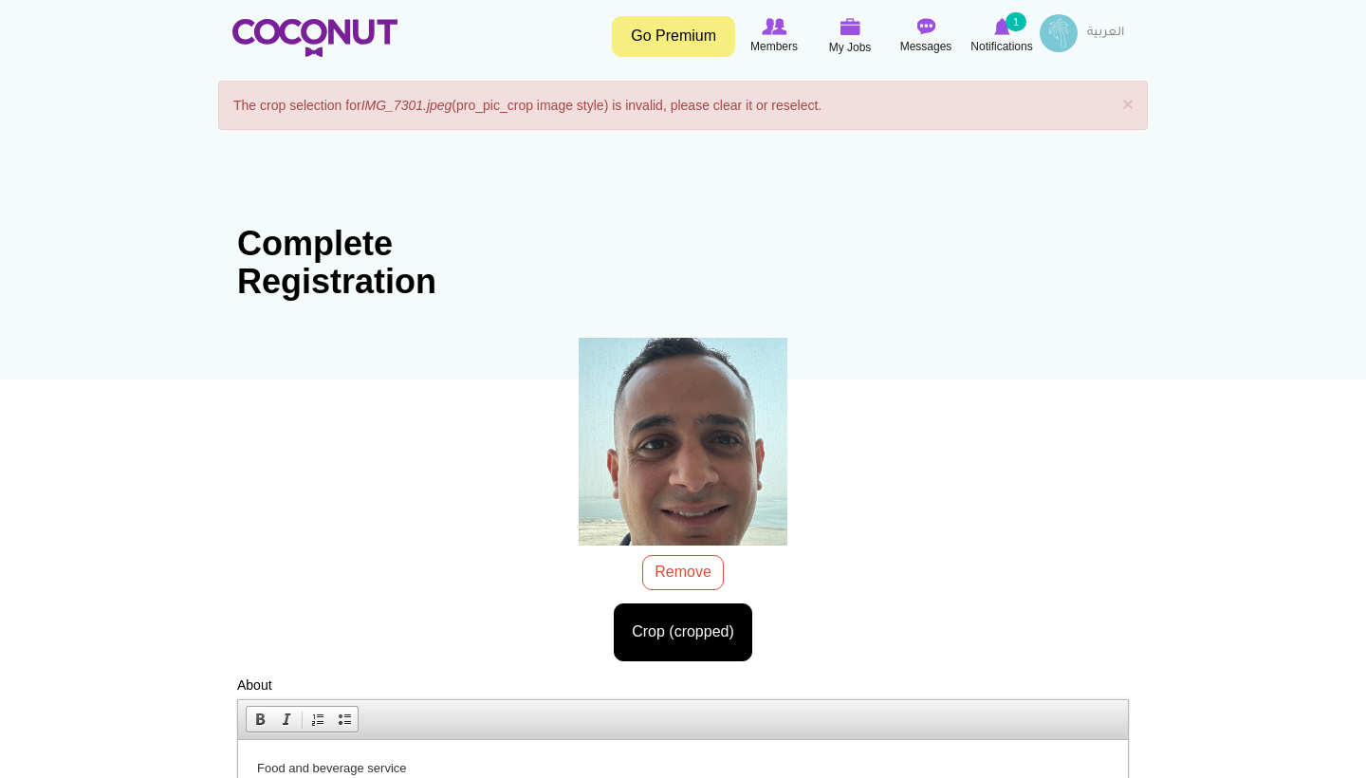
click at [774, 532] on img at bounding box center [704, 438] width 298 height 395
click at [716, 483] on img at bounding box center [704, 438] width 298 height 395
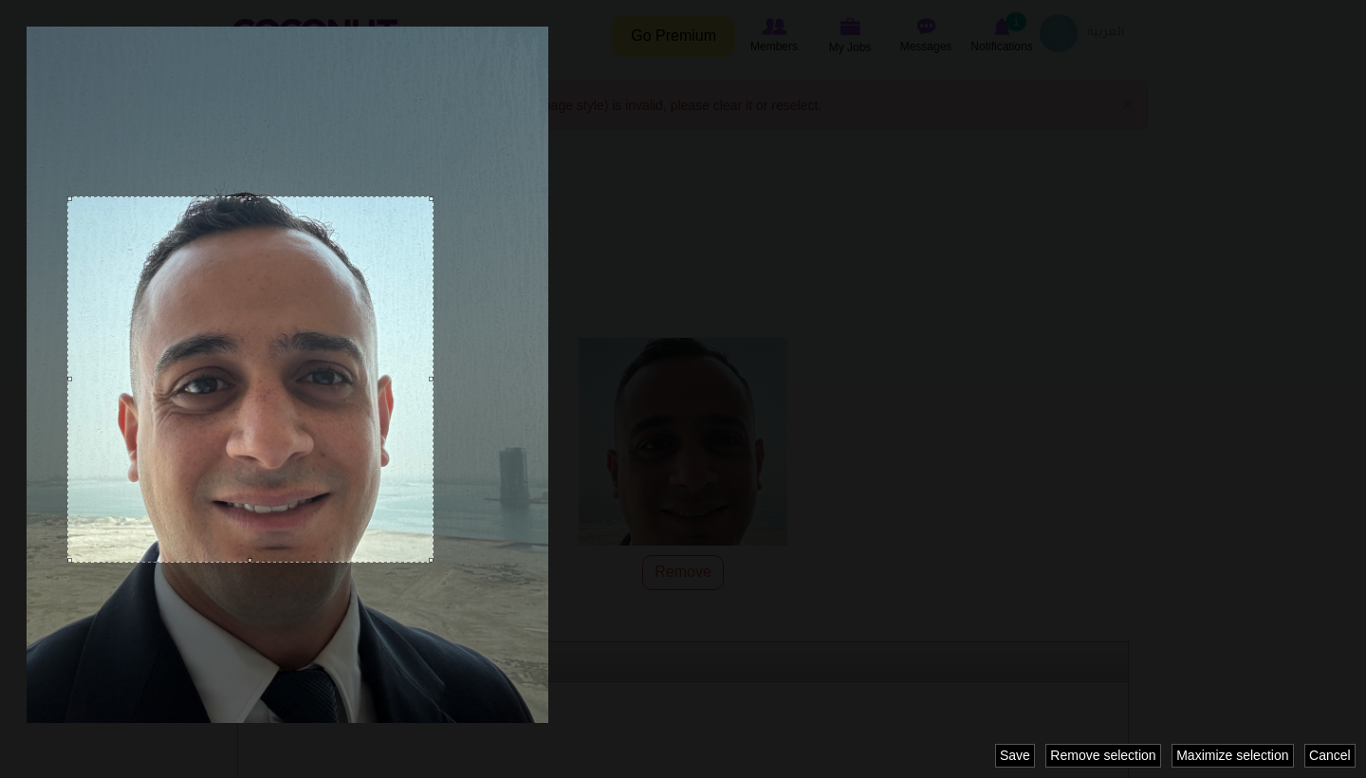
click at [700, 637] on body "Toggle navigation Go Premium Members My Jobs Post a Job Messages Notifications …" at bounding box center [683, 656] width 1366 height 1312
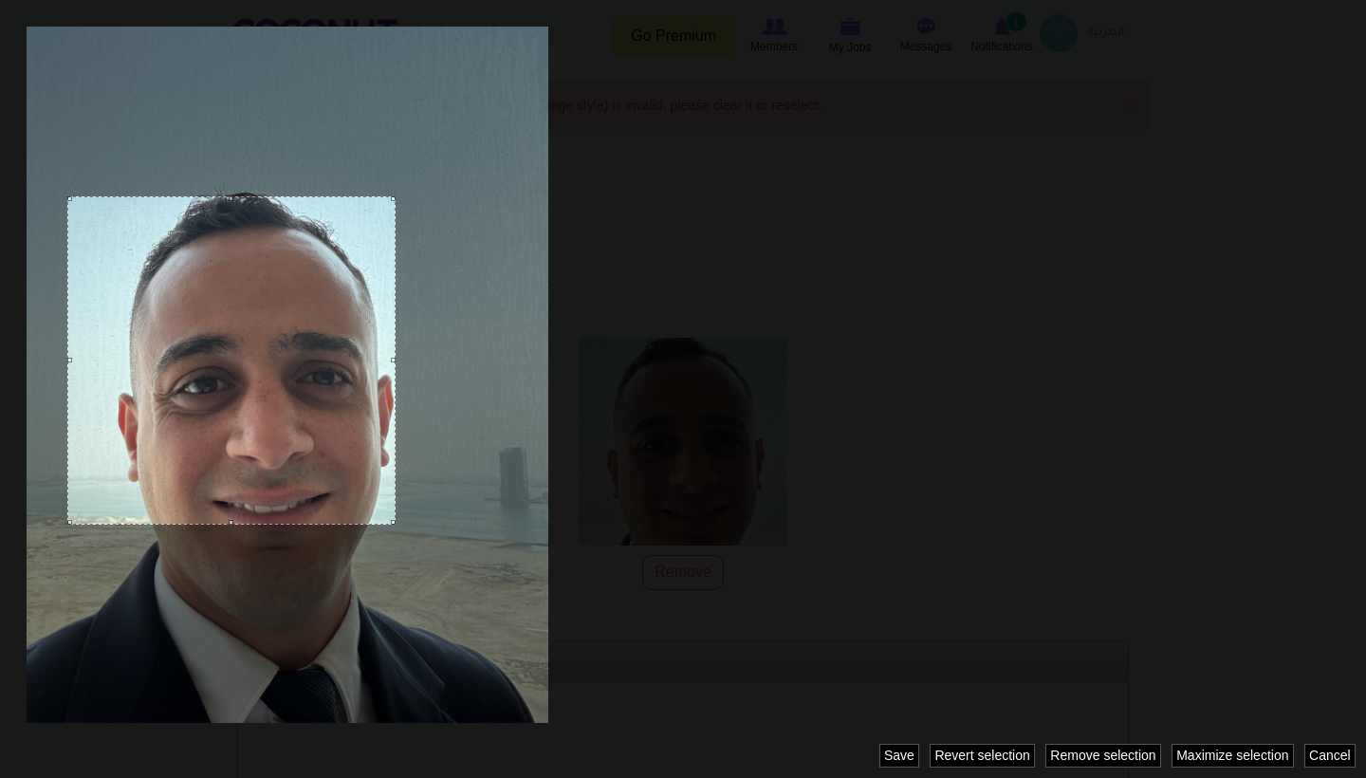
drag, startPoint x: 425, startPoint y: 559, endPoint x: 343, endPoint y: 525, distance: 88.4
click at [343, 525] on div at bounding box center [683, 389] width 1366 height 778
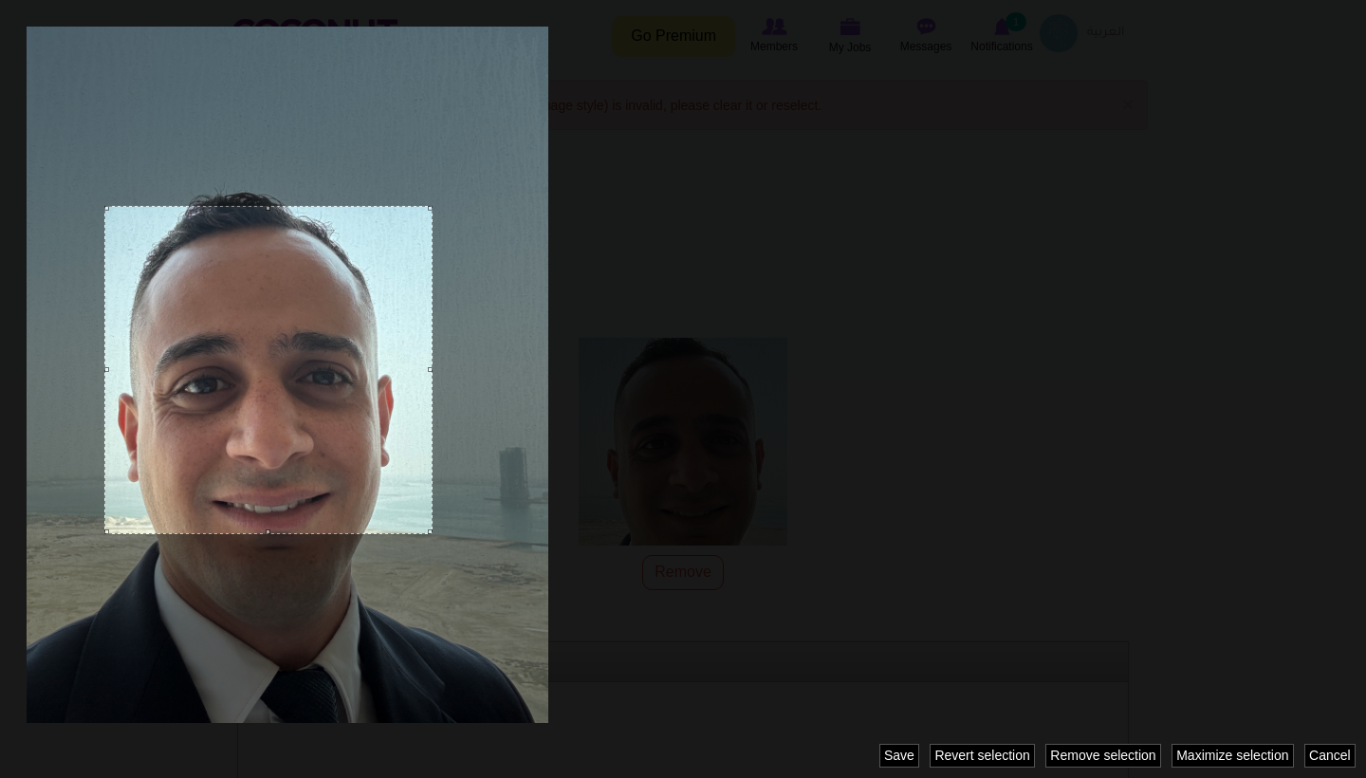
drag, startPoint x: 317, startPoint y: 439, endPoint x: 355, endPoint y: 448, distance: 38.9
click at [355, 448] on div at bounding box center [268, 370] width 328 height 328
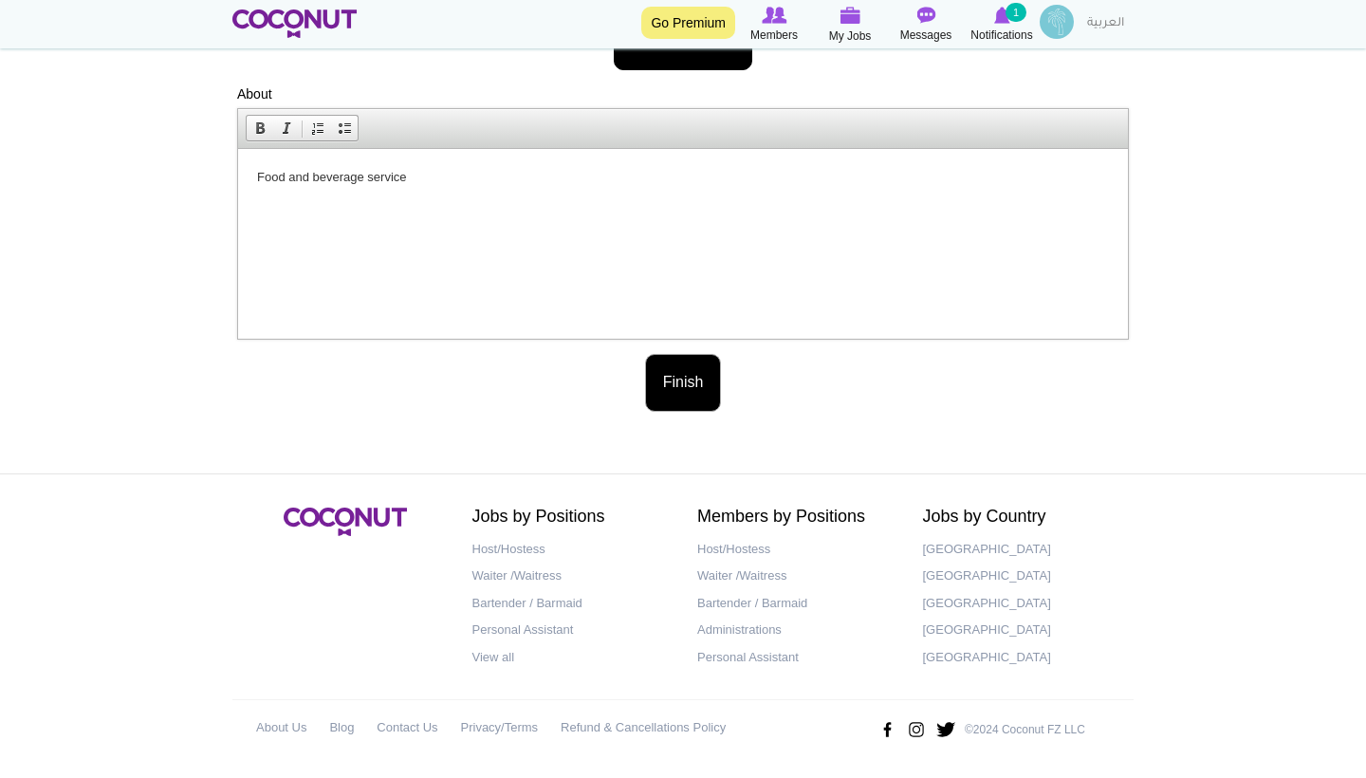
scroll to position [591, 0]
click at [685, 381] on button "Finish" at bounding box center [683, 384] width 77 height 58
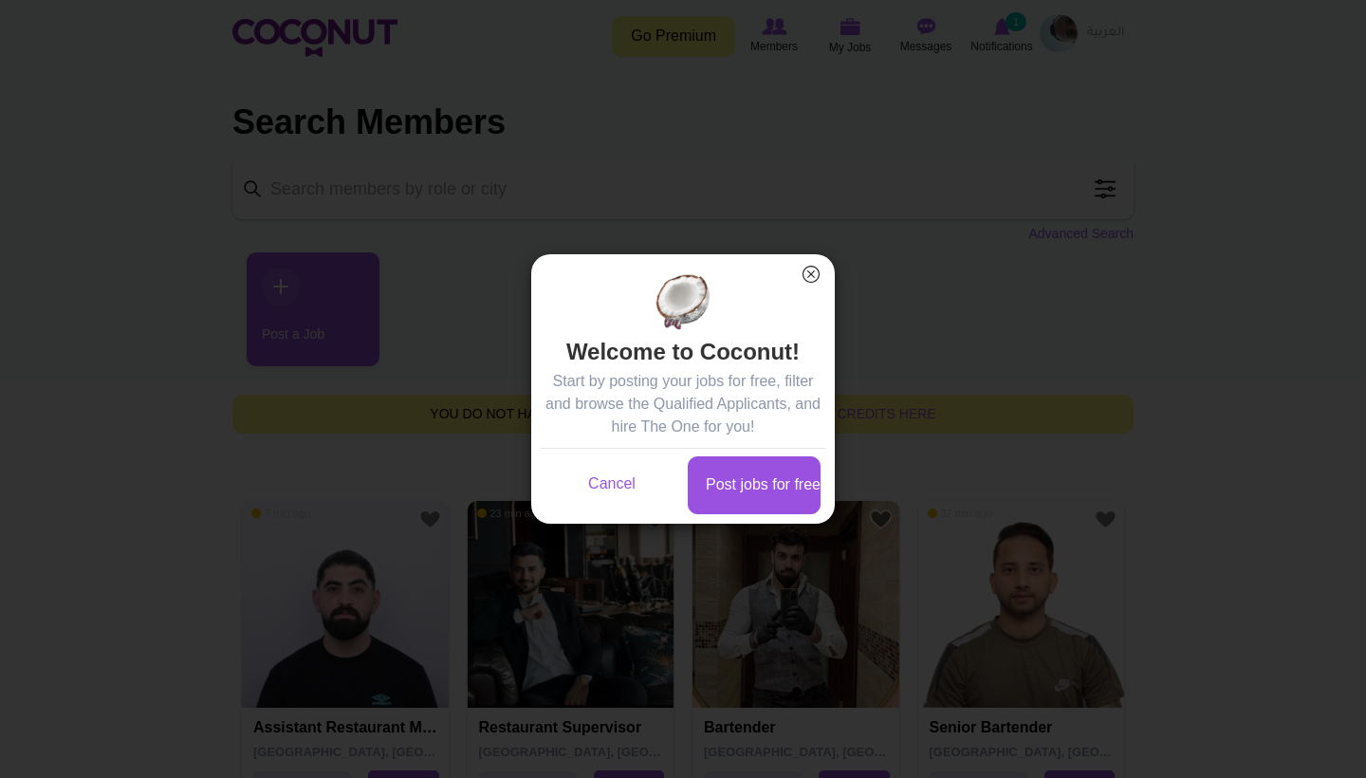
click at [814, 274] on button "×" at bounding box center [811, 274] width 25 height 25
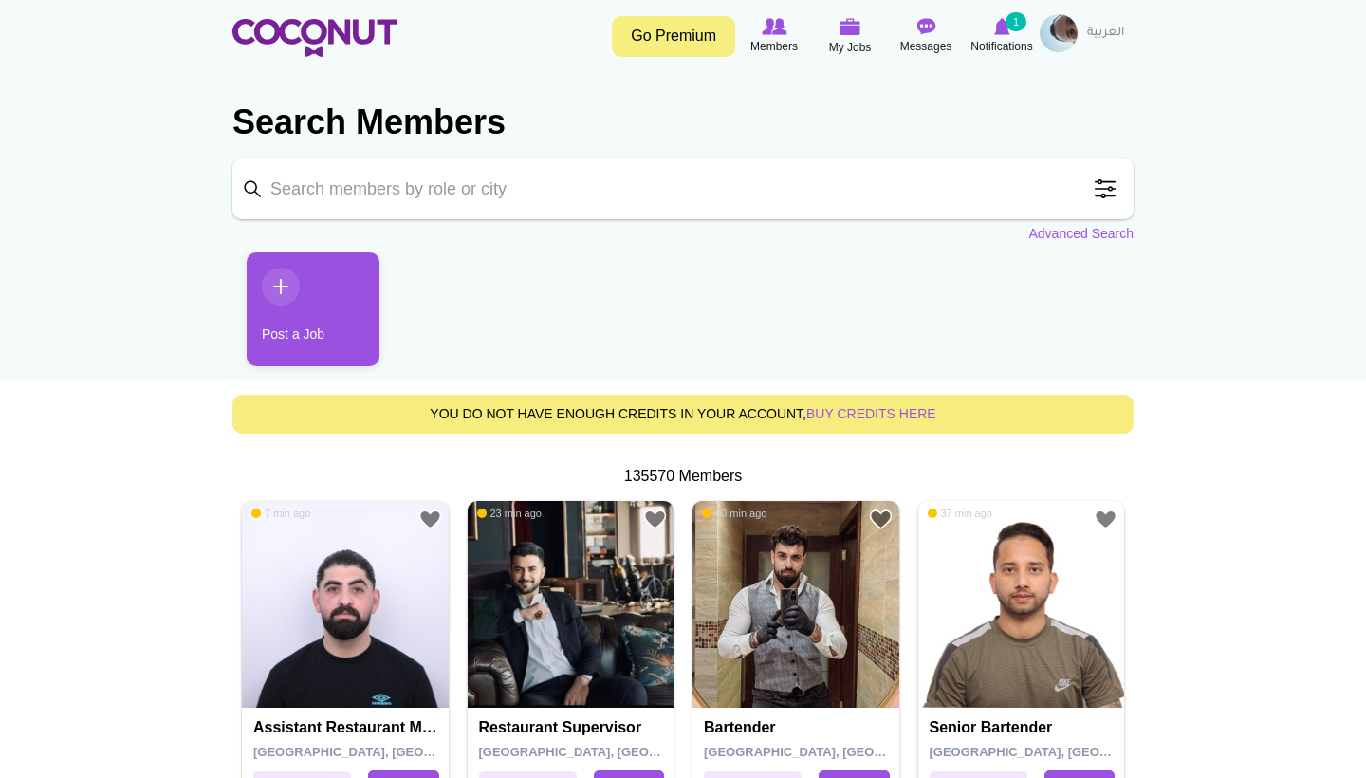
click at [387, 185] on input "Keyword" at bounding box center [682, 188] width 901 height 61
type input "waiters"
click button "Search" at bounding box center [0, 0] width 0 height 0
click at [1096, 179] on span at bounding box center [1105, 189] width 38 height 38
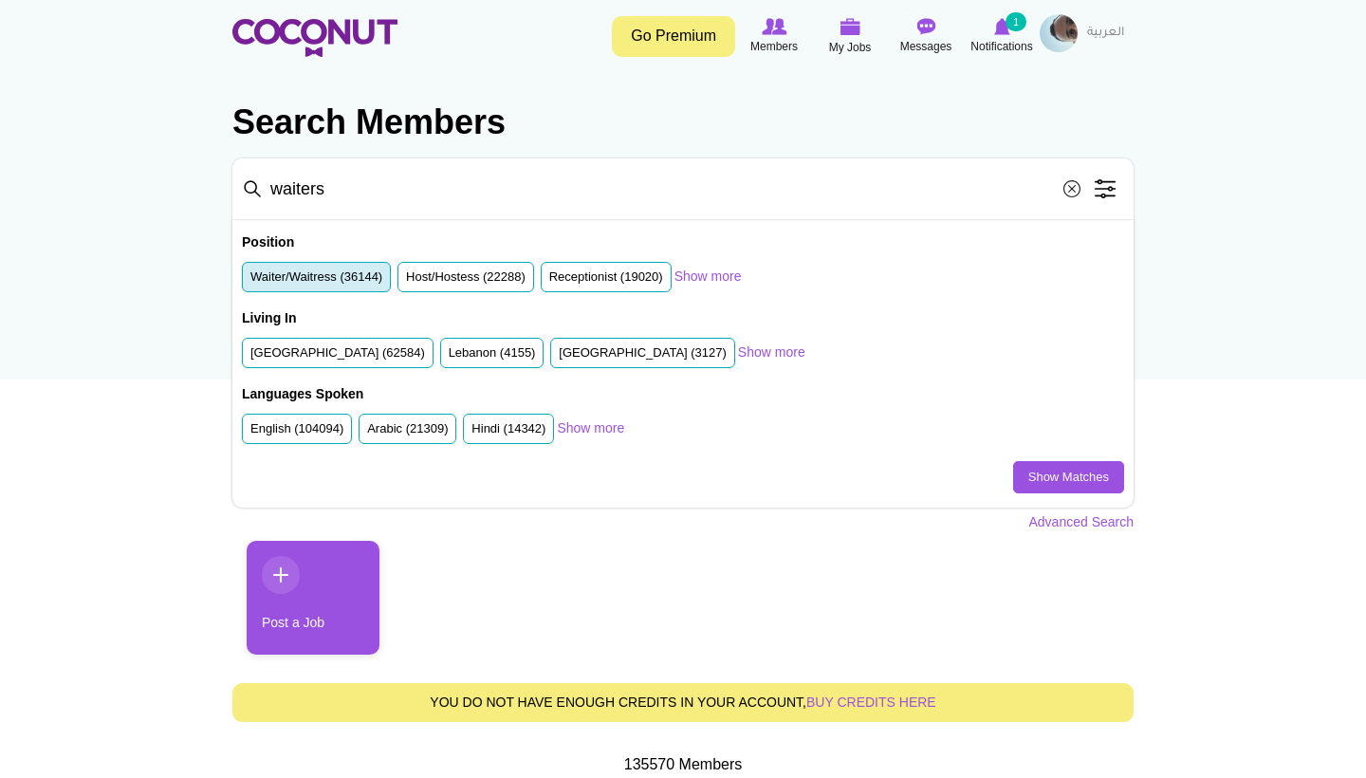
click at [351, 280] on label "Waiter/Waitress (36144)" at bounding box center [316, 277] width 132 height 18
click at [250, 281] on input "Waiter/Waitress (36144)" at bounding box center [250, 281] width 0 height 0
click at [1091, 472] on link "Show Matches" at bounding box center [1068, 477] width 111 height 32
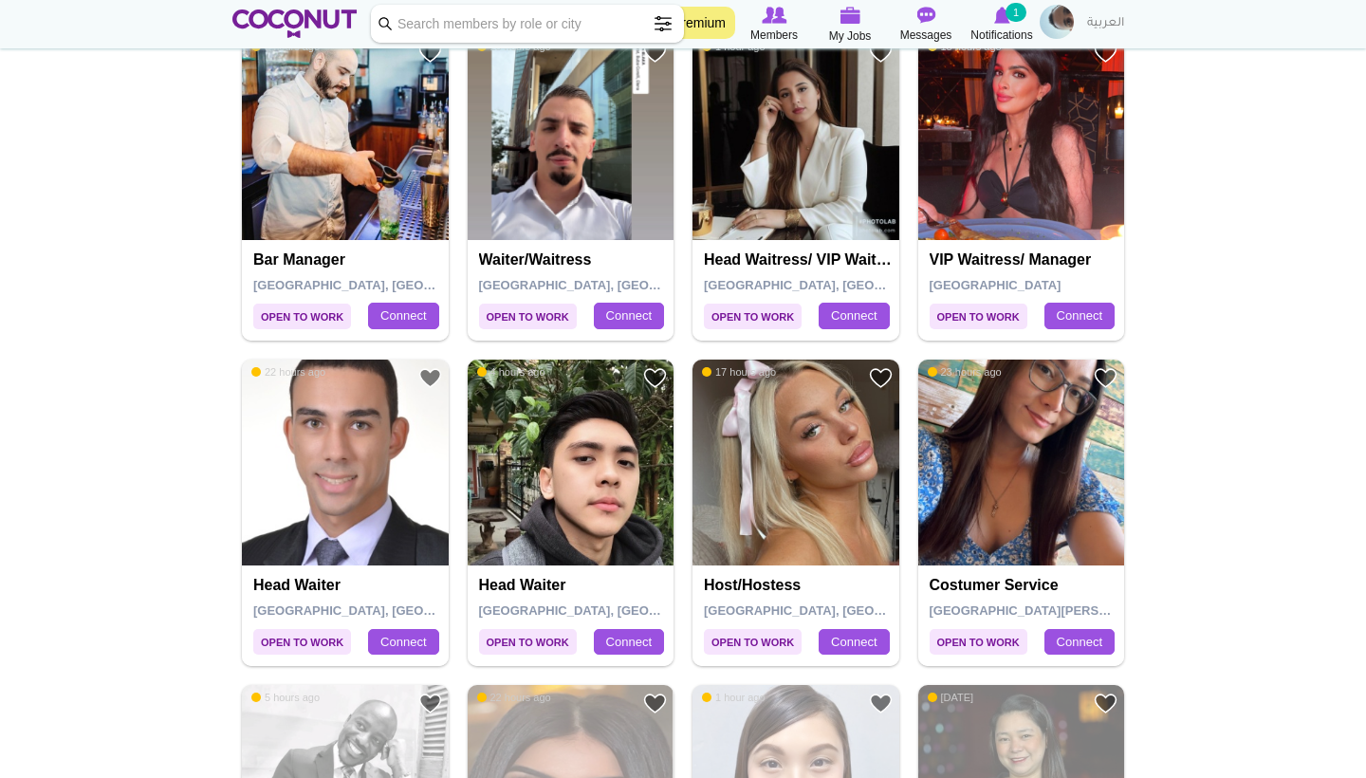
scroll to position [1760, 0]
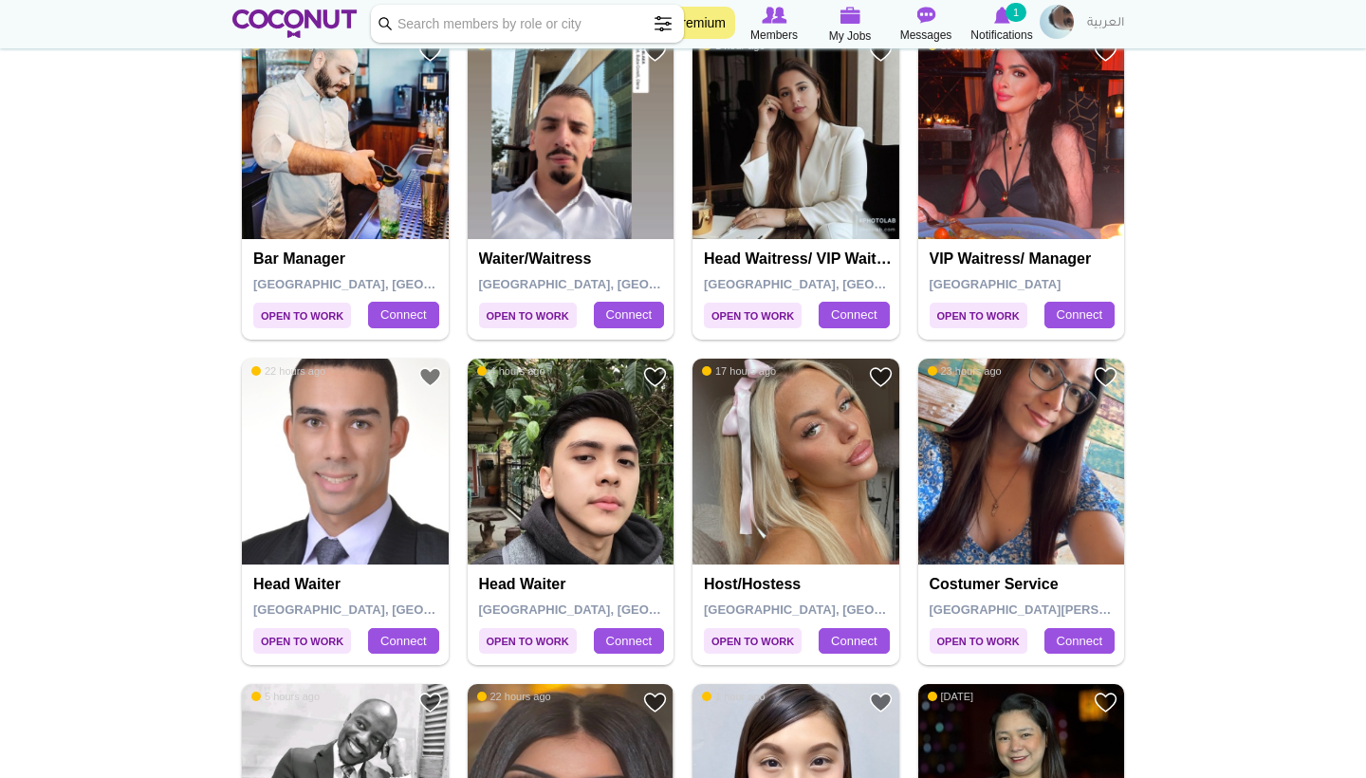
click at [848, 490] on img at bounding box center [796, 462] width 207 height 207
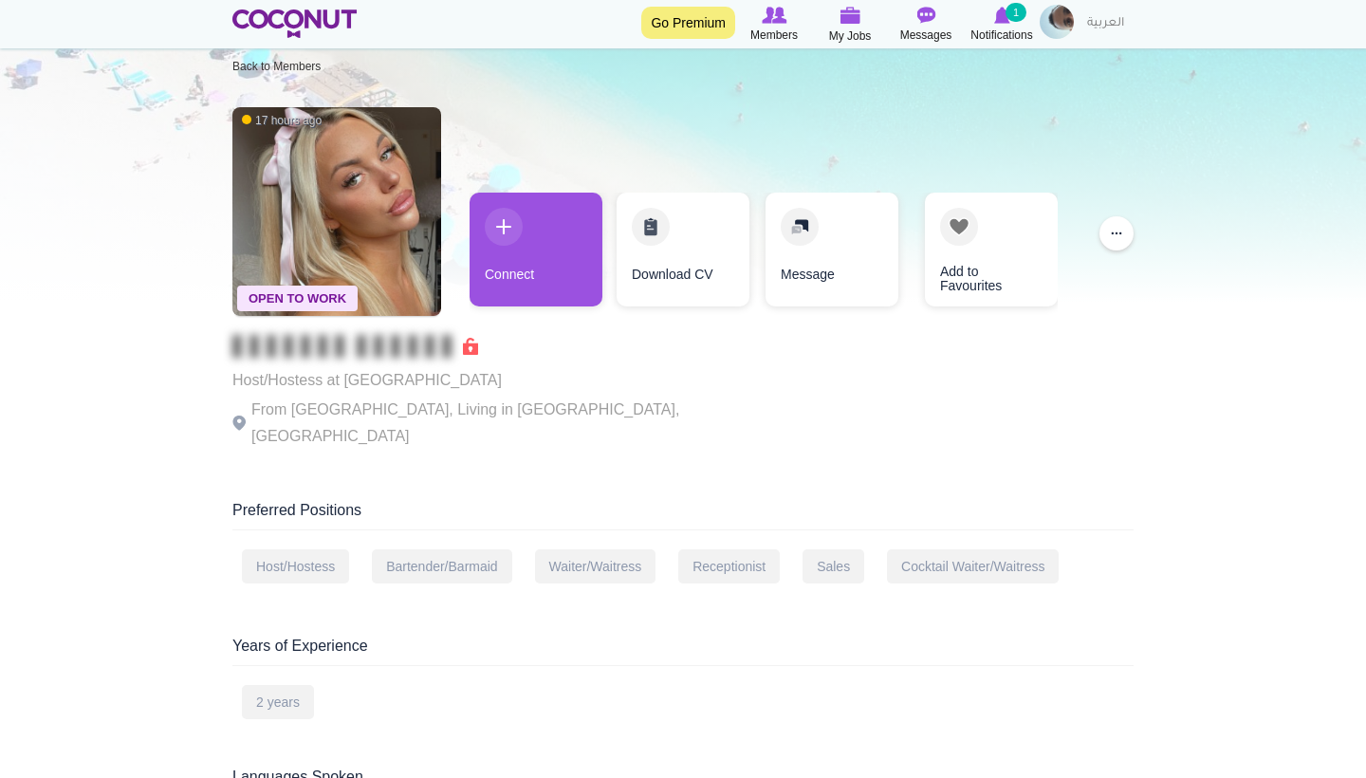
scroll to position [28, 0]
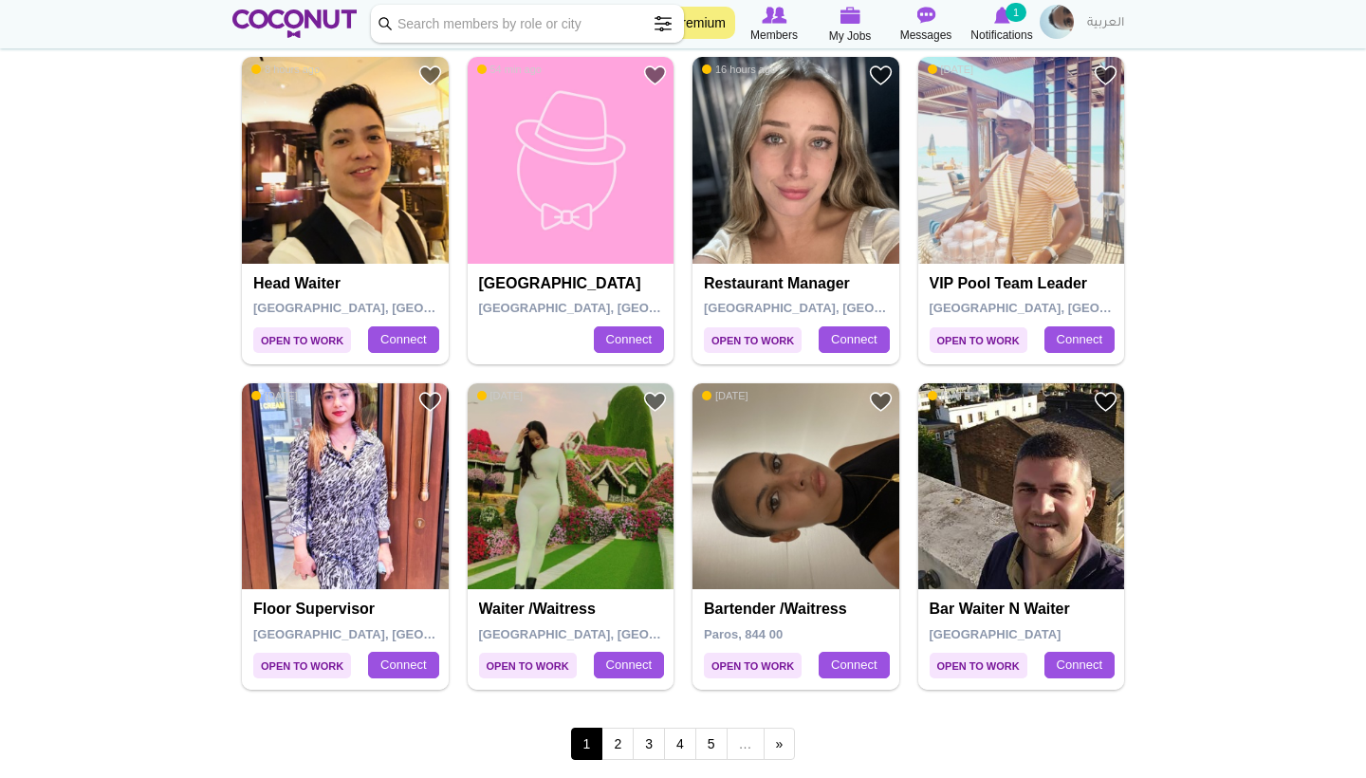
scroll to position [3079, 0]
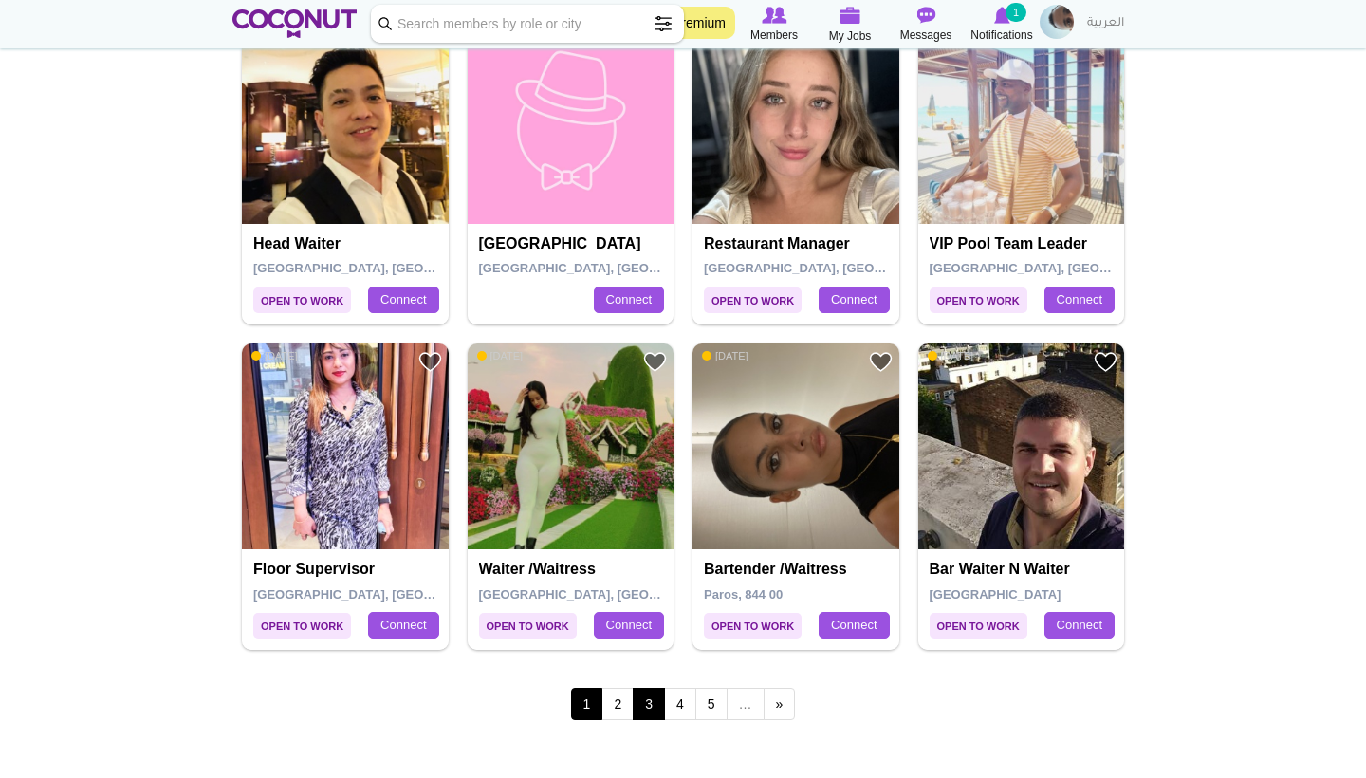
click at [634, 688] on link "3" at bounding box center [649, 704] width 32 height 32
click at [621, 688] on link "2" at bounding box center [617, 704] width 32 height 32
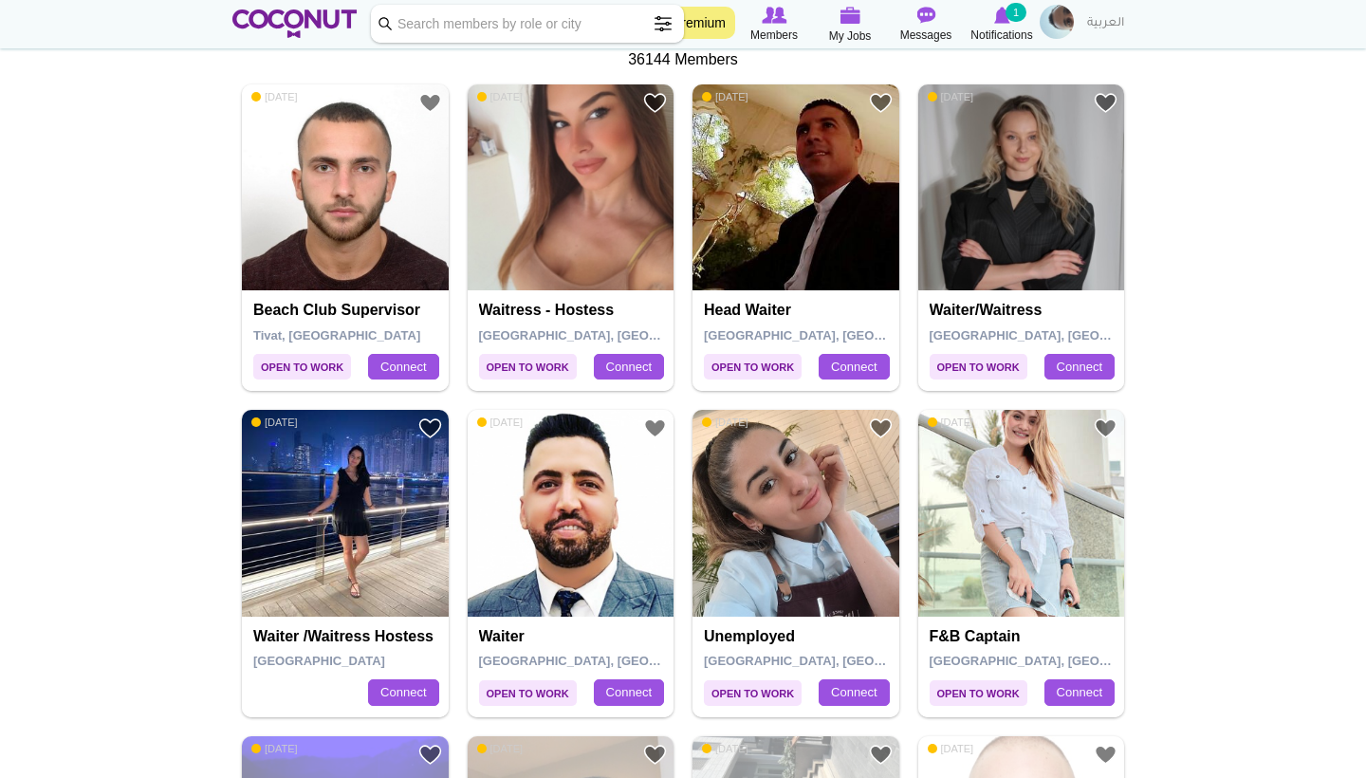
scroll to position [404, 0]
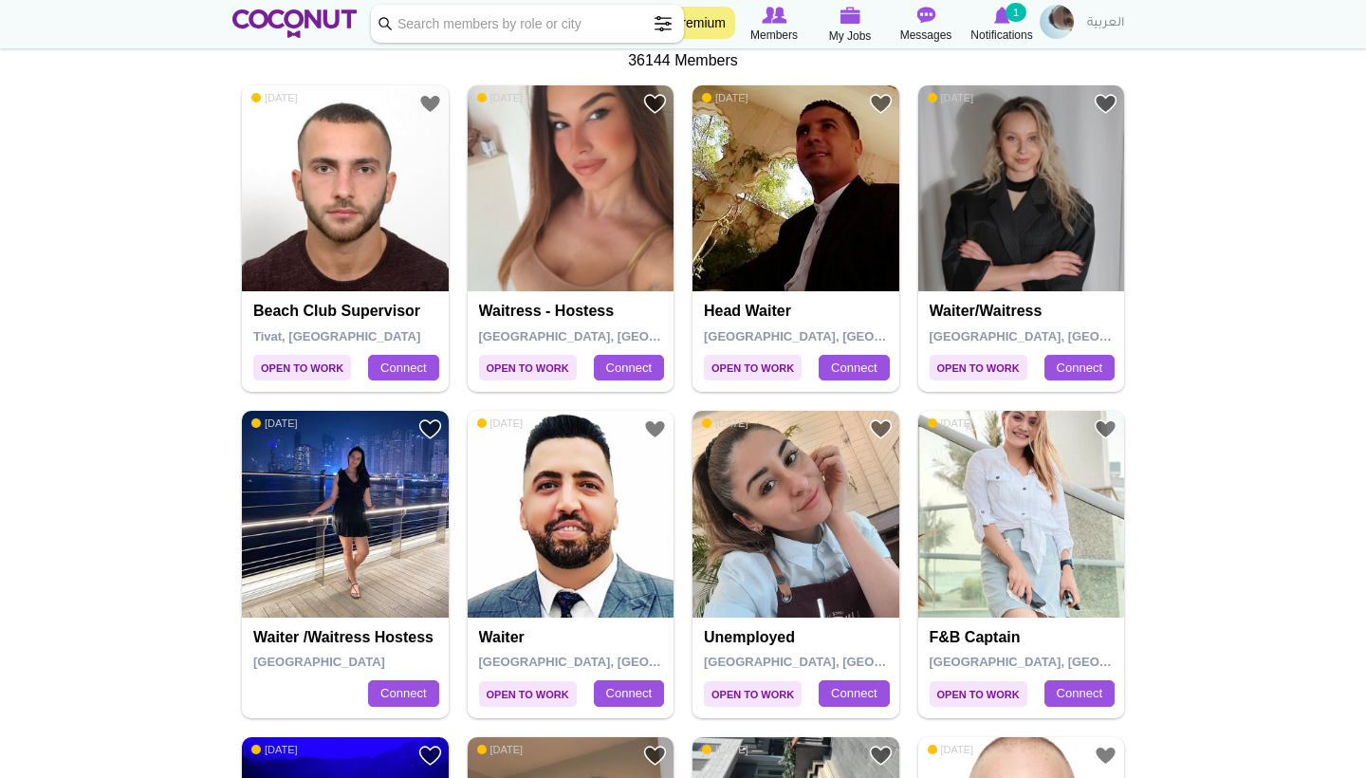
click at [800, 542] on img at bounding box center [796, 514] width 207 height 207
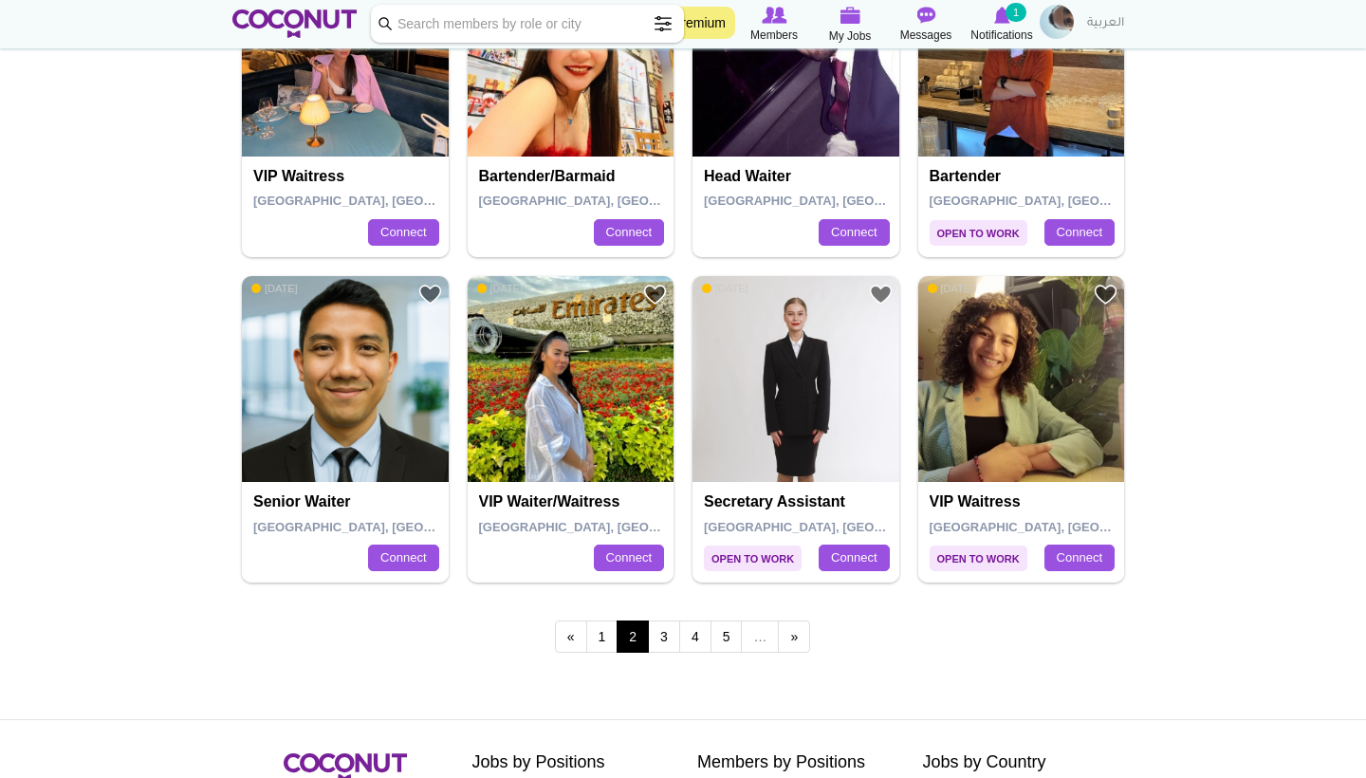
scroll to position [3147, 0]
click at [668, 620] on link "3" at bounding box center [664, 636] width 32 height 32
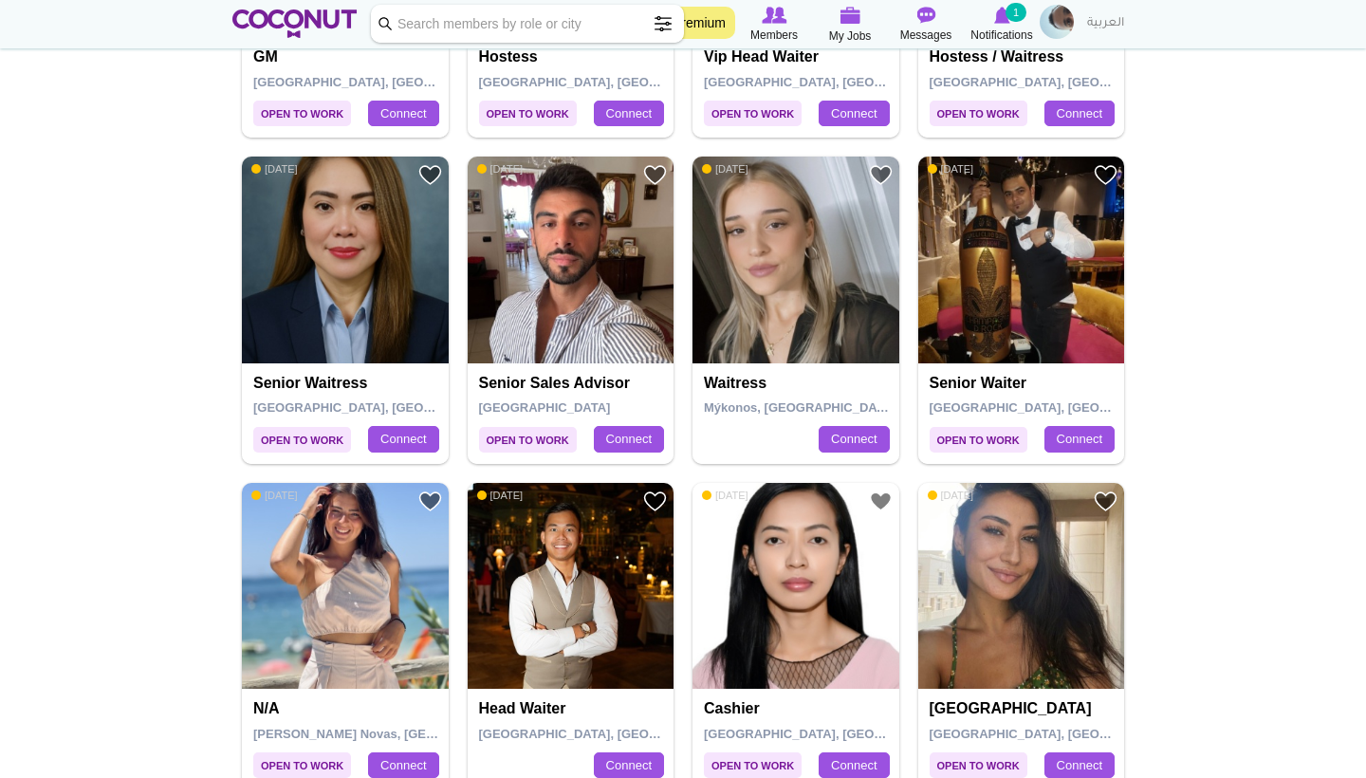
scroll to position [660, 0]
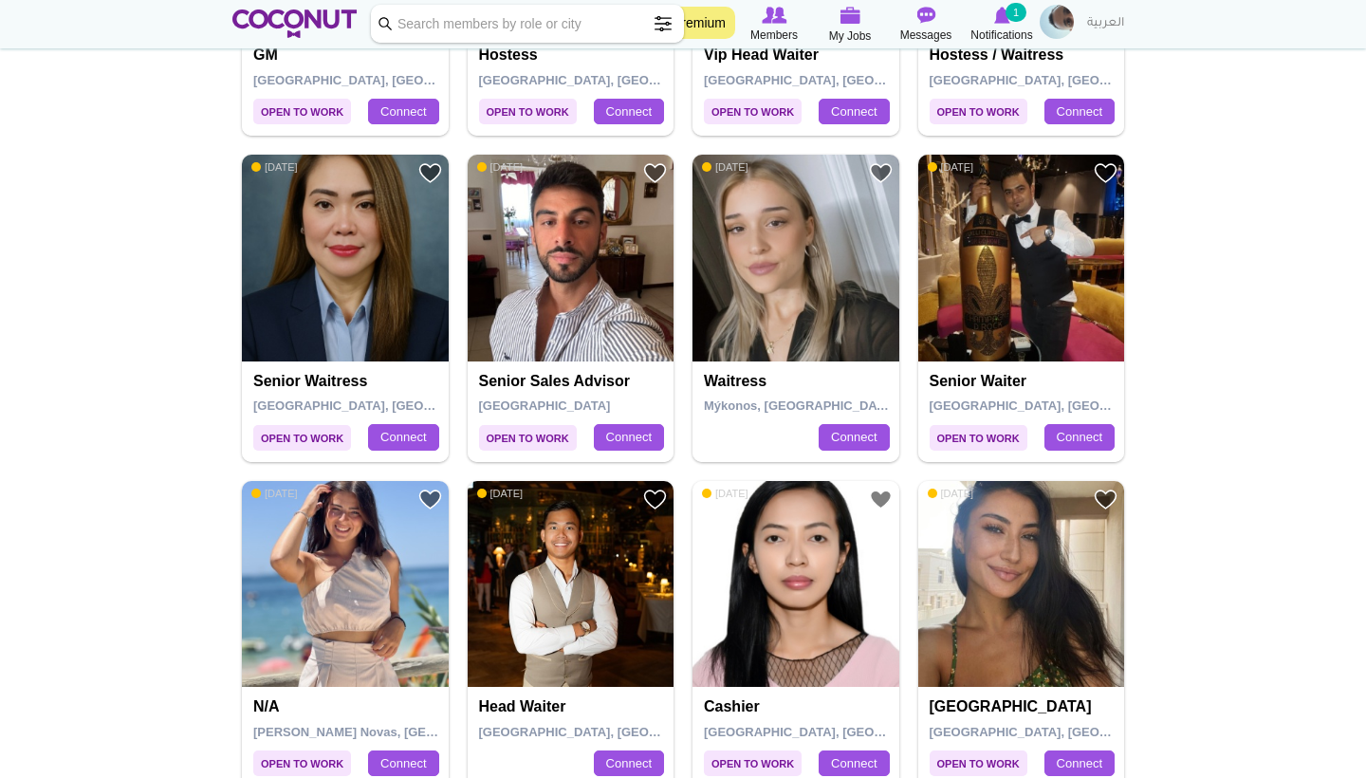
click at [775, 255] on img at bounding box center [796, 258] width 207 height 207
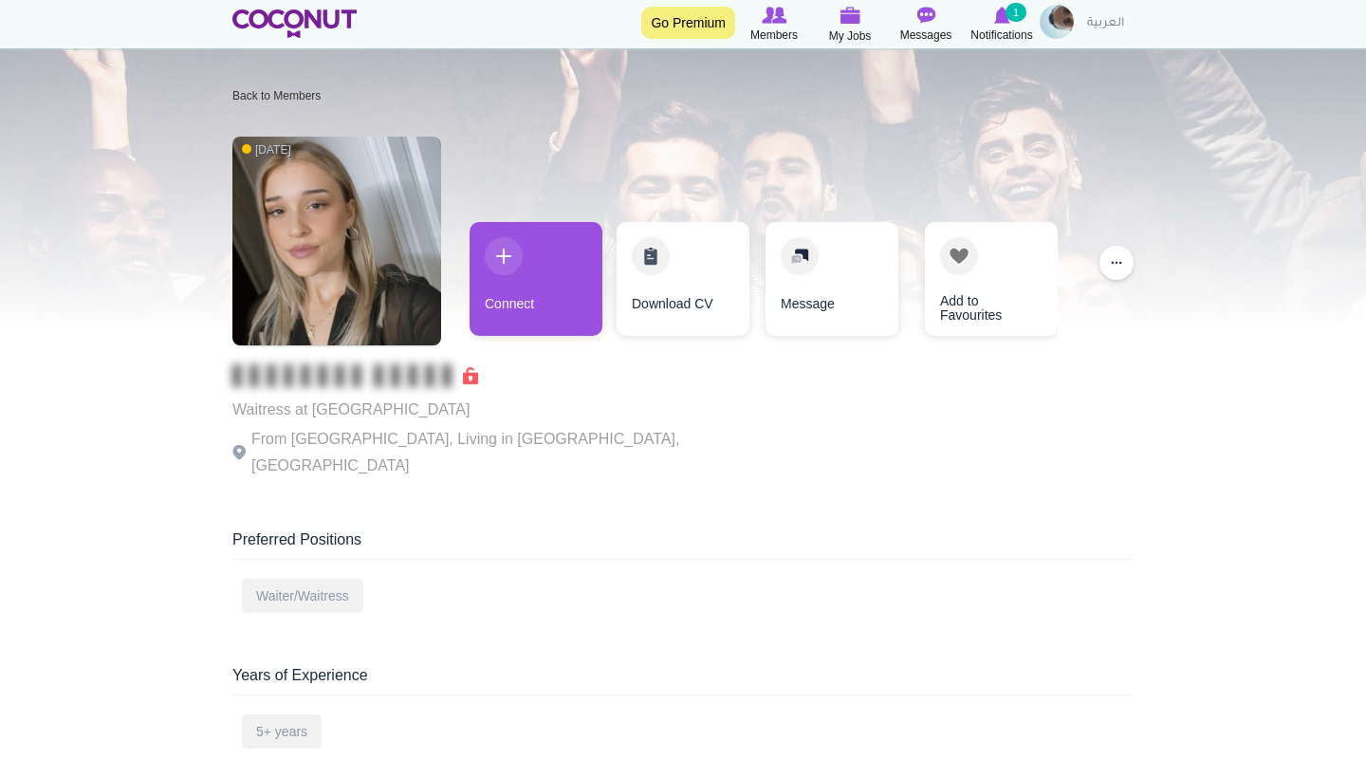
scroll to position [28, 0]
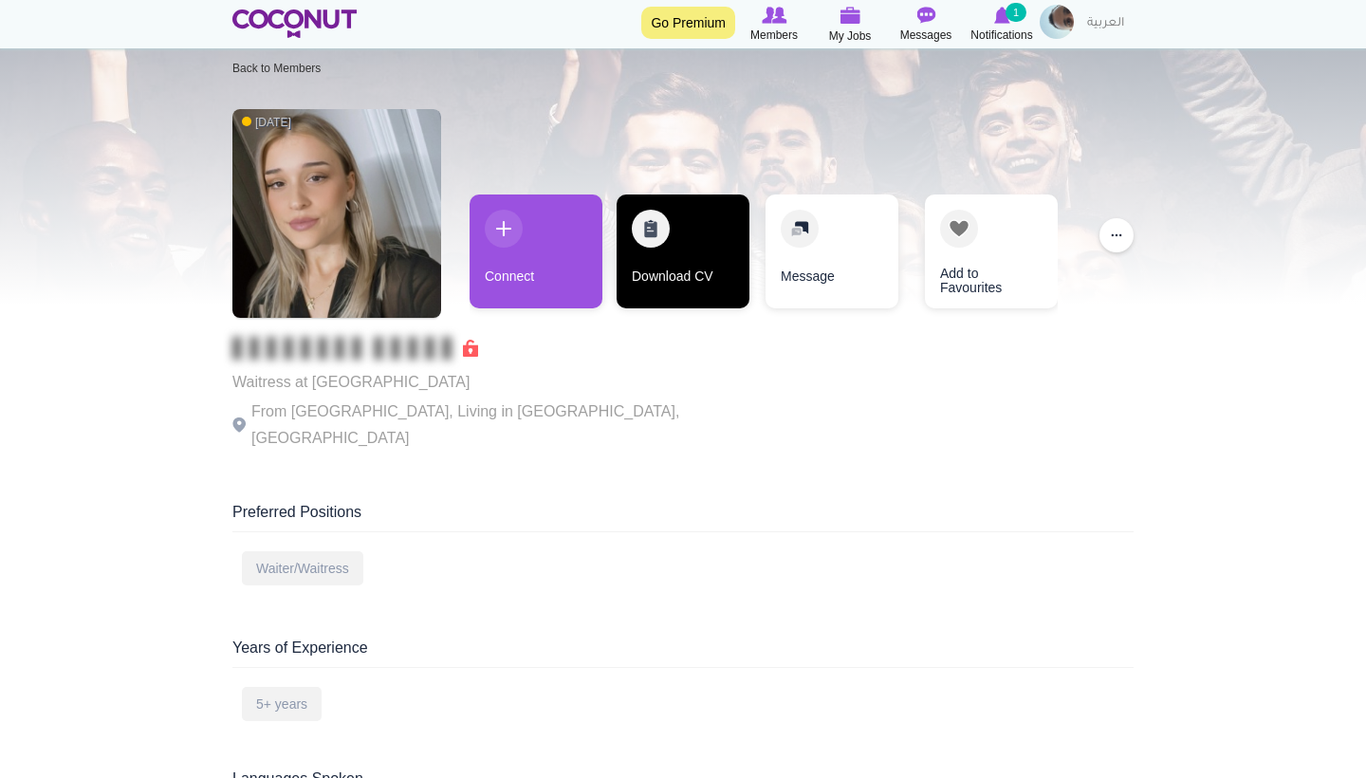
click at [675, 271] on link "Download CV" at bounding box center [683, 251] width 133 height 114
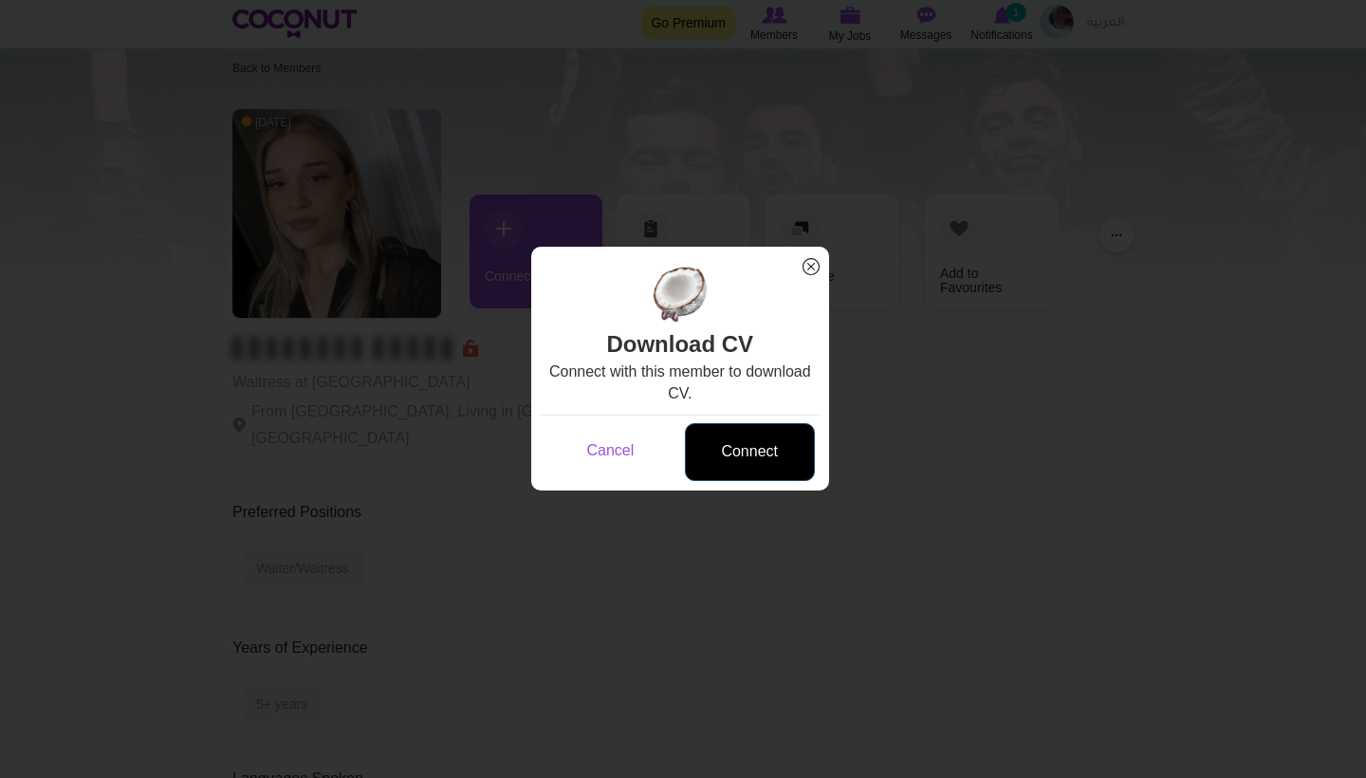
click at [753, 458] on link "Connect" at bounding box center [750, 452] width 130 height 58
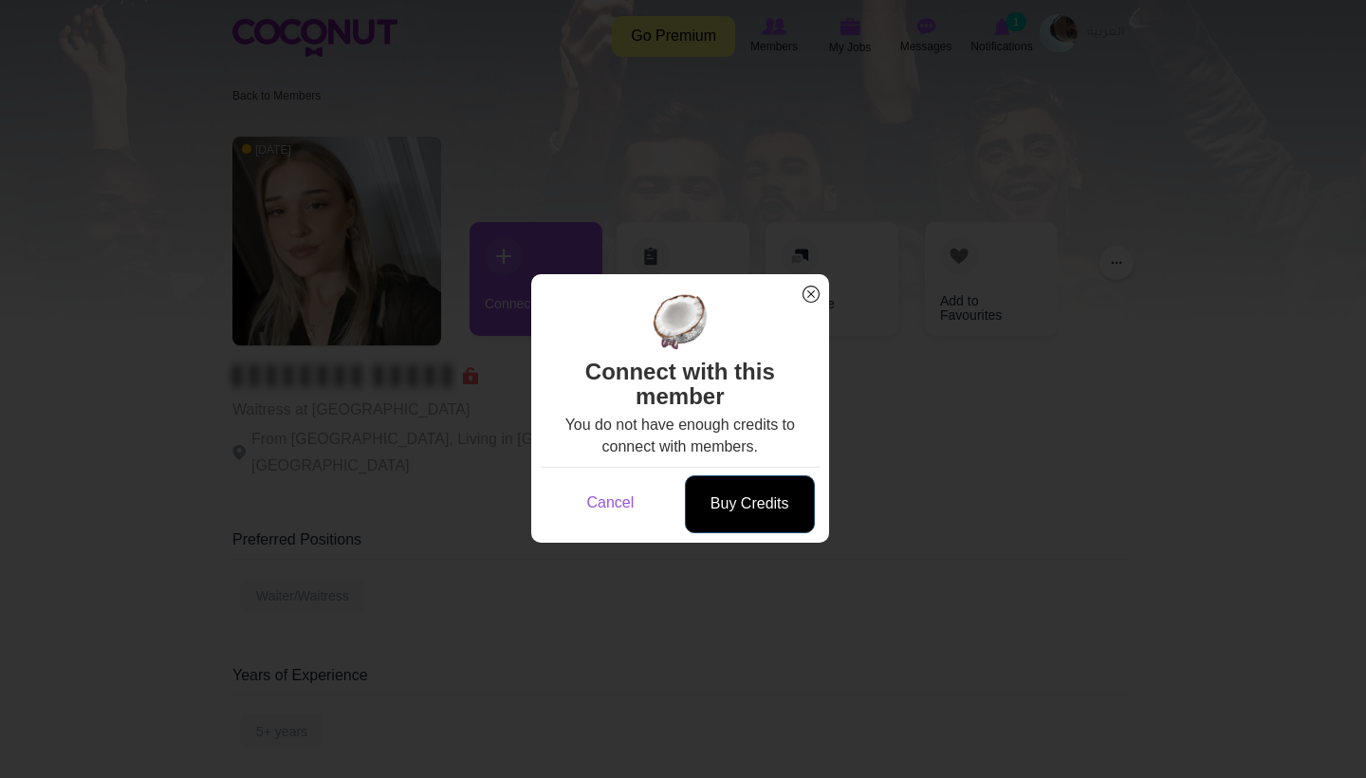
click at [719, 491] on link "Buy Credits" at bounding box center [750, 504] width 130 height 58
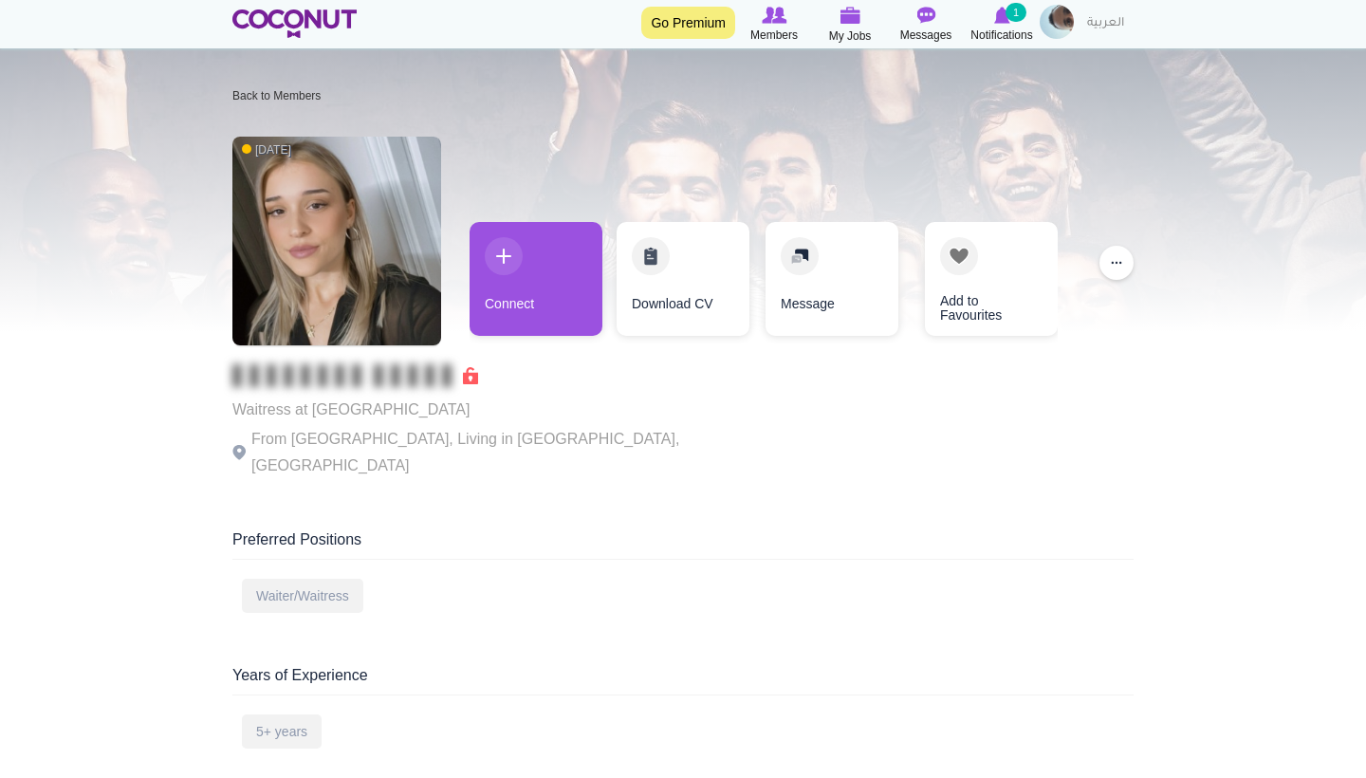
scroll to position [28, 0]
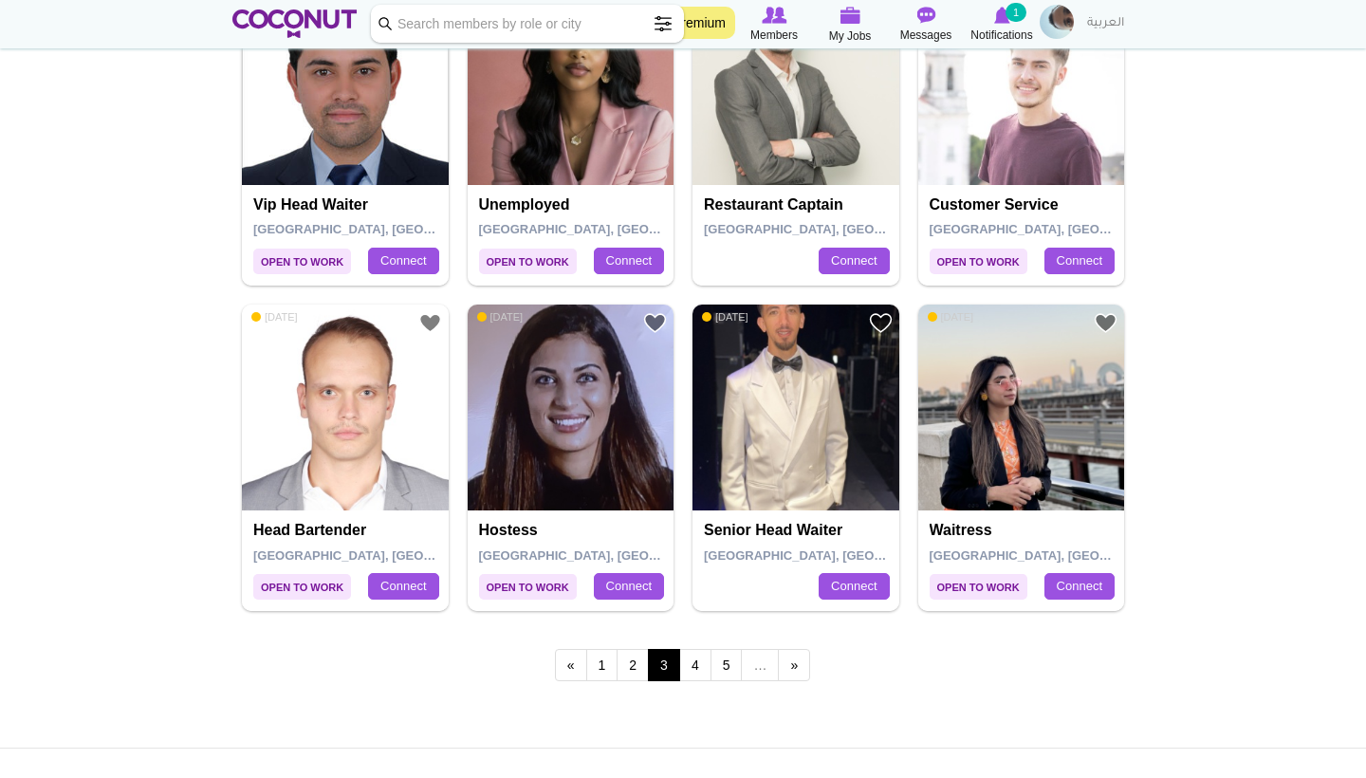
scroll to position [3125, 0]
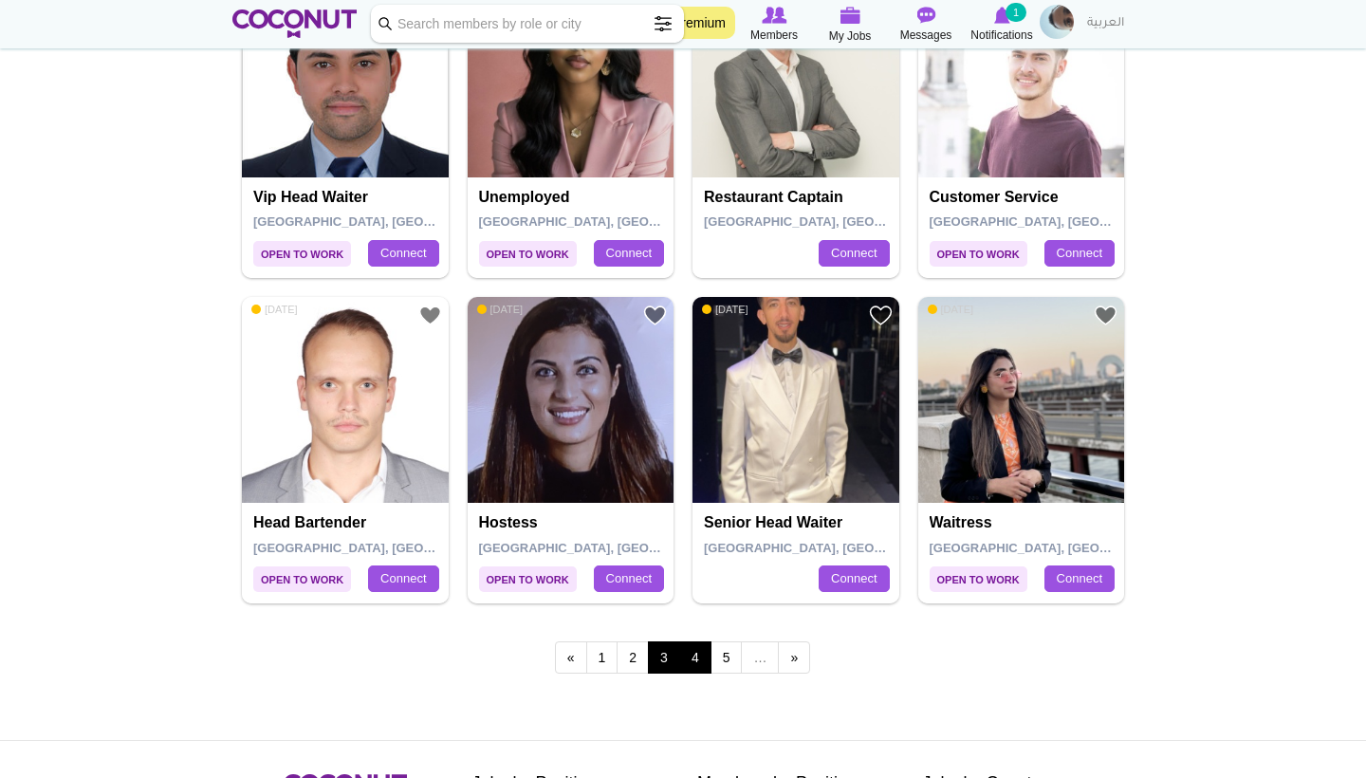
click at [690, 641] on link "4" at bounding box center [695, 657] width 32 height 32
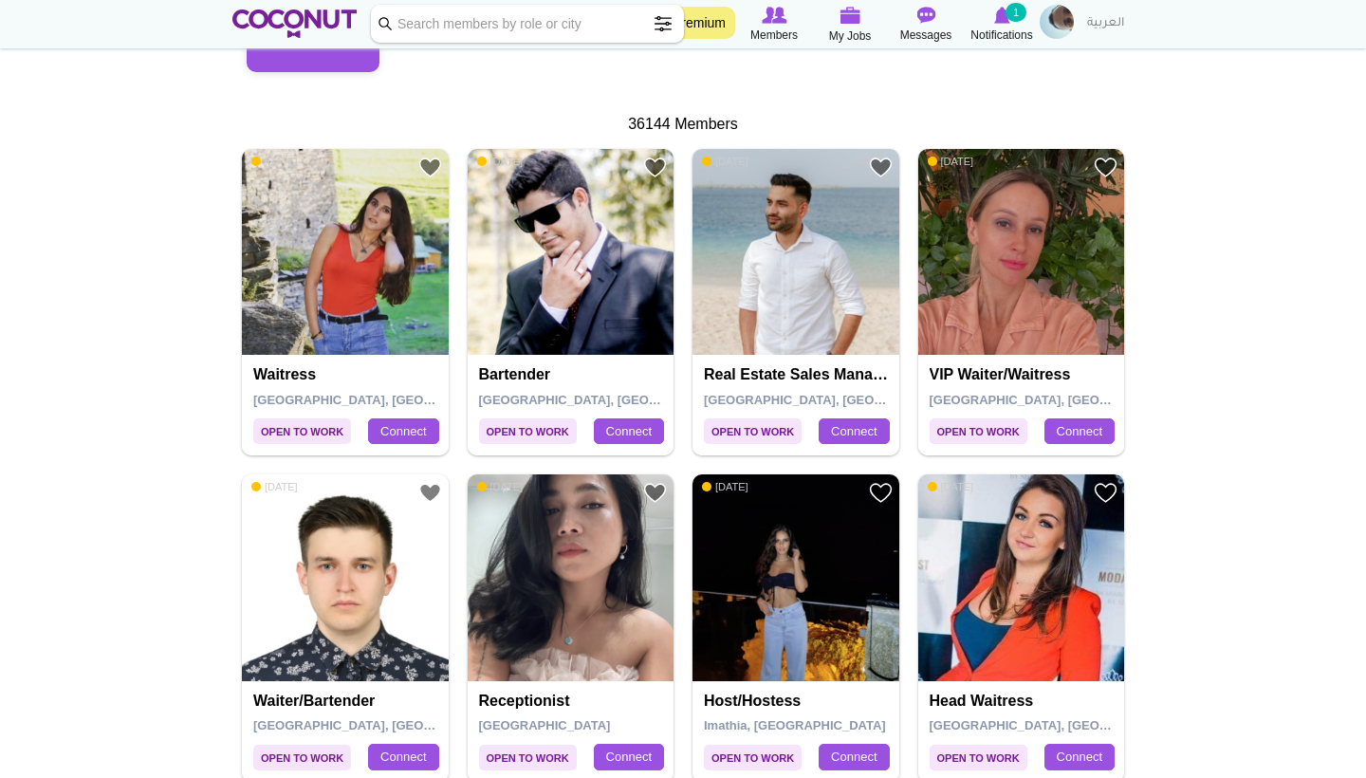
scroll to position [342, 0]
